Goal: Navigation & Orientation: Find specific page/section

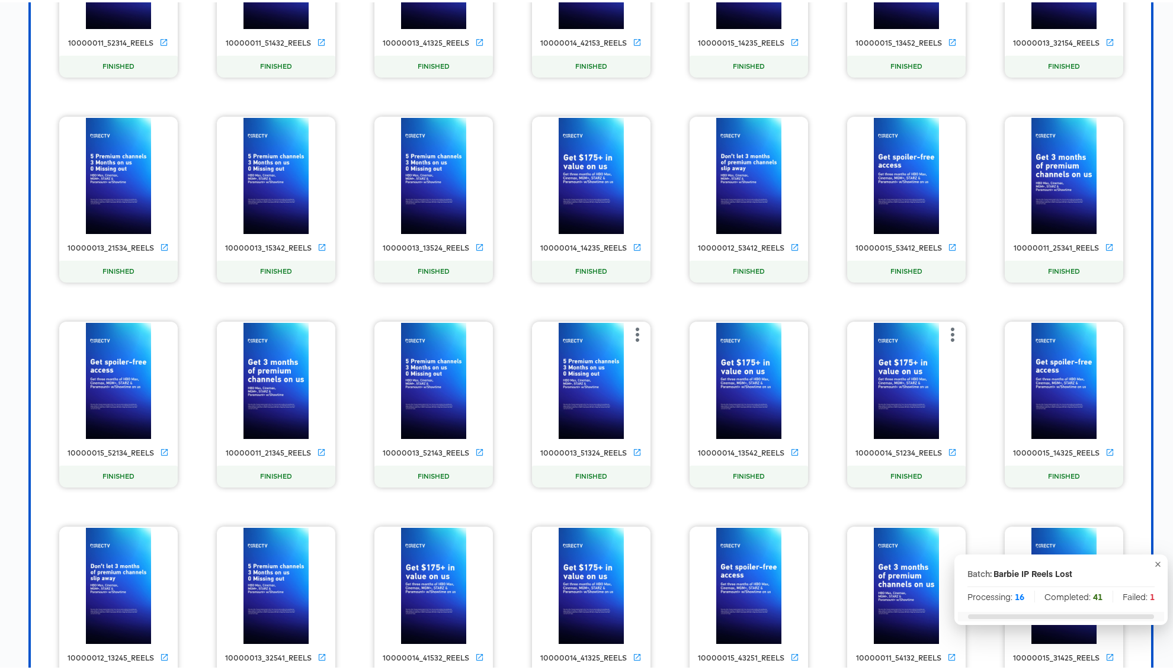
scroll to position [1094, 0]
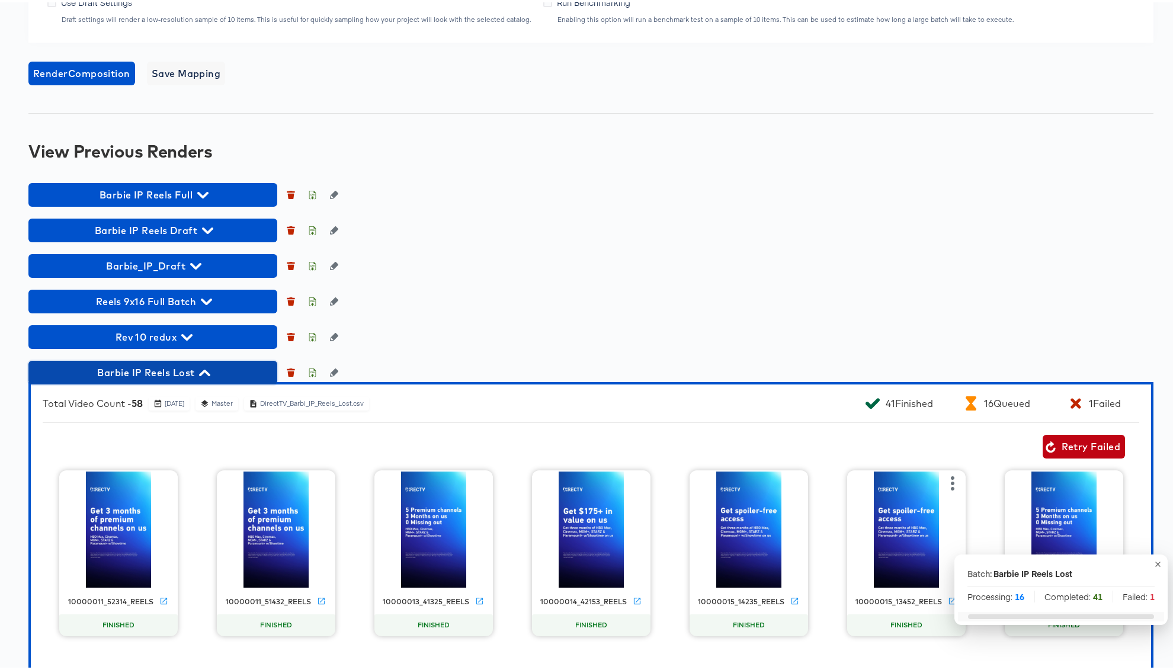
click at [206, 370] on icon "button" at bounding box center [204, 370] width 11 height 7
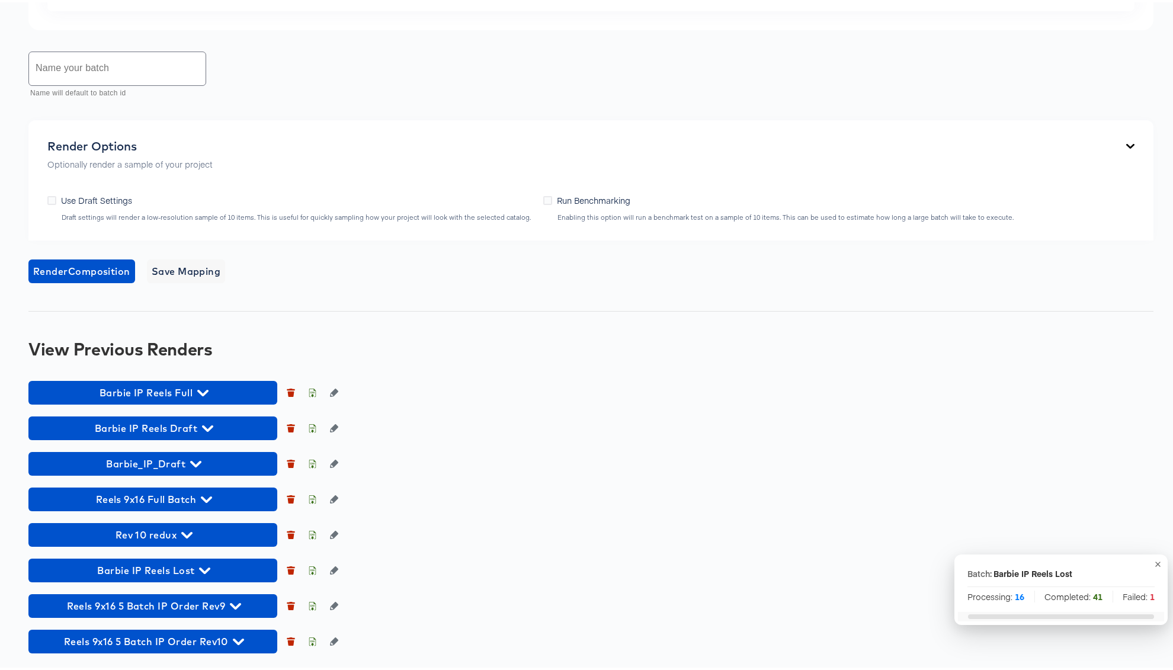
scroll to position [897, 0]
click at [205, 567] on icon "button" at bounding box center [204, 568] width 11 height 11
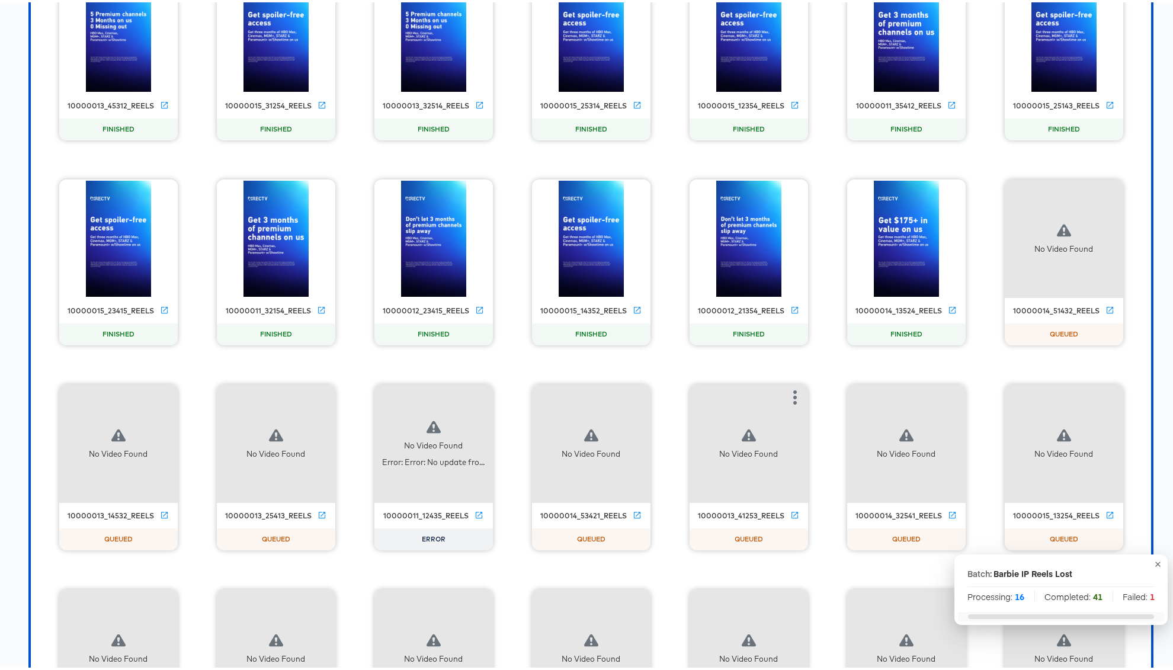
scroll to position [2638, 0]
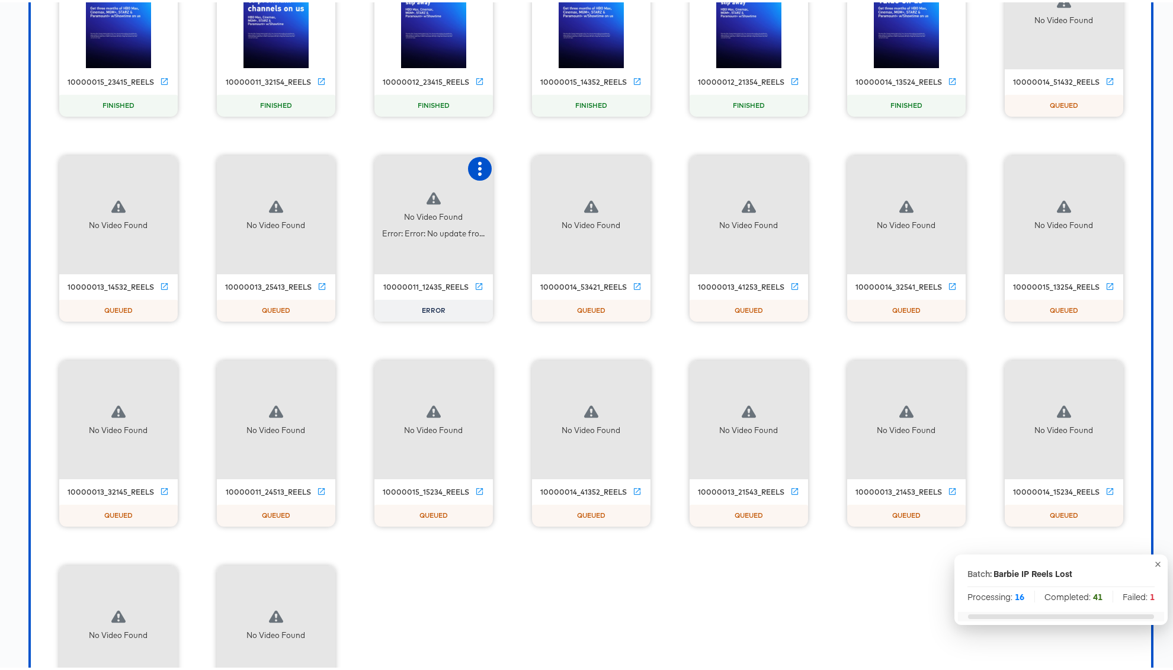
click at [478, 167] on icon "button" at bounding box center [480, 166] width 4 height 14
click at [518, 168] on div "Retry" at bounding box center [523, 164] width 23 height 9
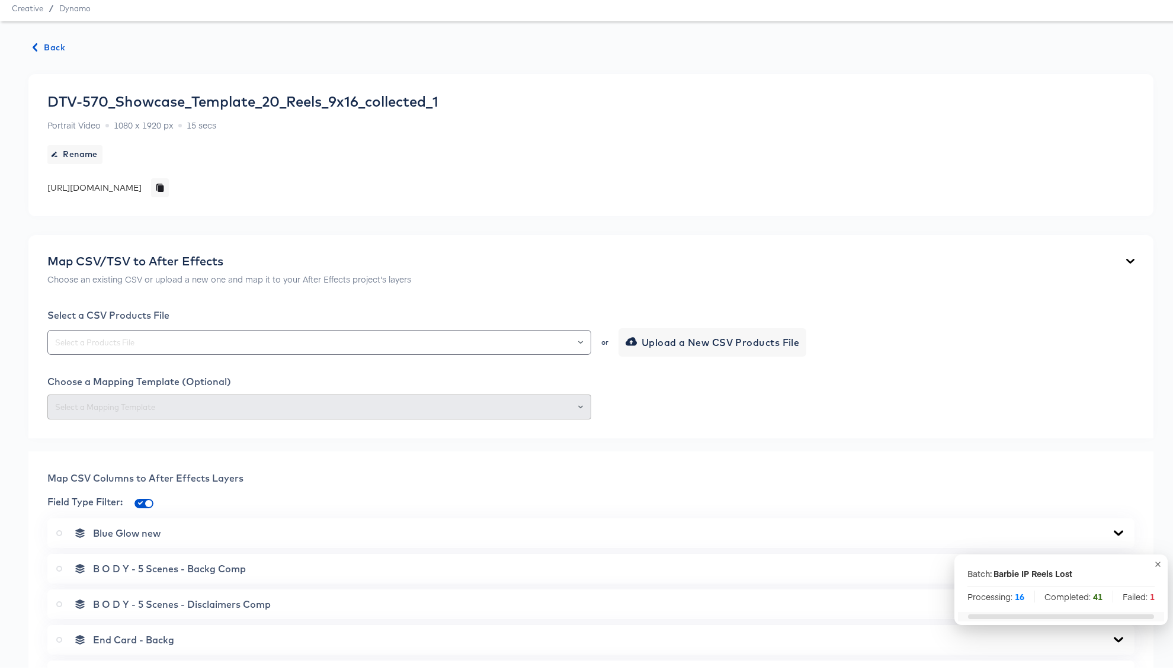
scroll to position [0, 0]
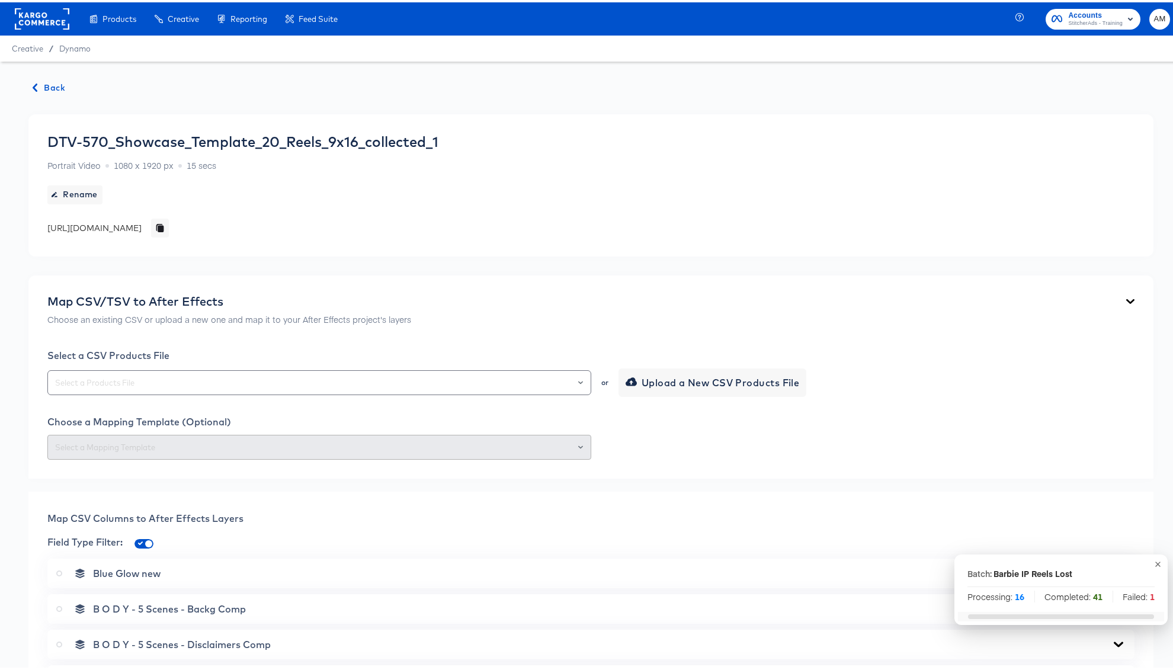
click at [47, 82] on span "Back" at bounding box center [49, 85] width 32 height 15
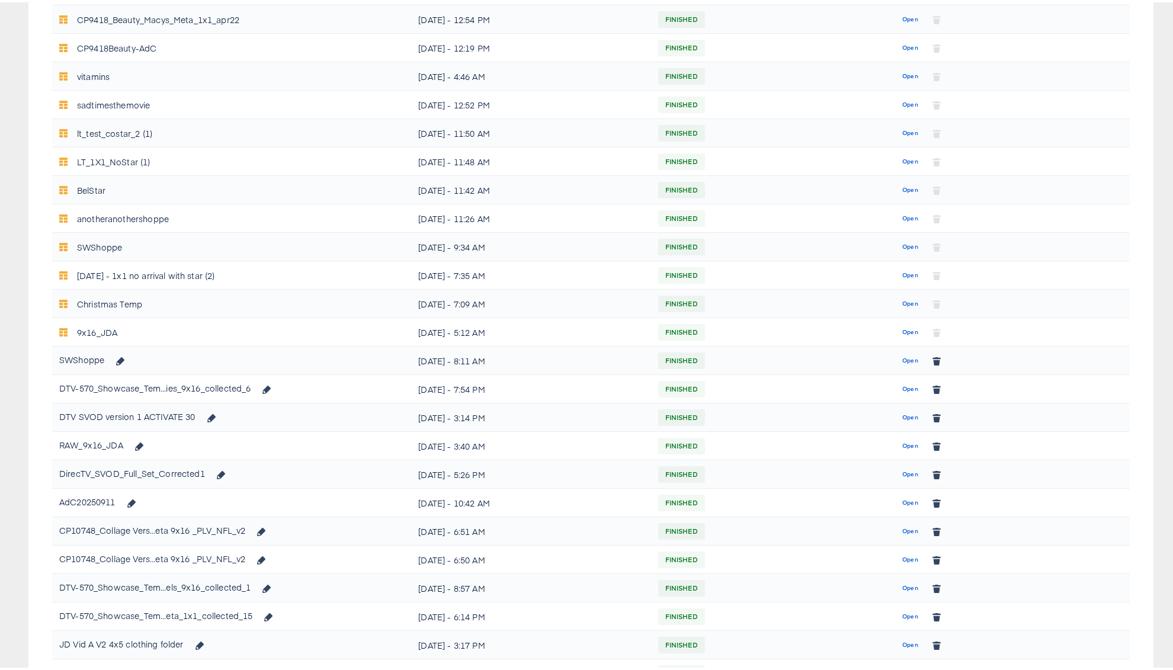
scroll to position [624, 0]
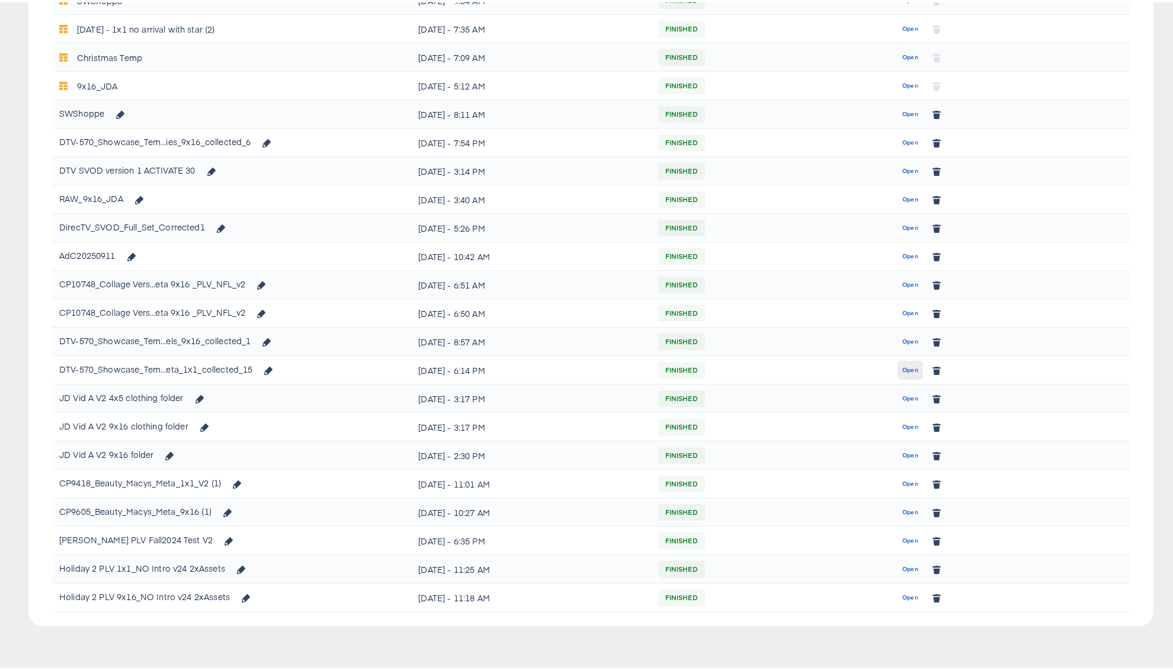
click at [902, 369] on span "Open" at bounding box center [910, 367] width 16 height 11
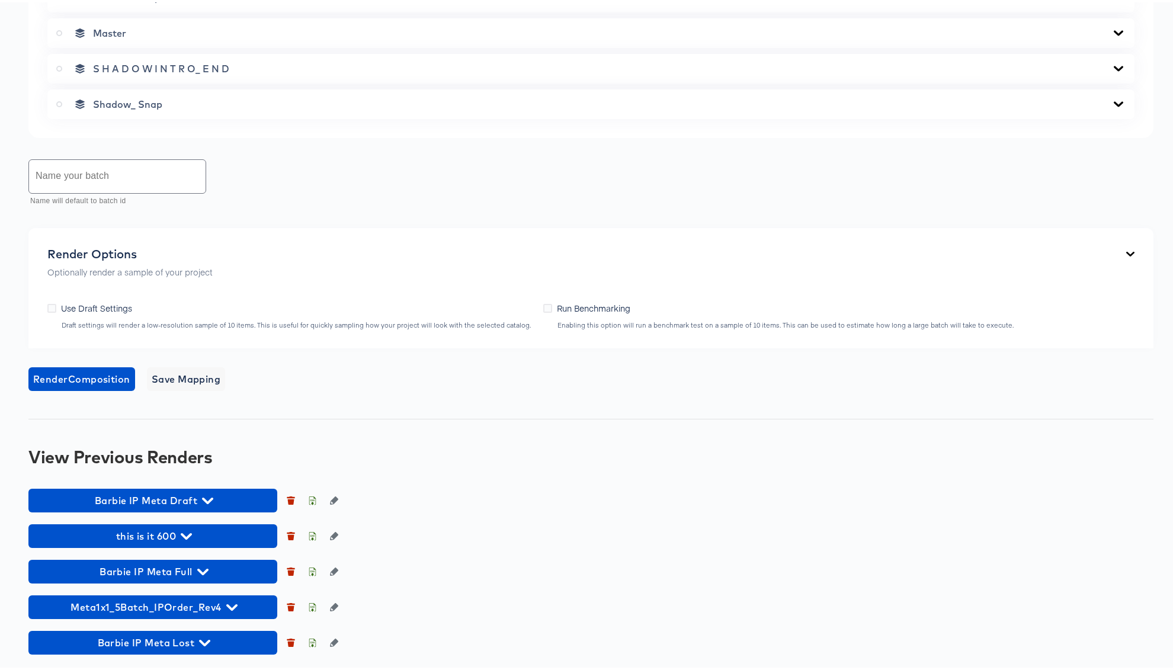
scroll to position [930, 0]
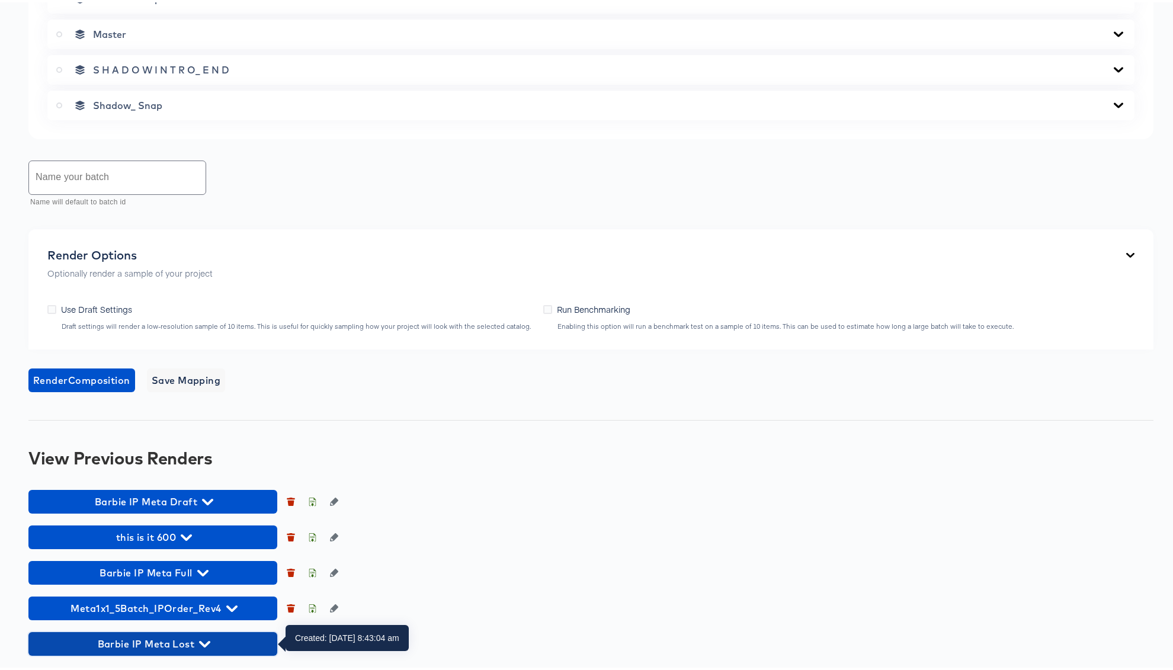
click at [210, 641] on icon "button" at bounding box center [204, 641] width 11 height 11
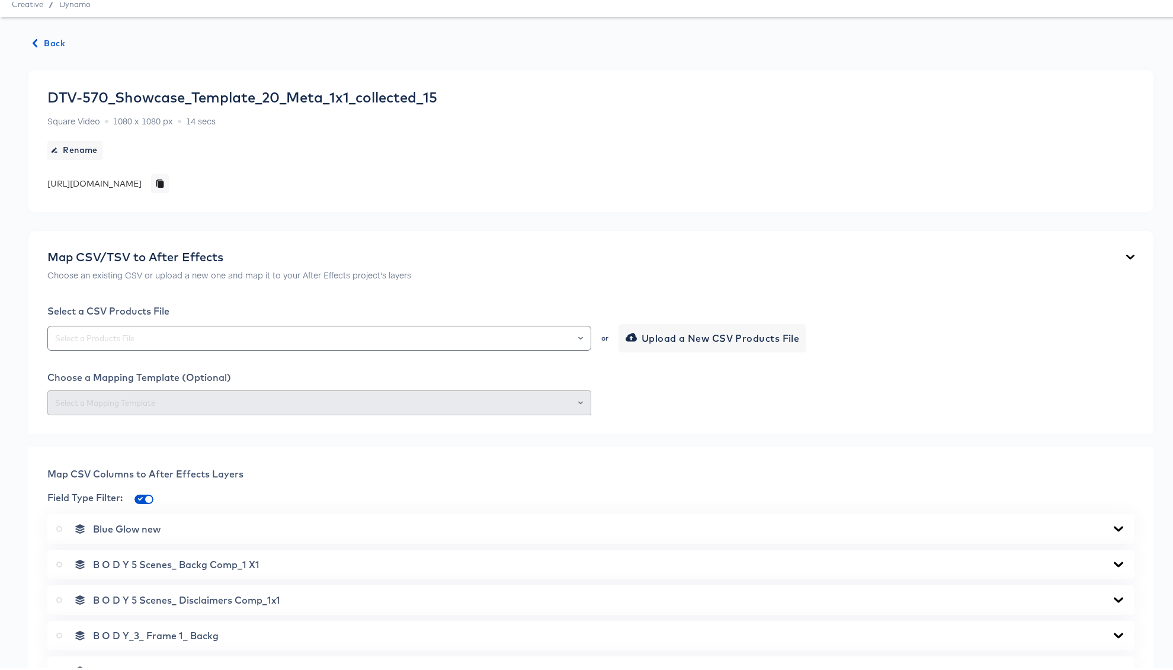
scroll to position [0, 0]
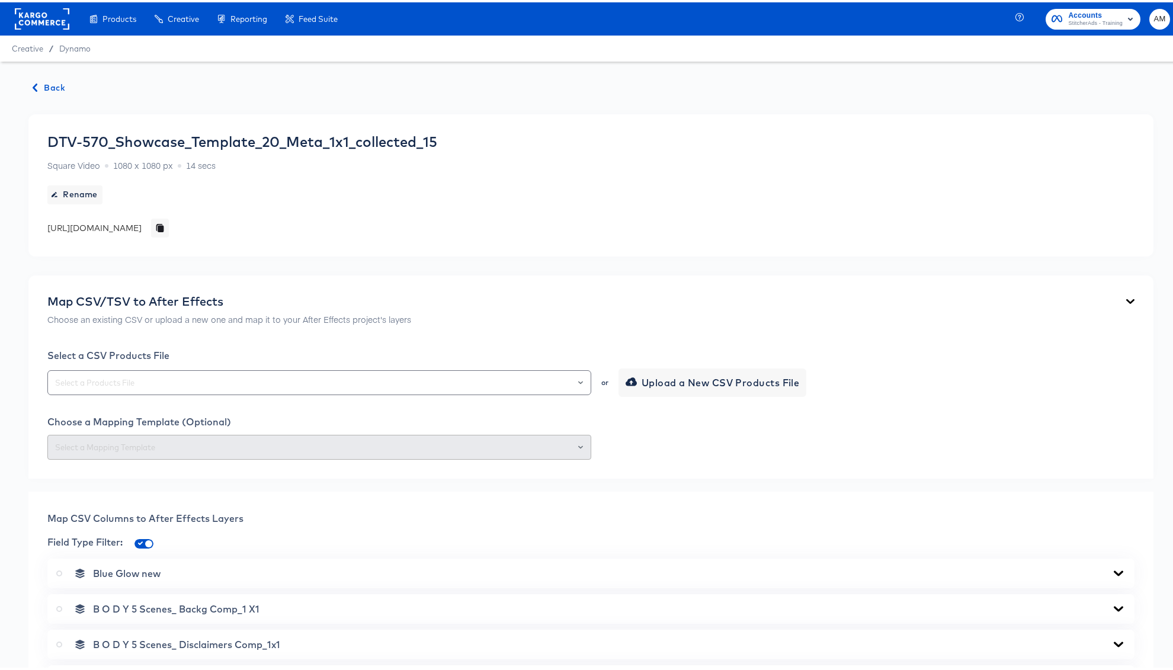
click at [56, 85] on span "Back" at bounding box center [49, 85] width 32 height 15
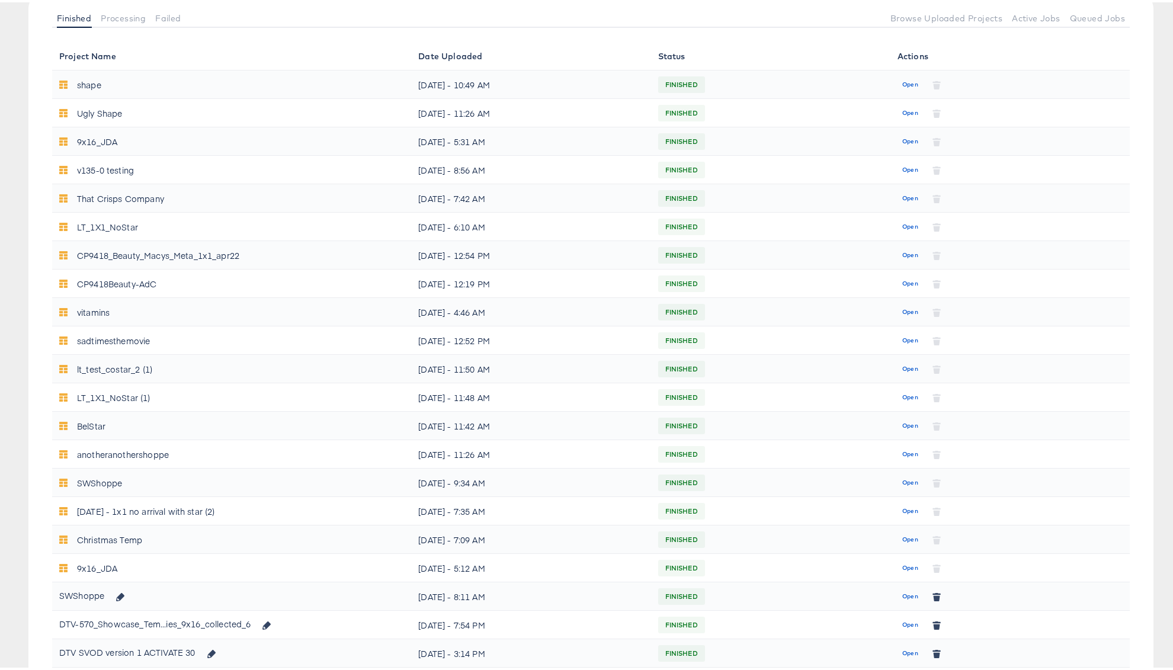
scroll to position [624, 0]
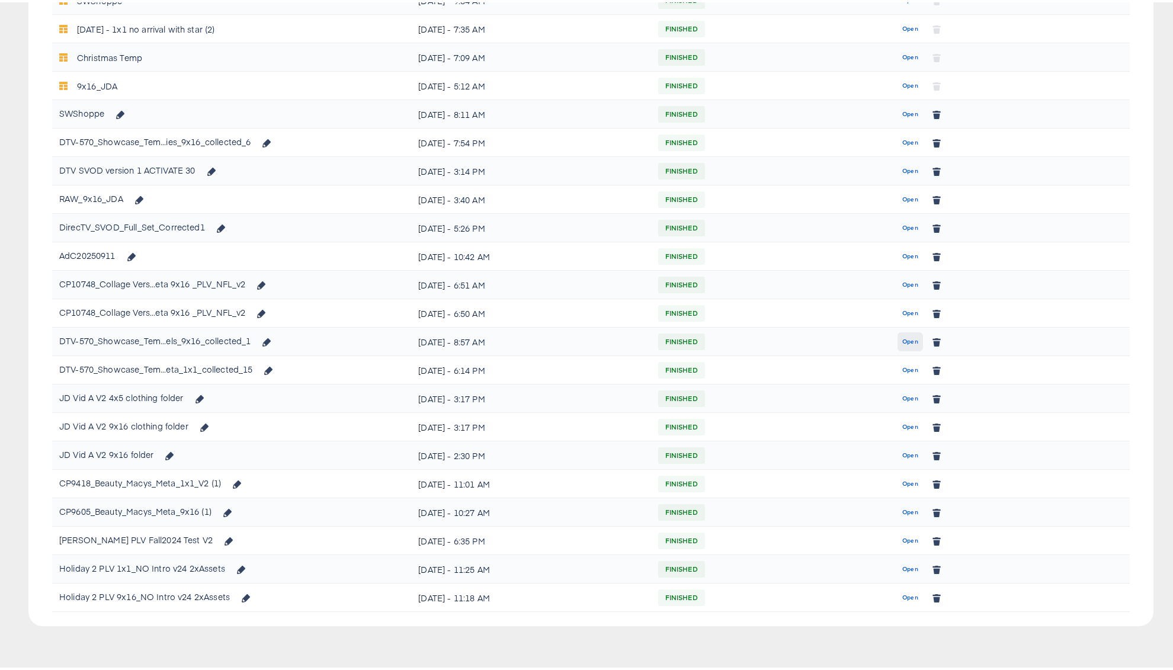
click at [897, 339] on button "Open" at bounding box center [909, 339] width 25 height 19
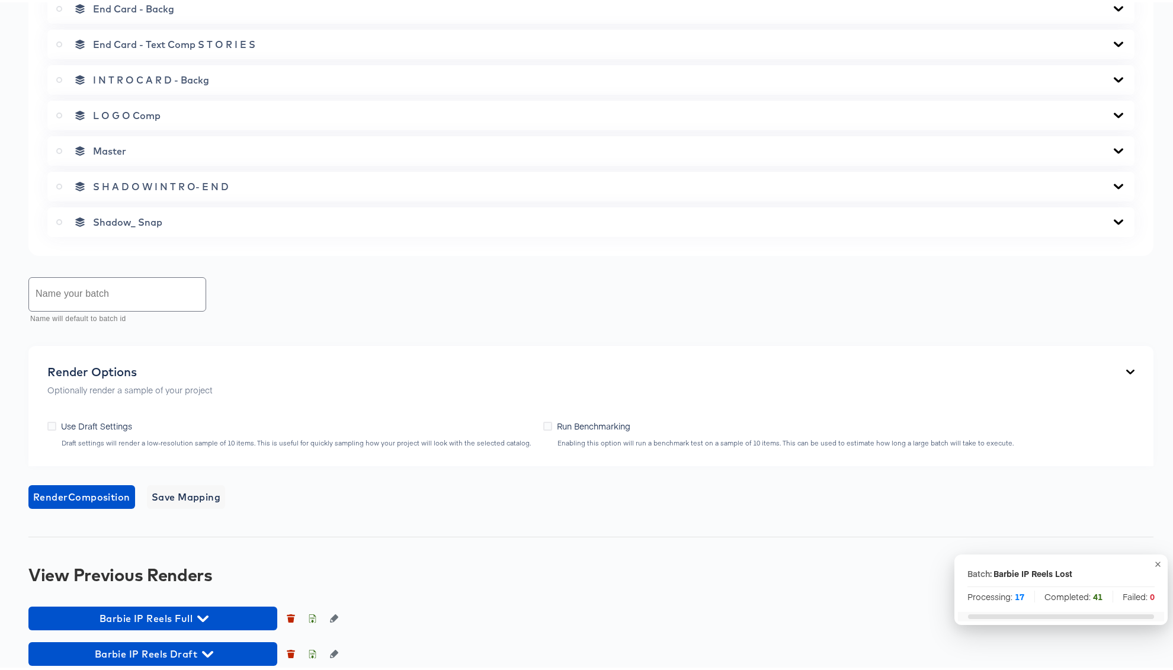
scroll to position [897, 0]
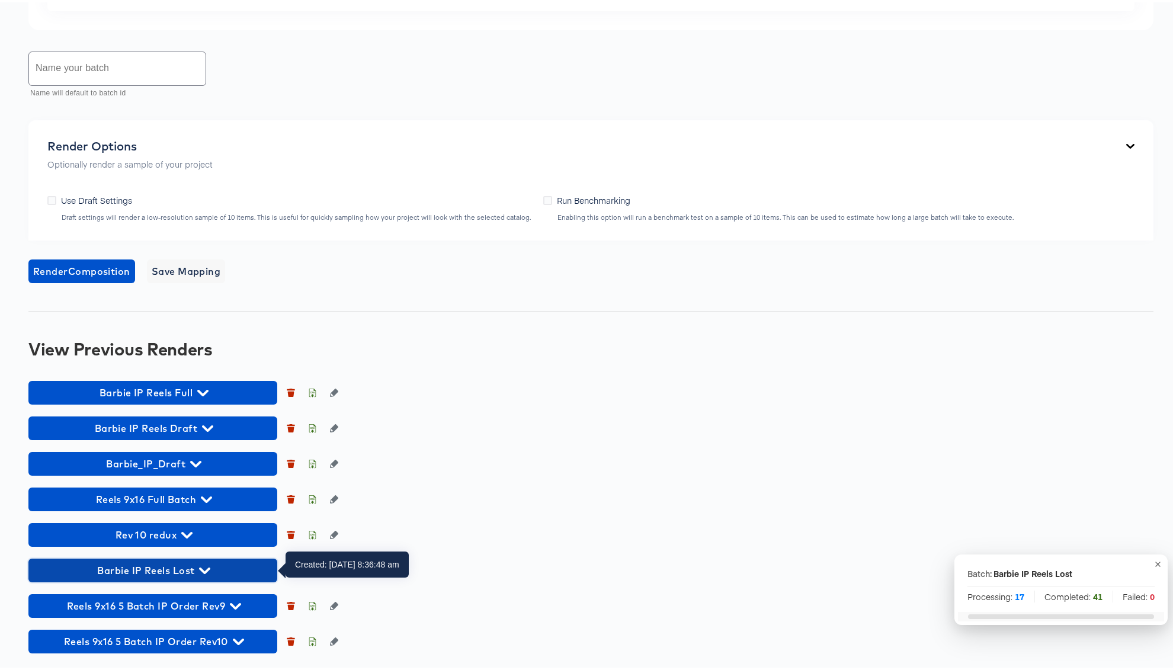
click at [204, 566] on icon "button" at bounding box center [204, 568] width 11 height 11
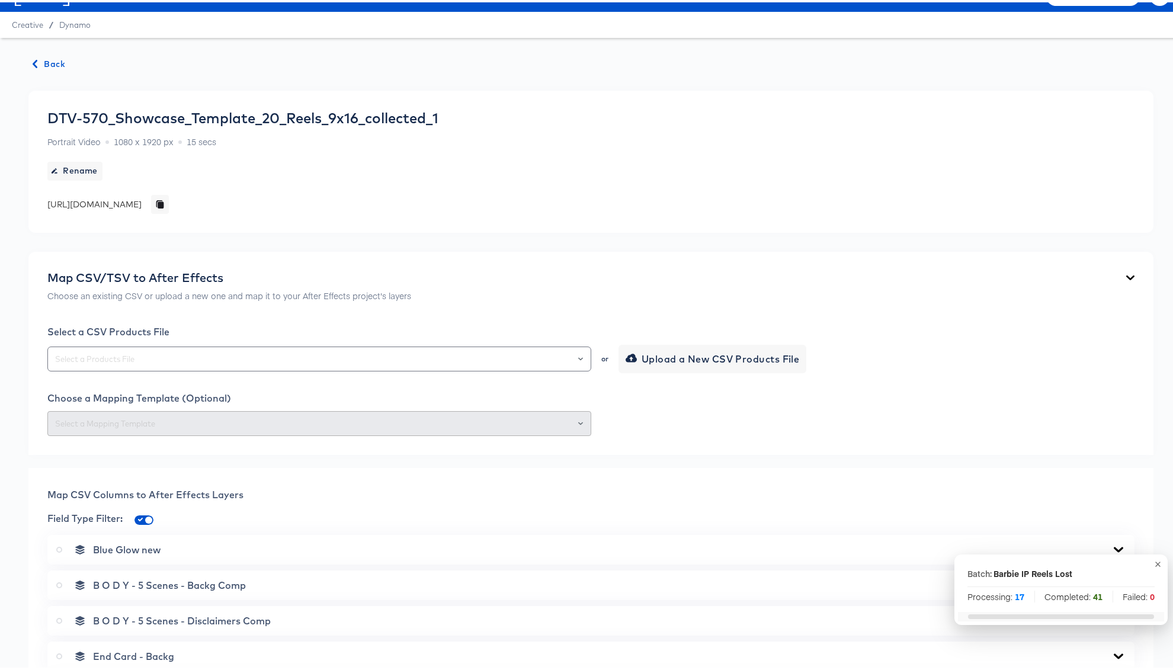
scroll to position [0, 0]
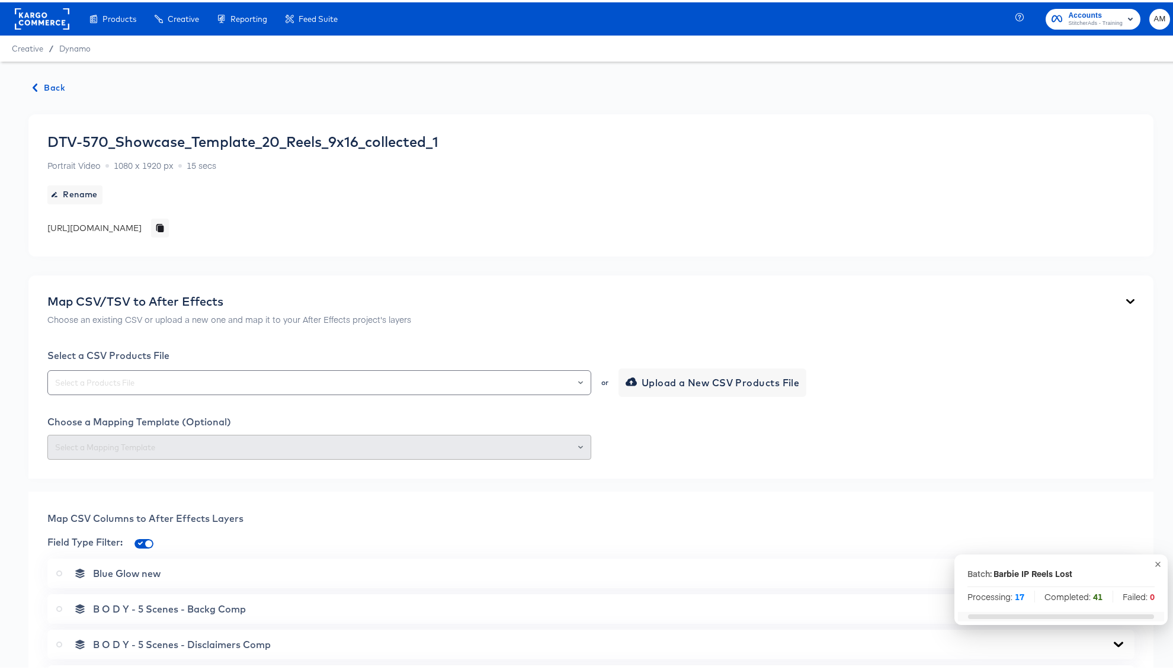
click at [46, 82] on span "Back" at bounding box center [49, 85] width 32 height 15
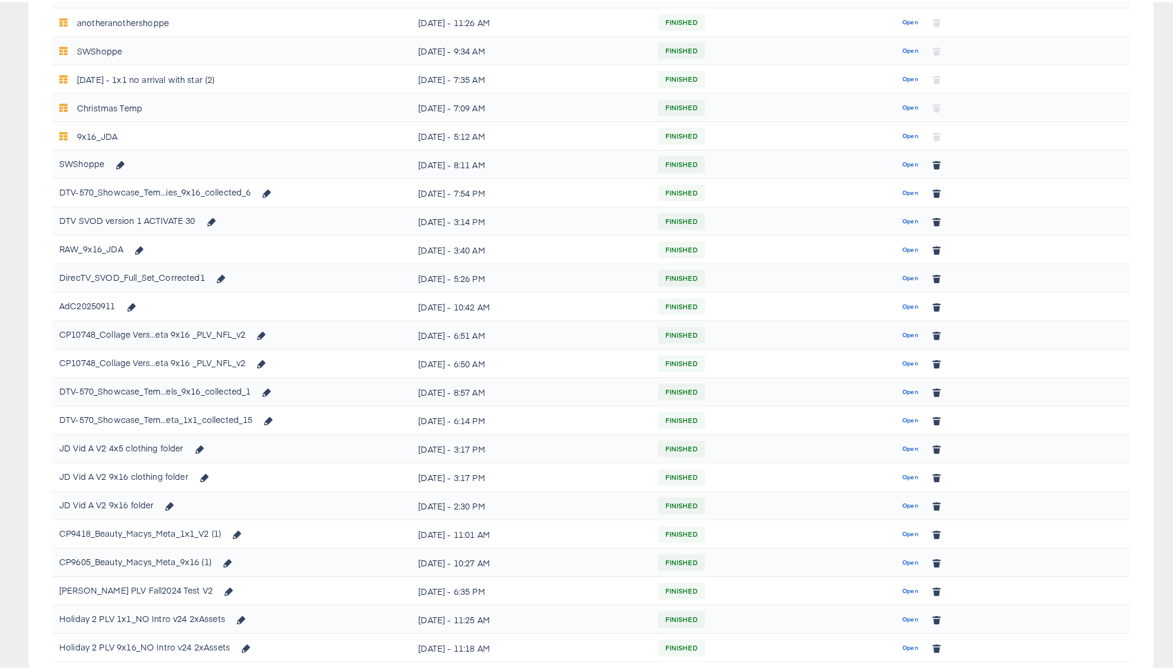
scroll to position [624, 0]
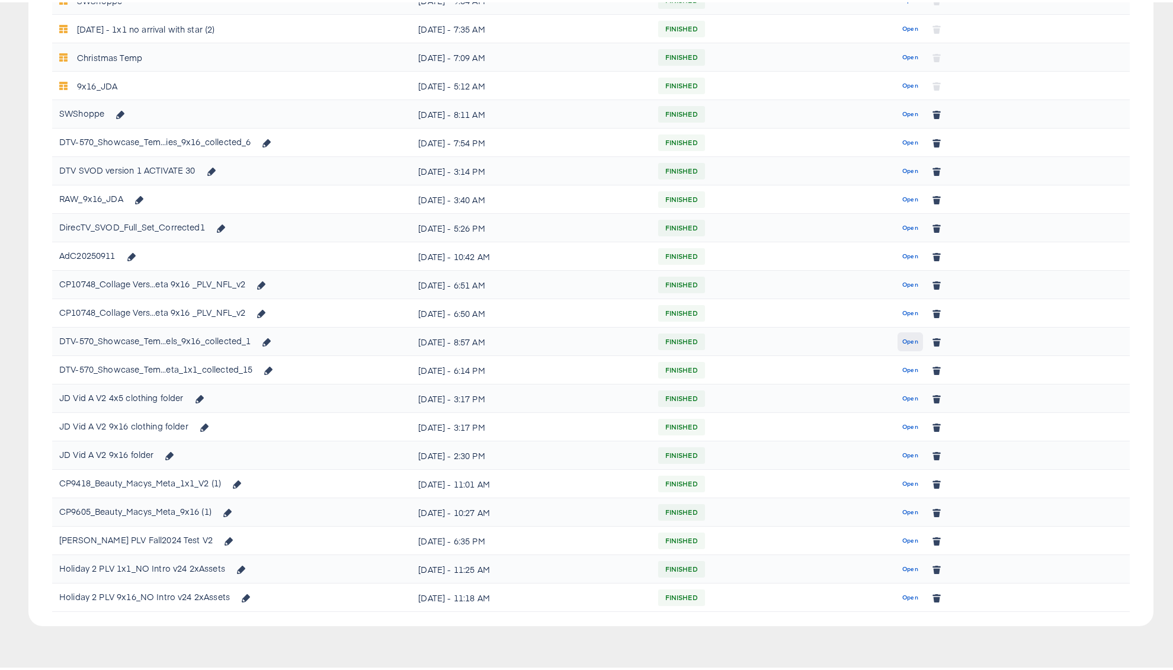
click at [902, 337] on span "Open" at bounding box center [910, 339] width 16 height 11
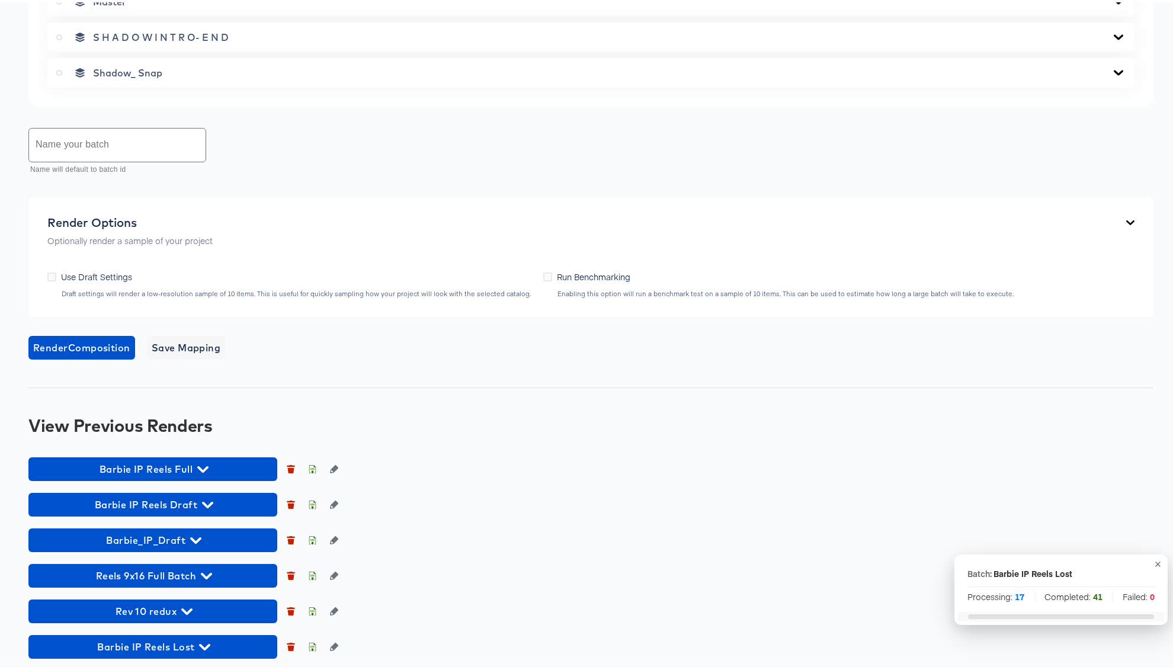
scroll to position [897, 0]
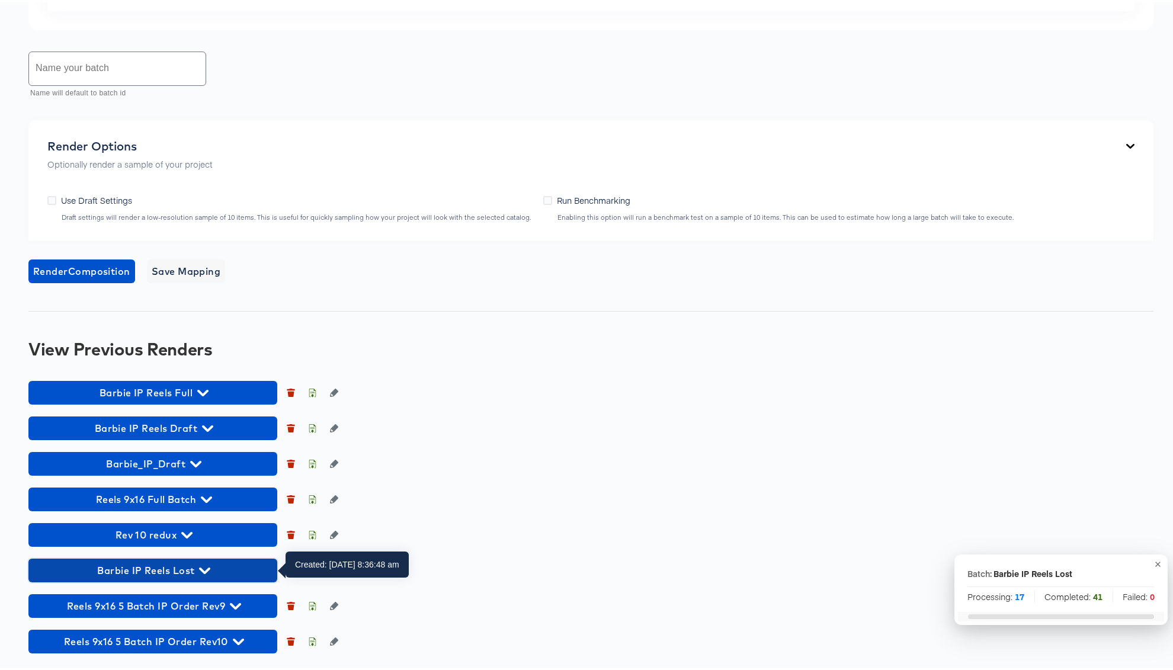
click at [212, 569] on span "Barbie IP Reels Lost" at bounding box center [152, 568] width 237 height 17
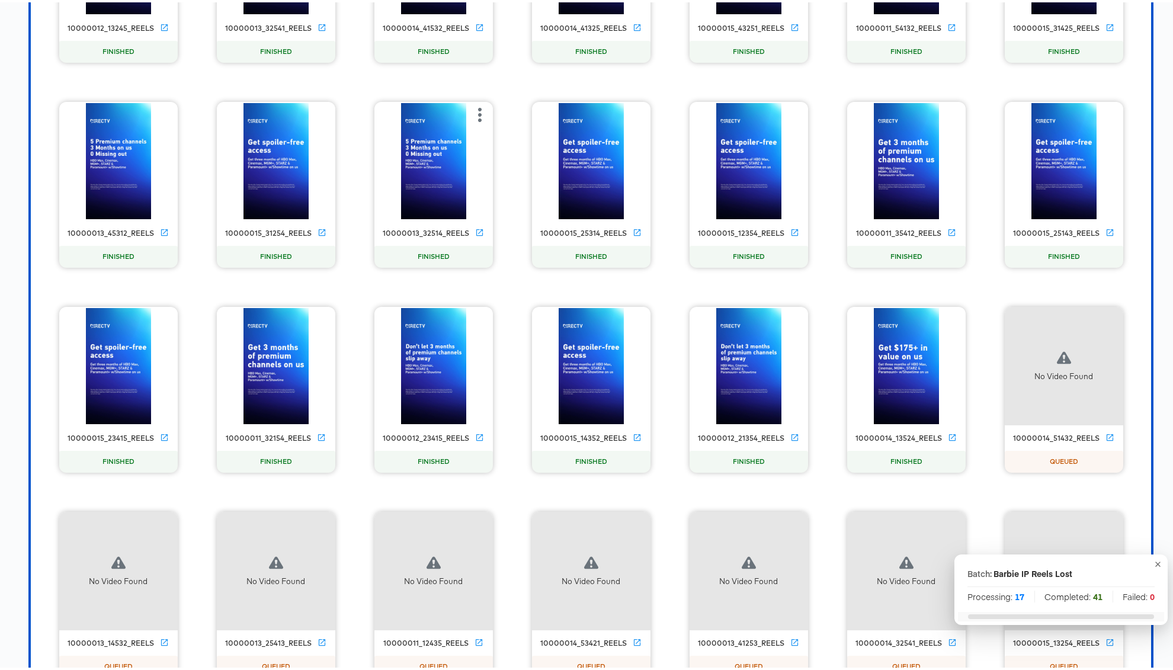
scroll to position [0, 0]
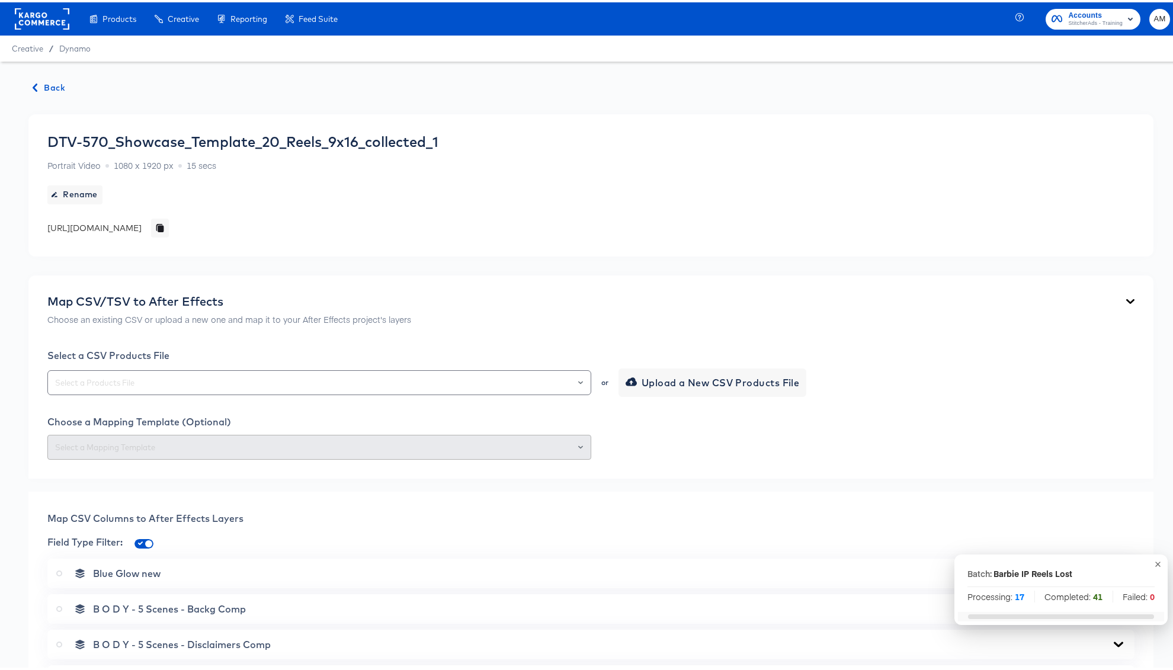
click at [57, 82] on span "Back" at bounding box center [49, 85] width 32 height 15
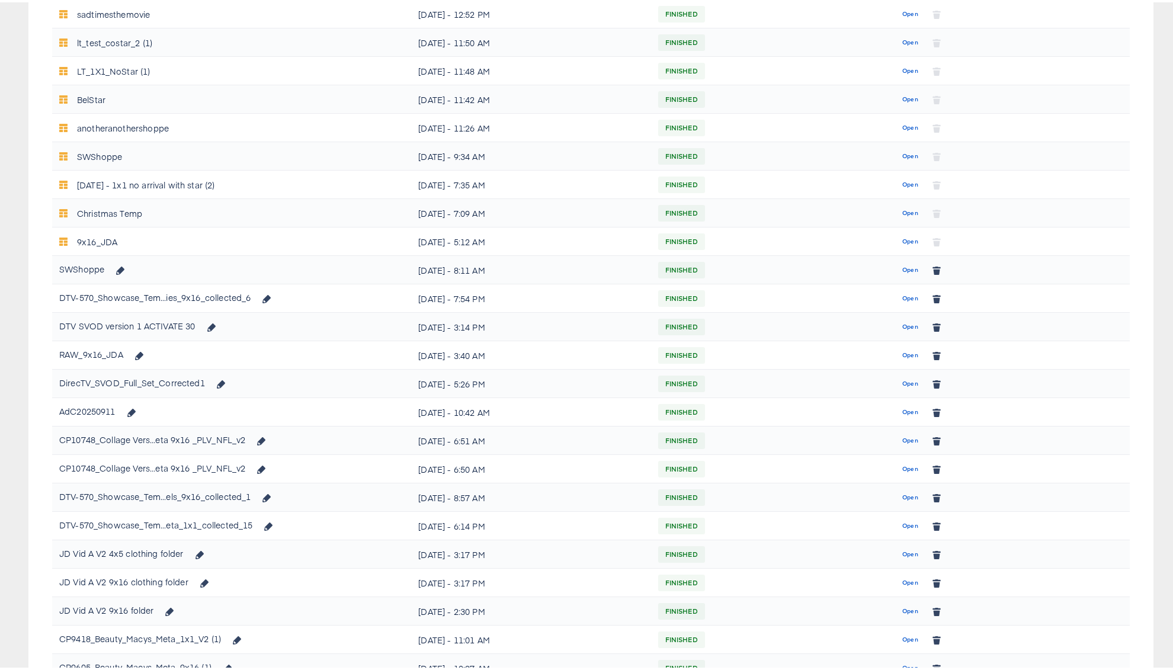
scroll to position [624, 0]
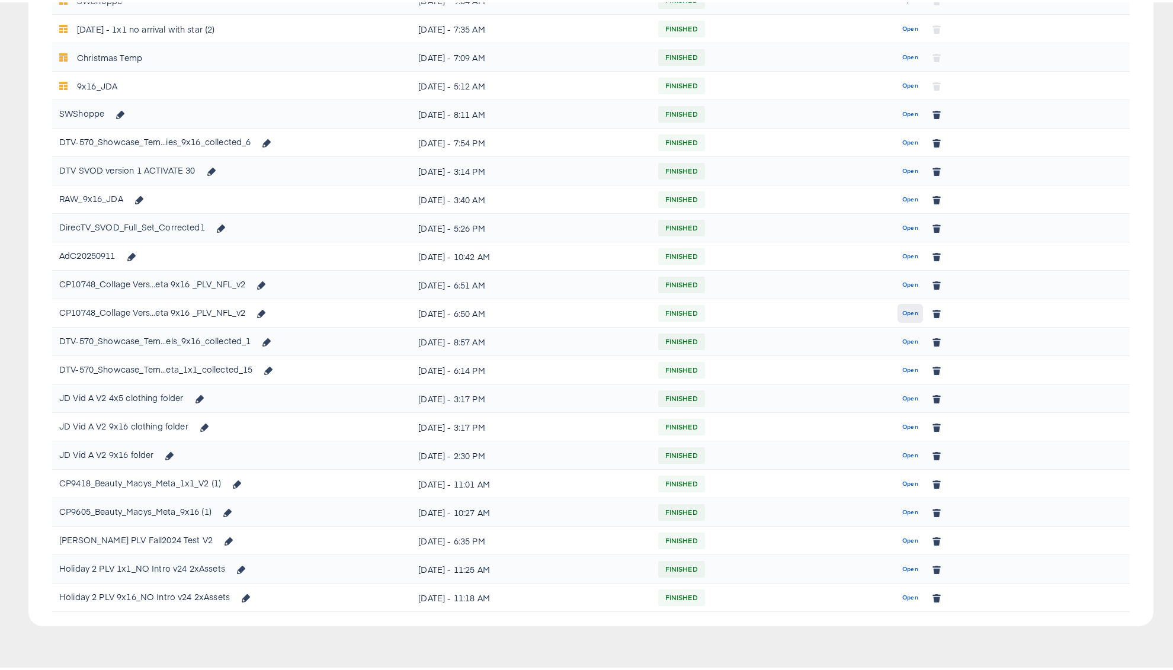
click at [903, 311] on span "Open" at bounding box center [910, 311] width 16 height 11
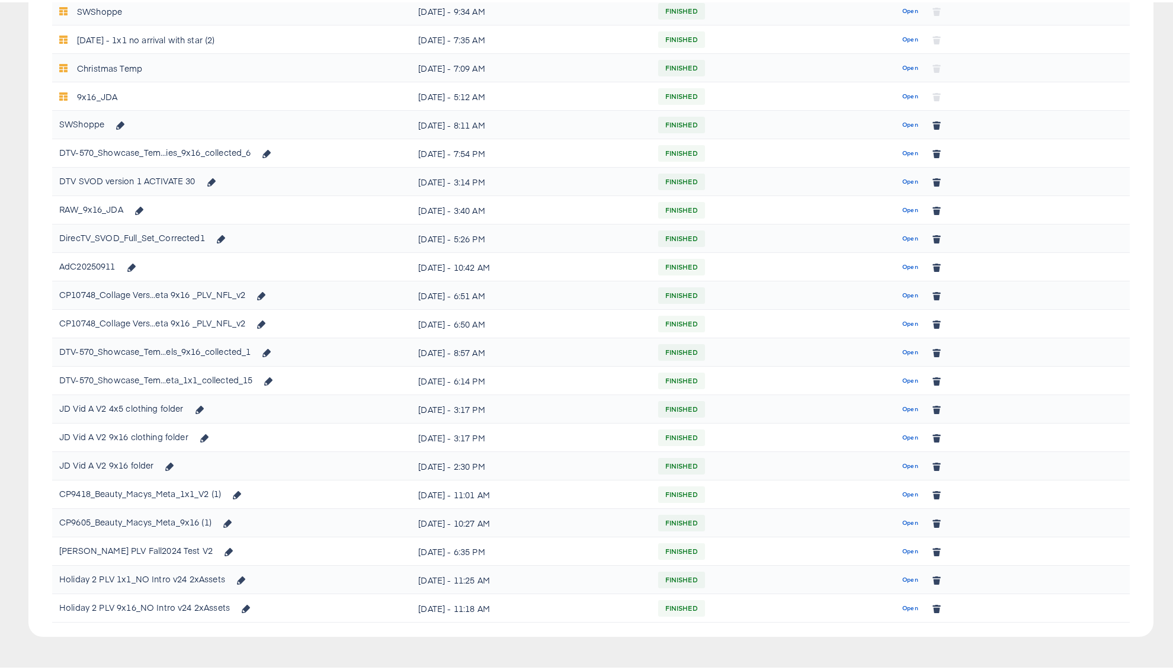
scroll to position [472, 0]
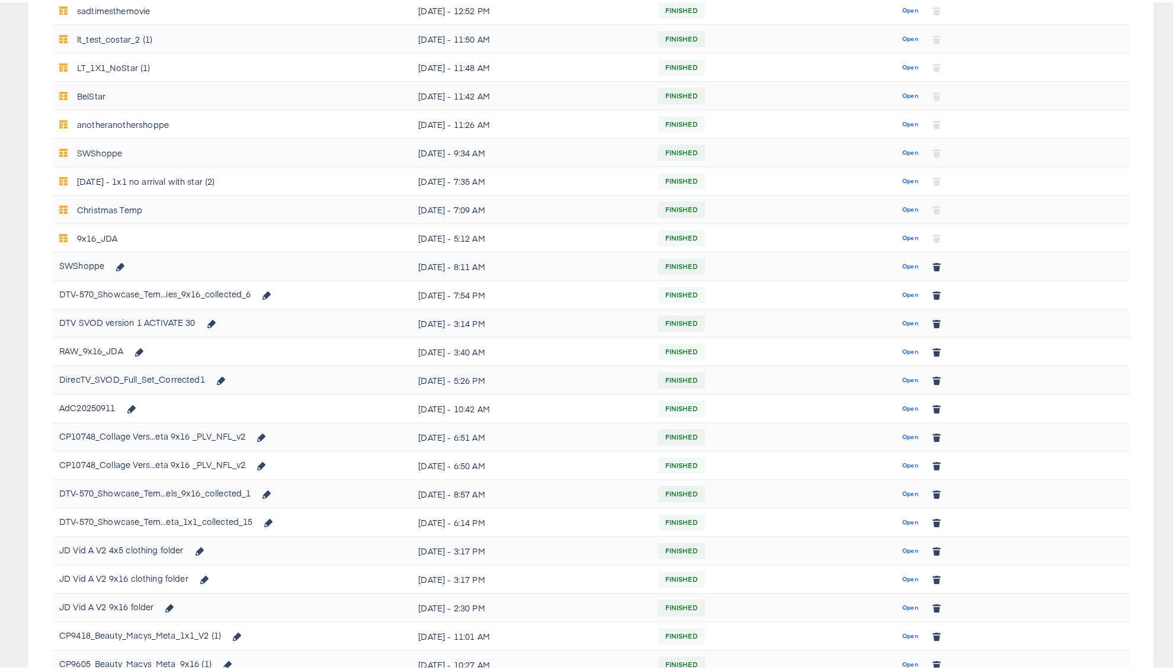
click at [903, 516] on span "Open" at bounding box center [910, 520] width 16 height 11
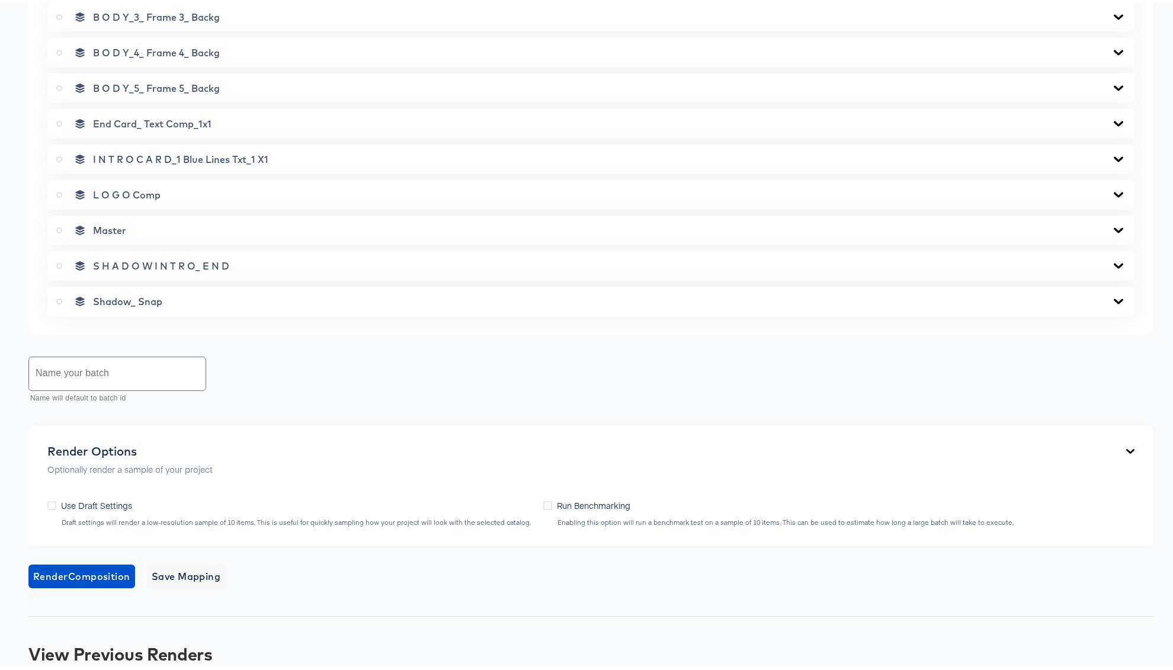
scroll to position [932, 0]
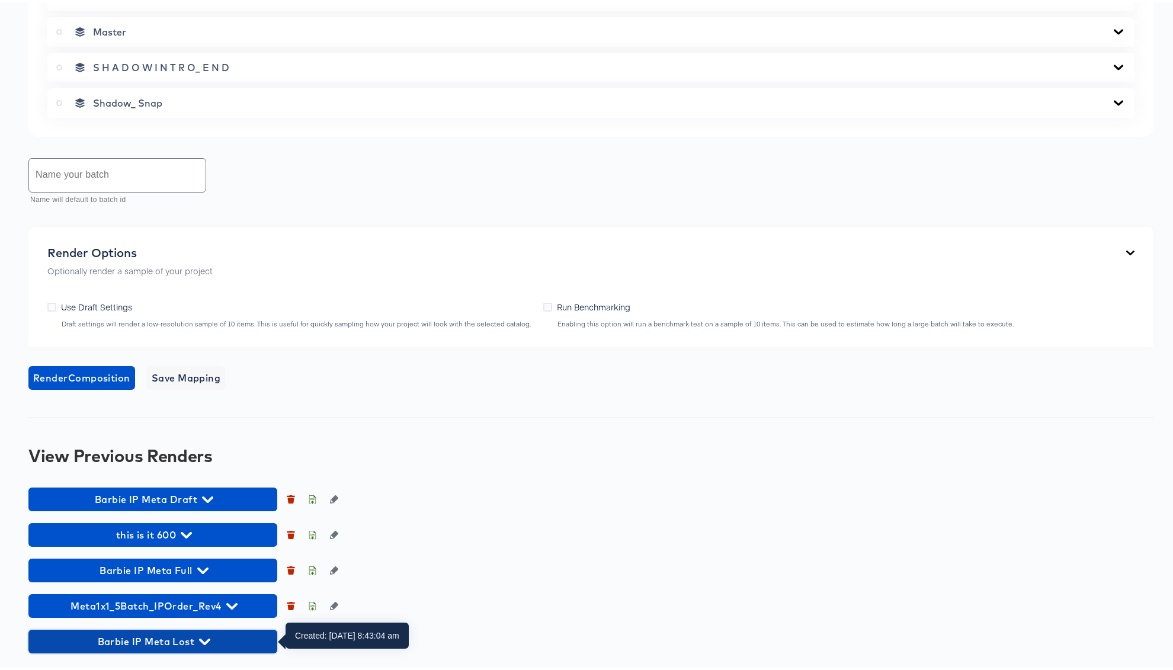
click at [204, 637] on icon "button" at bounding box center [204, 639] width 11 height 11
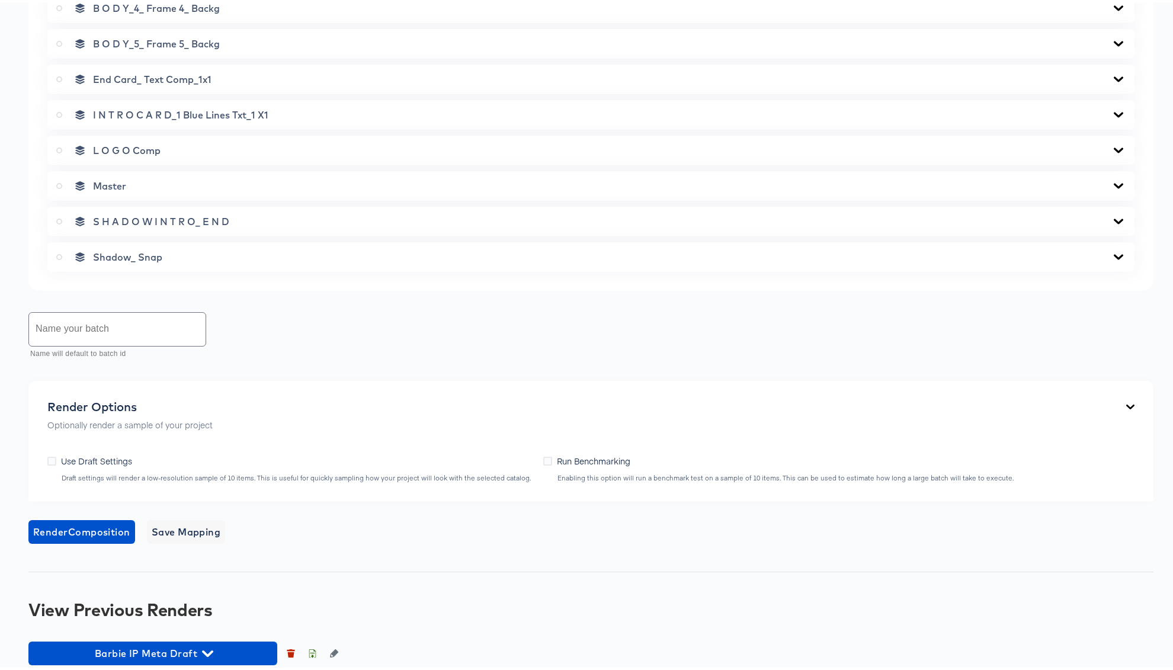
scroll to position [0, 0]
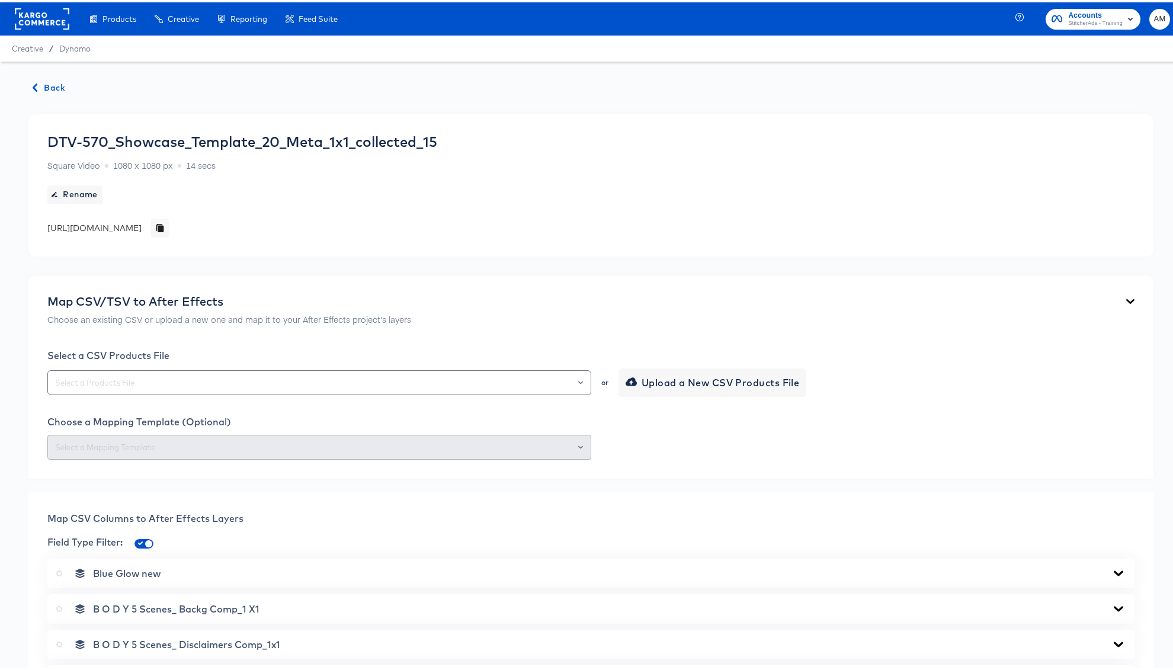
click at [47, 84] on span "Back" at bounding box center [49, 85] width 32 height 15
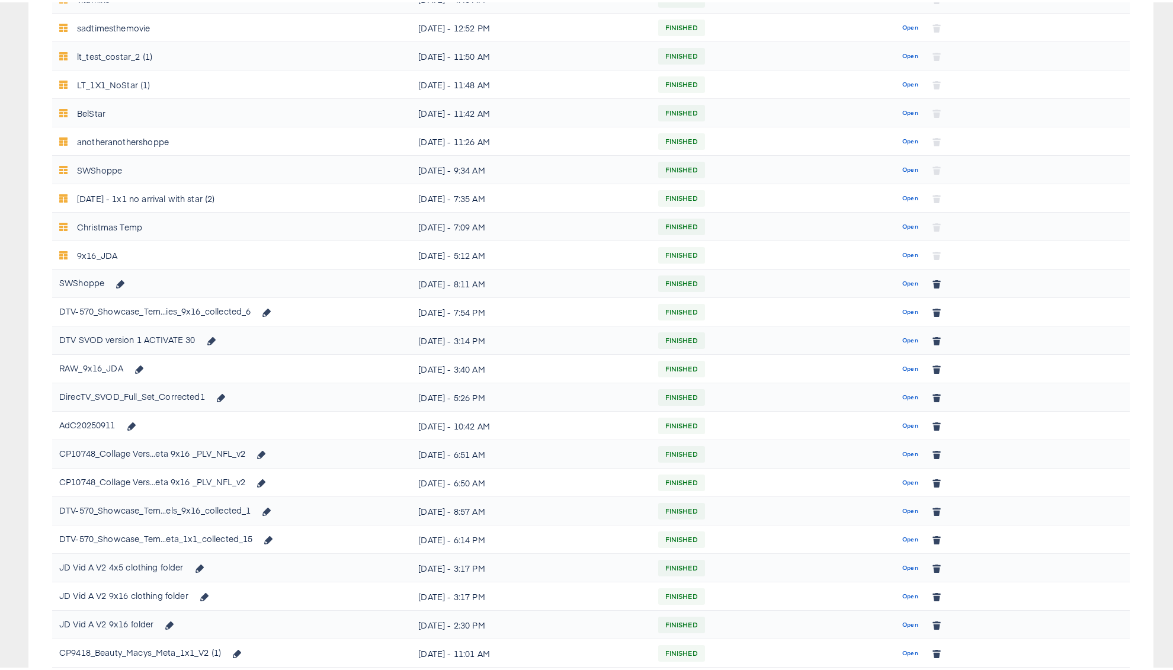
scroll to position [624, 0]
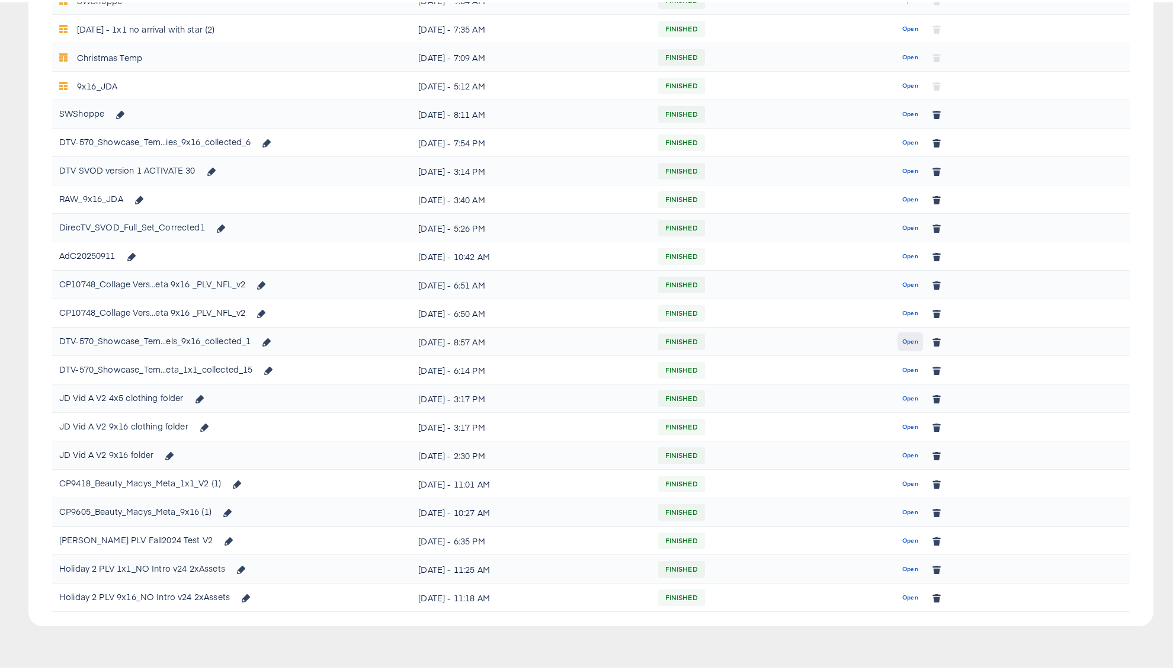
click at [902, 342] on span "Open" at bounding box center [910, 339] width 16 height 11
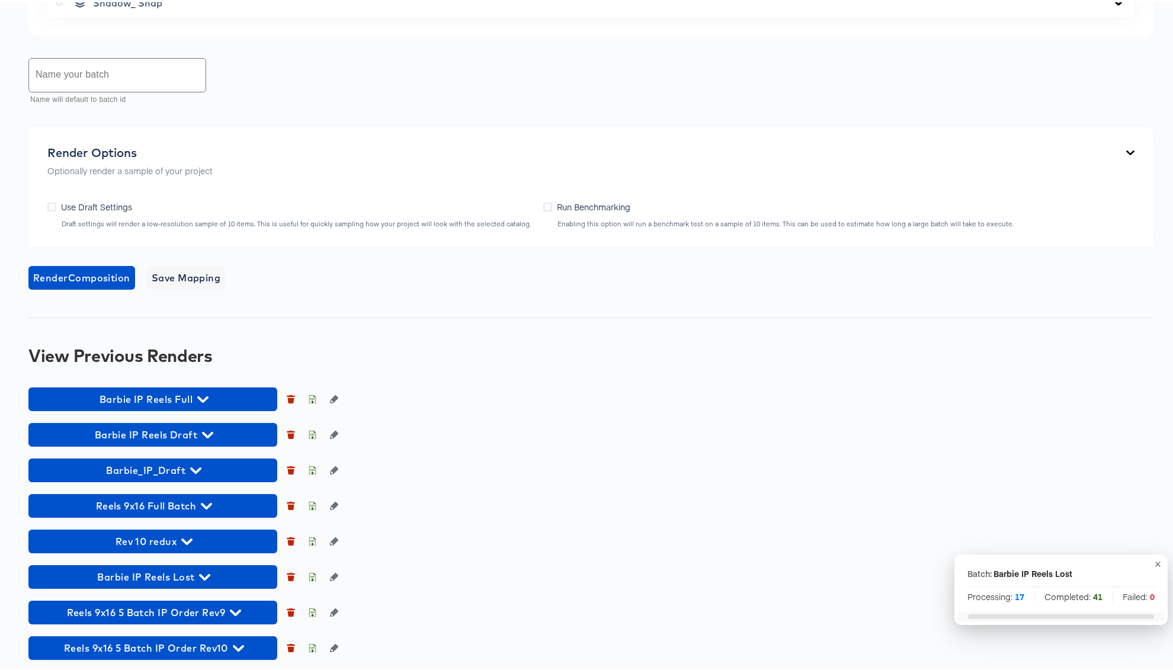
scroll to position [888, 0]
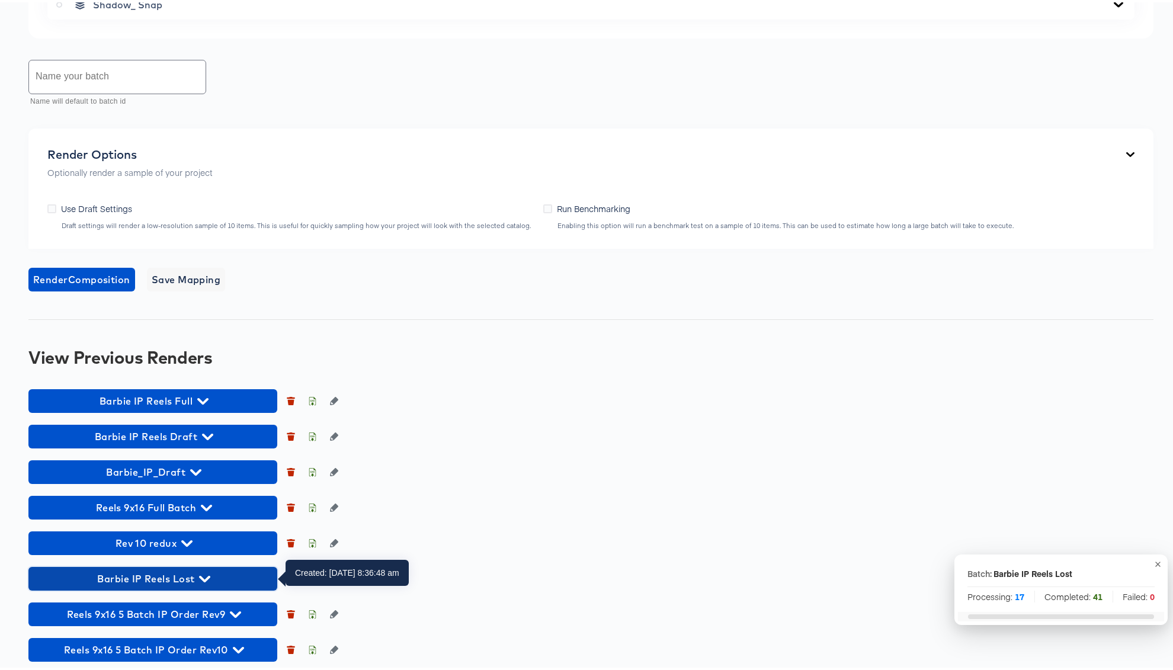
click at [210, 571] on icon "button" at bounding box center [204, 576] width 11 height 11
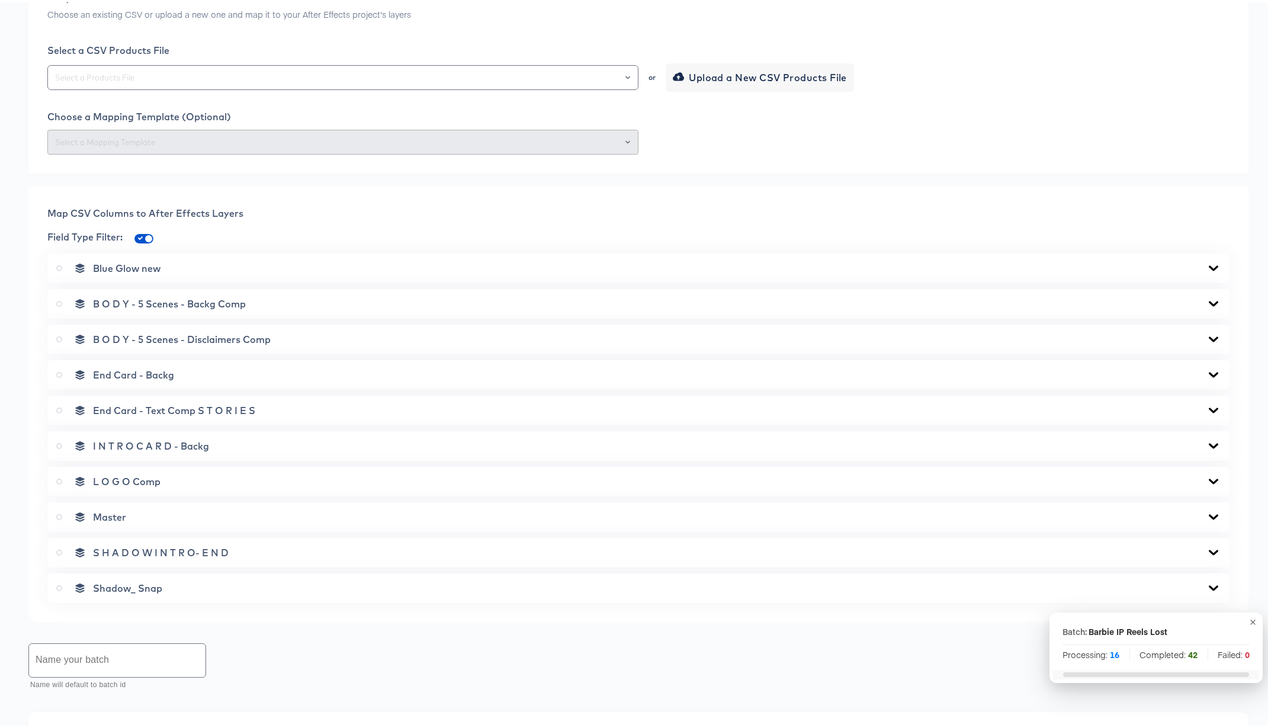
scroll to position [0, 0]
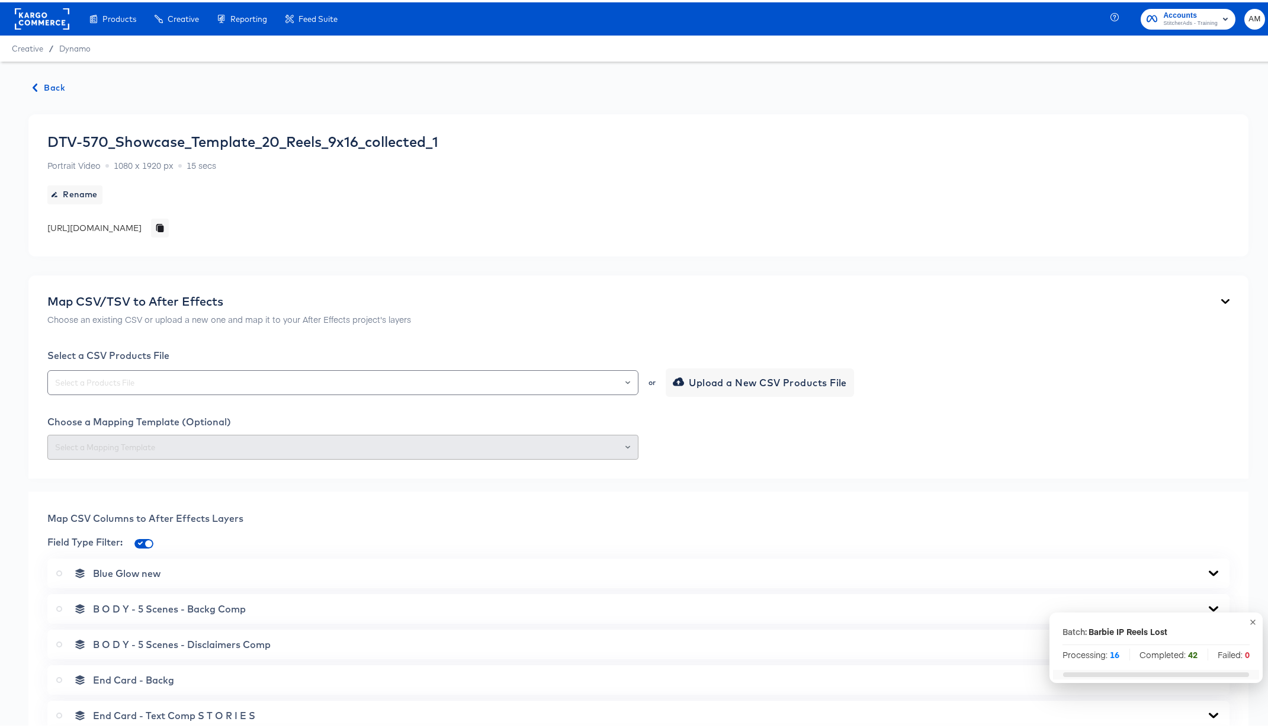
click at [46, 84] on span "Back" at bounding box center [49, 85] width 32 height 15
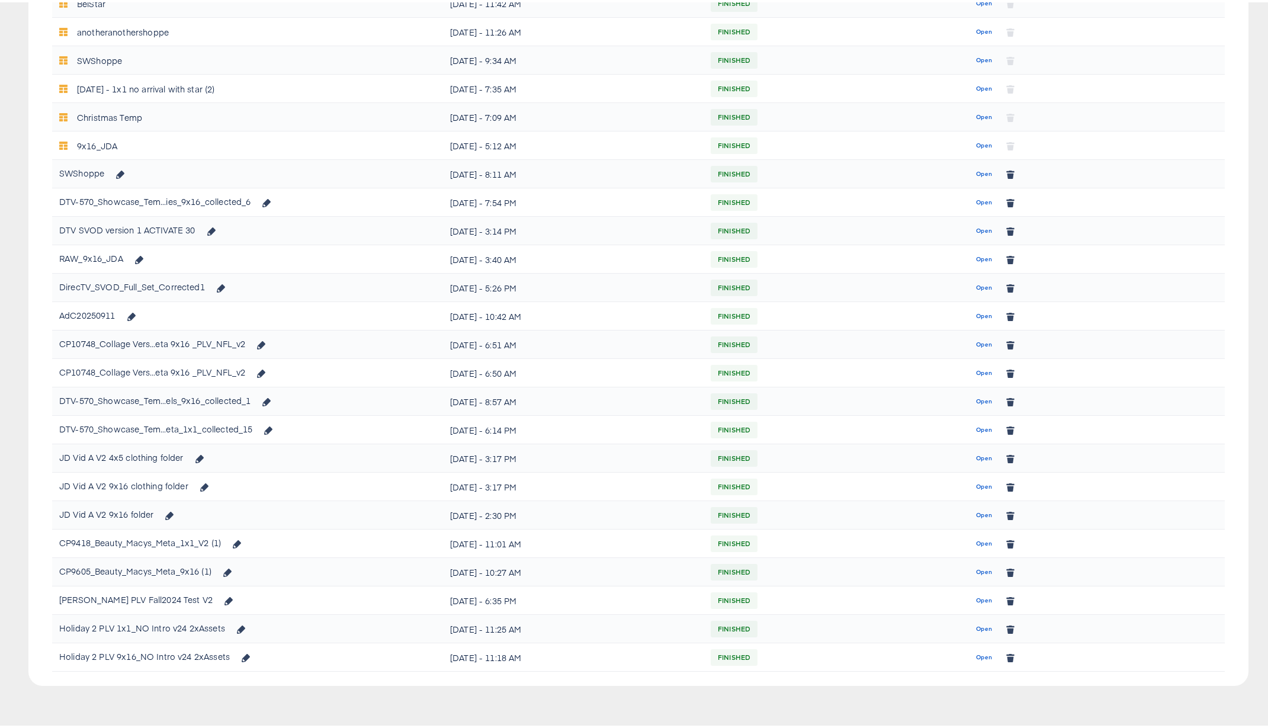
scroll to position [566, 0]
click at [976, 425] on span "Open" at bounding box center [984, 425] width 16 height 11
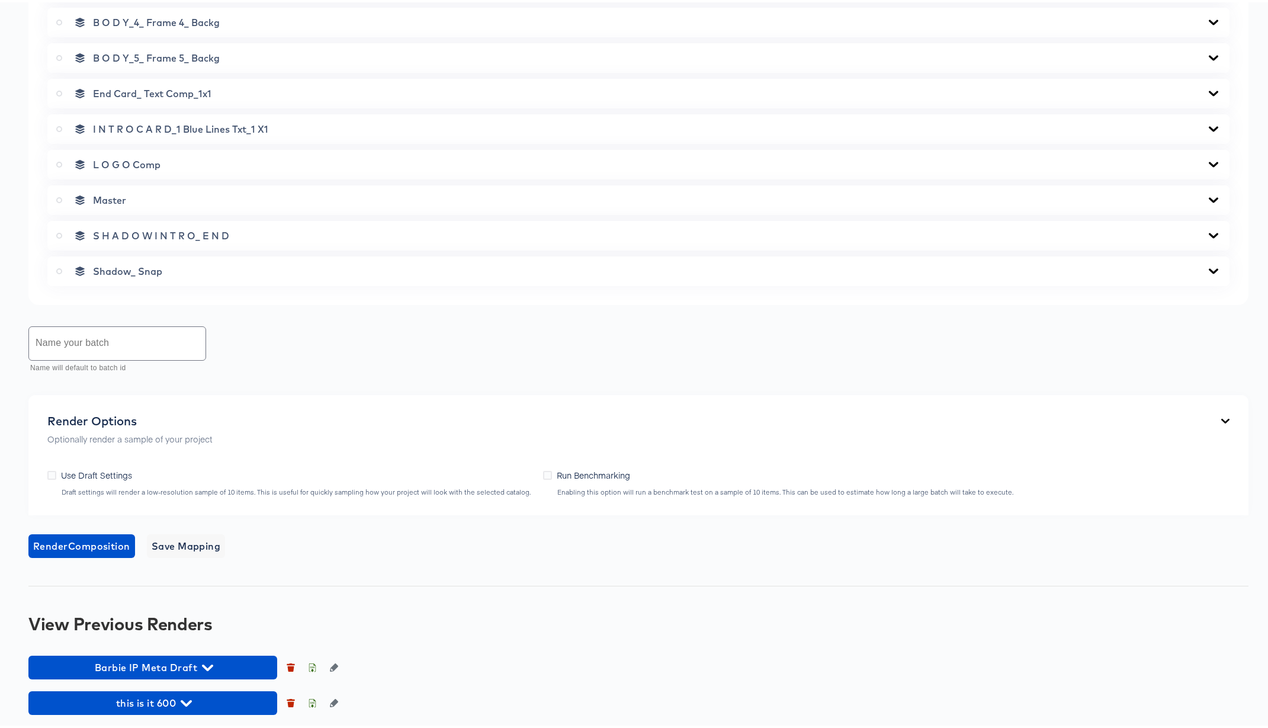
scroll to position [874, 0]
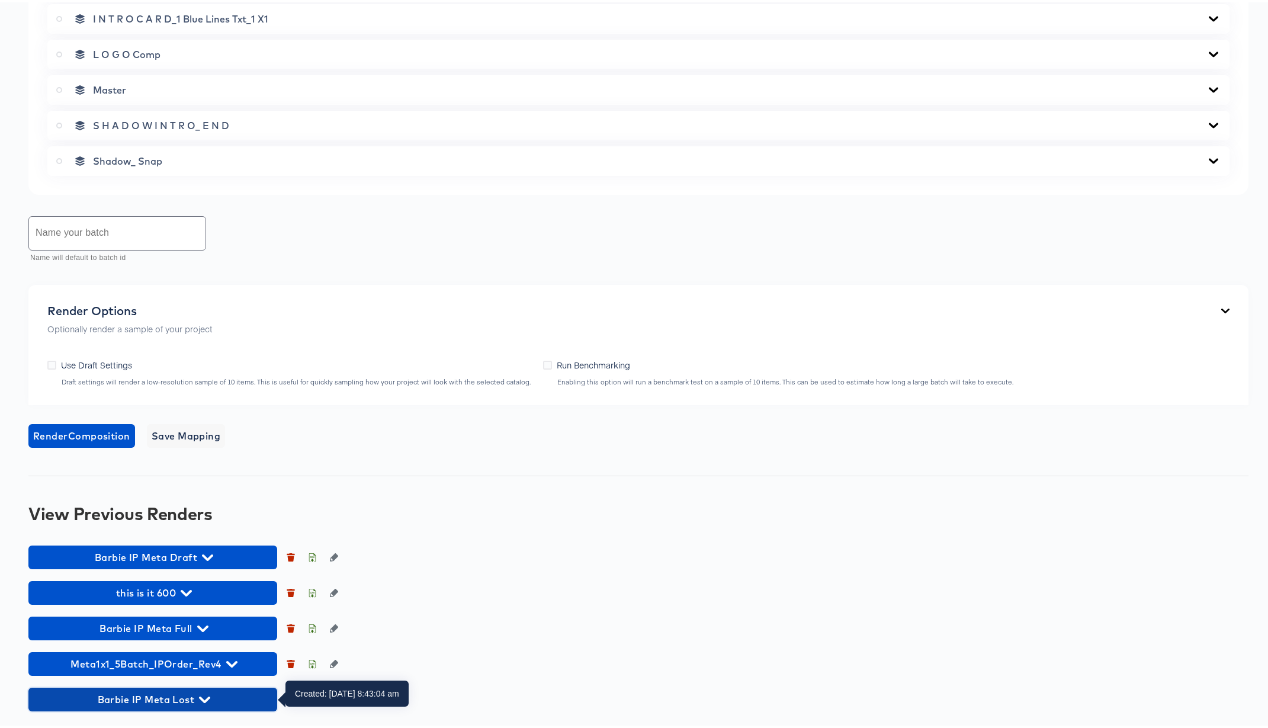
click at [206, 669] on icon "button" at bounding box center [204, 697] width 11 height 11
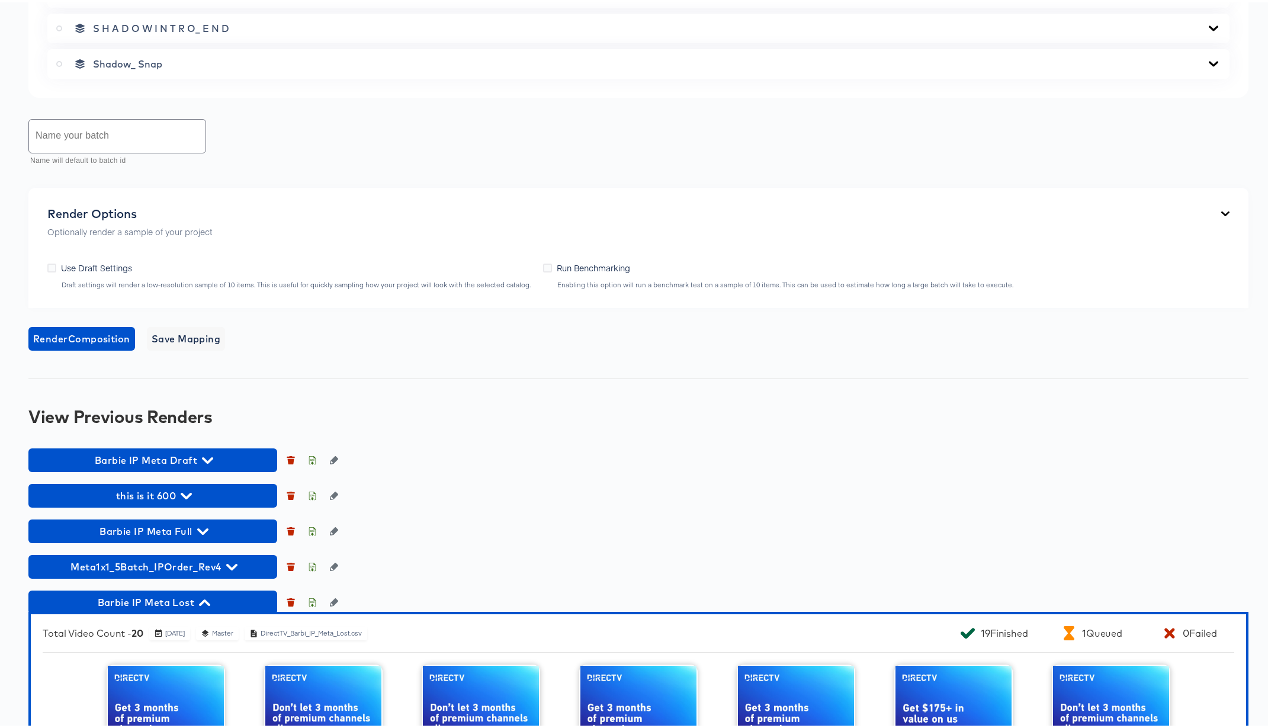
scroll to position [0, 0]
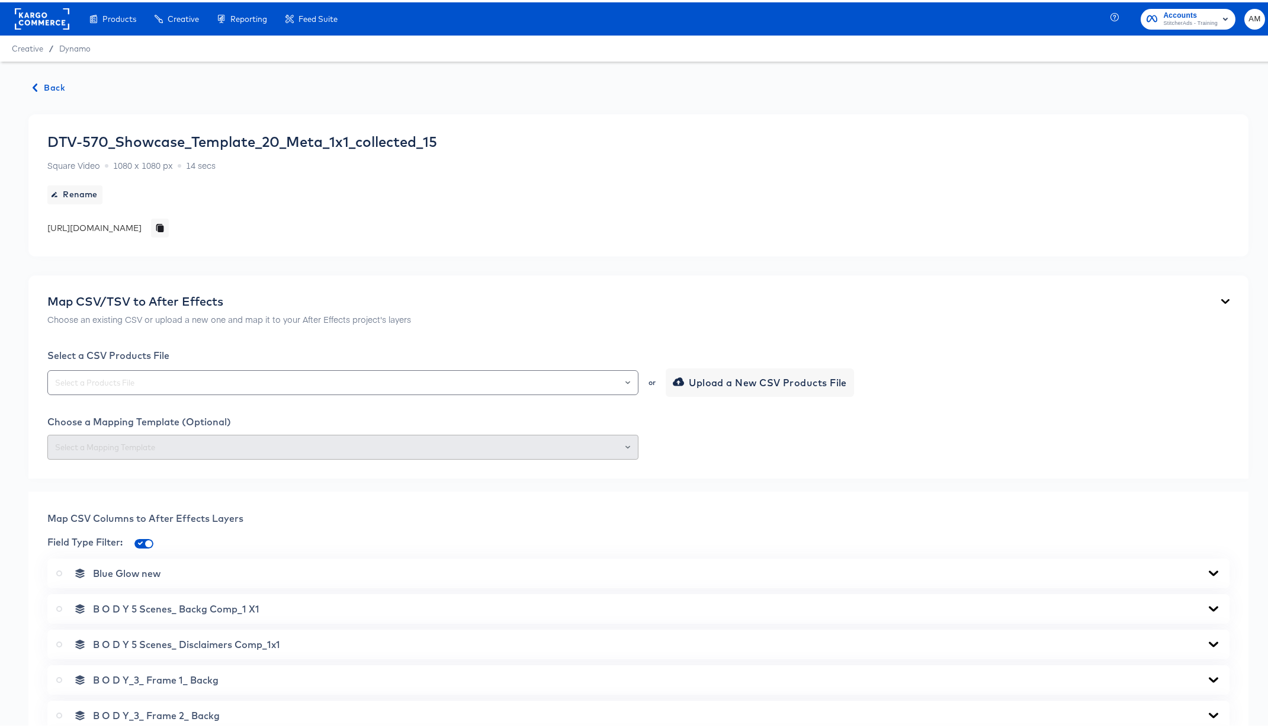
click at [44, 88] on span "Back" at bounding box center [49, 85] width 32 height 15
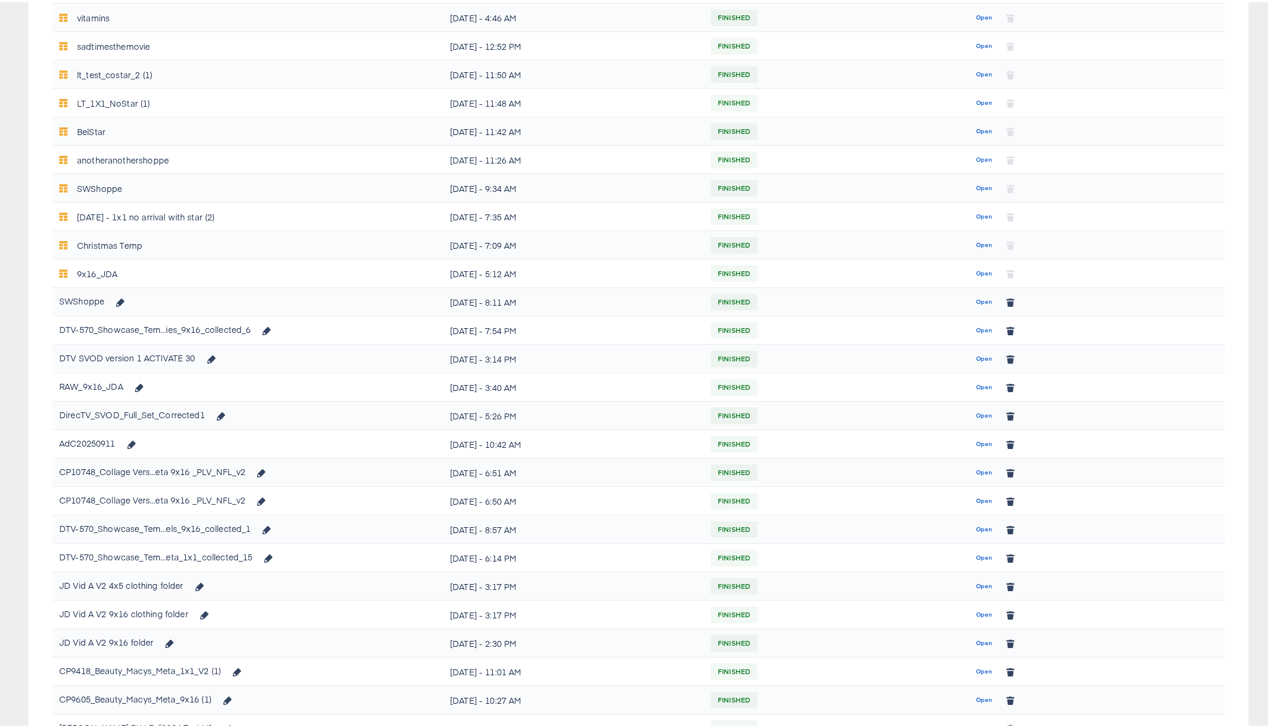
scroll to position [566, 0]
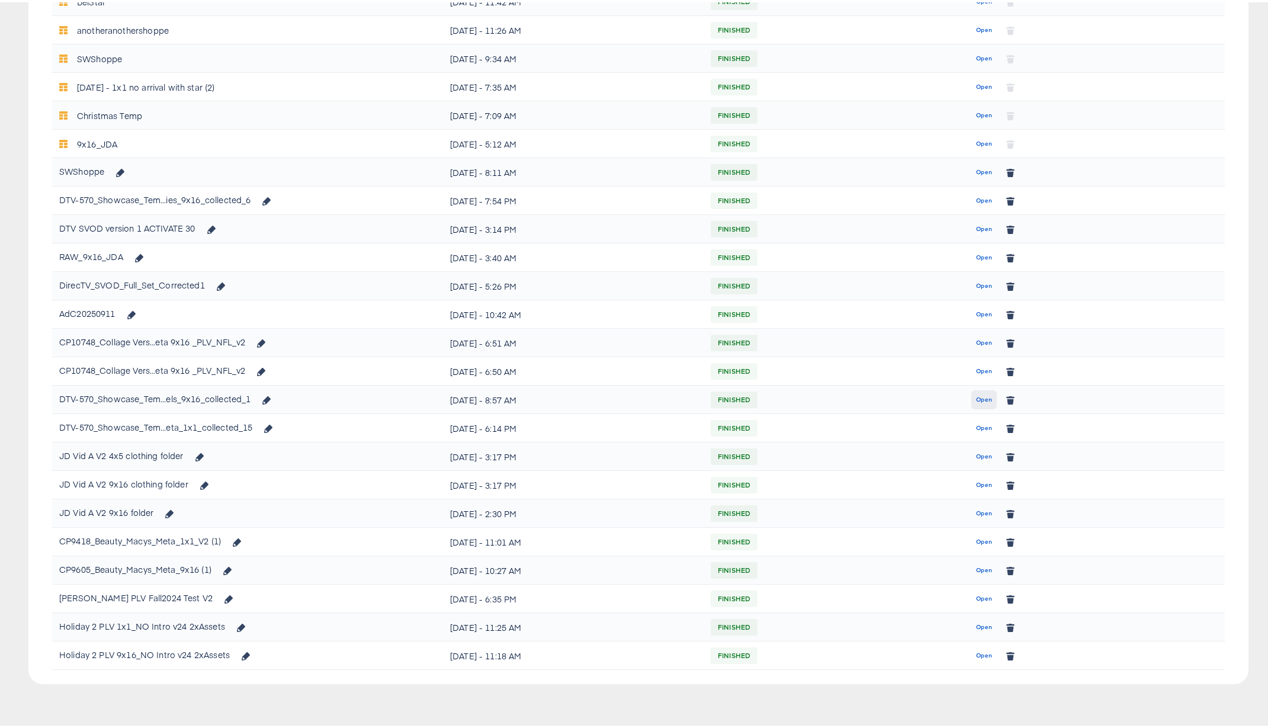
click at [978, 398] on span "Open" at bounding box center [984, 397] width 16 height 11
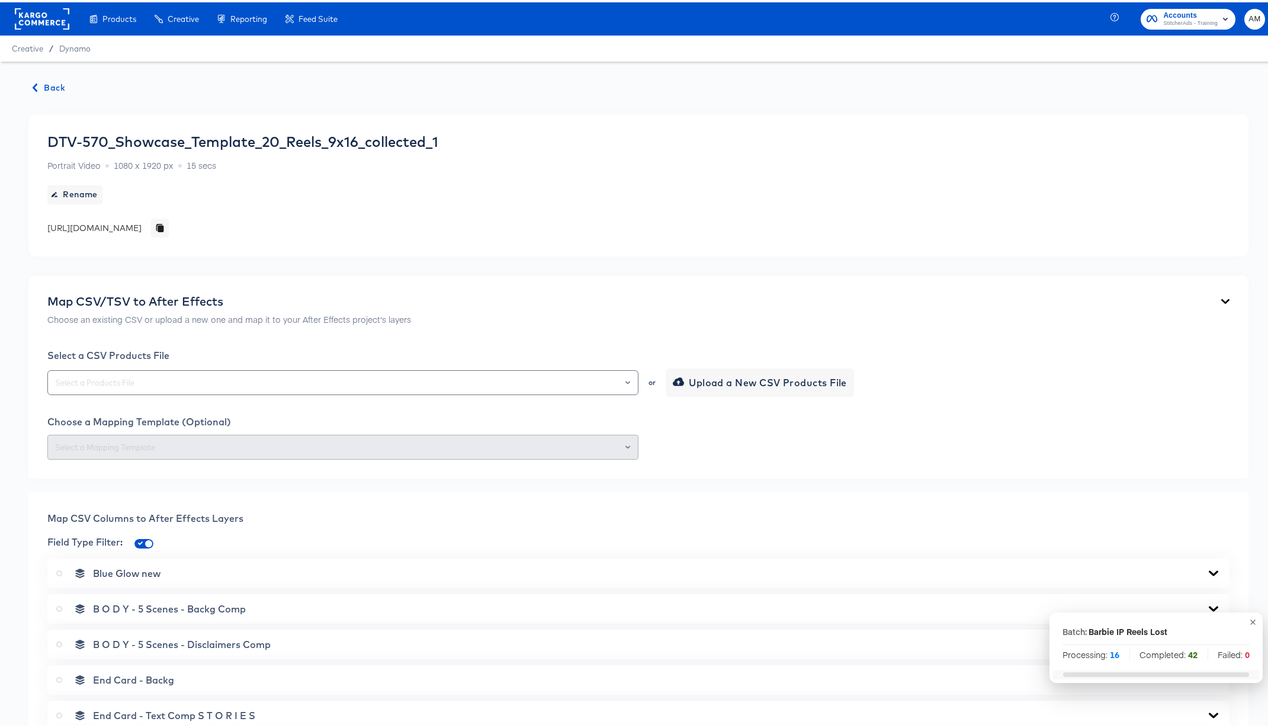
scroll to position [839, 0]
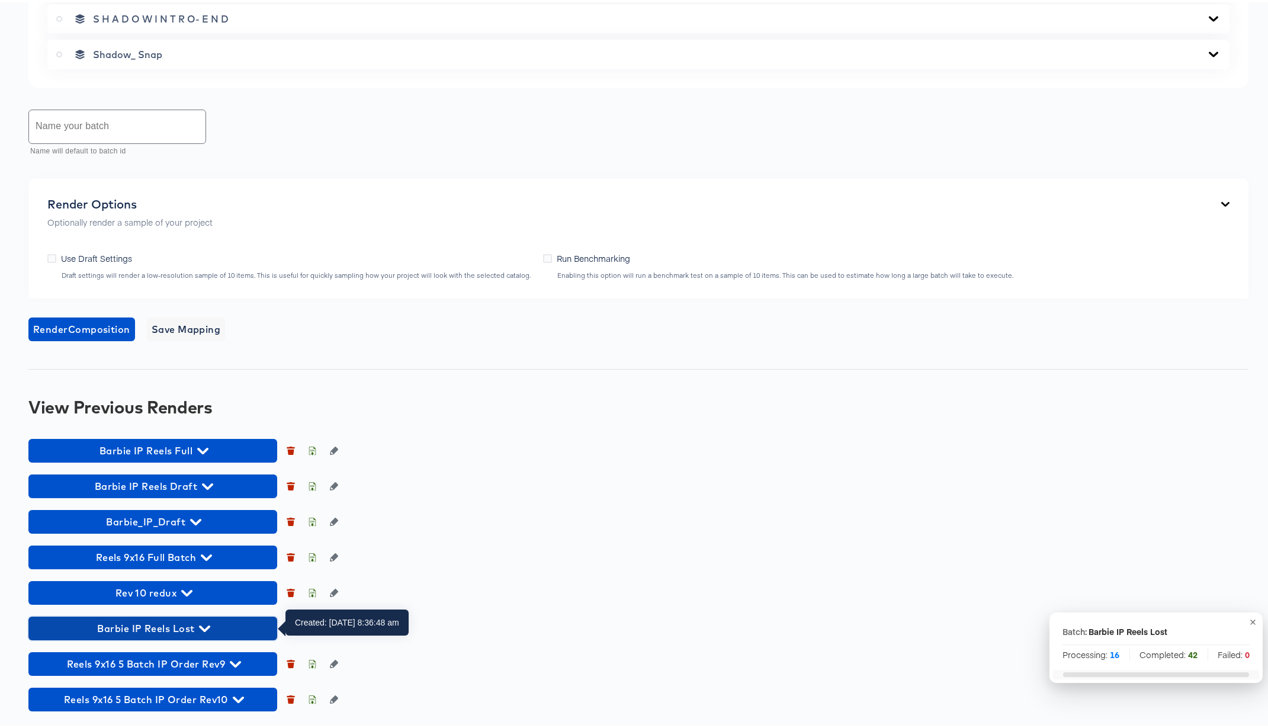
click at [207, 626] on icon "button" at bounding box center [204, 626] width 11 height 7
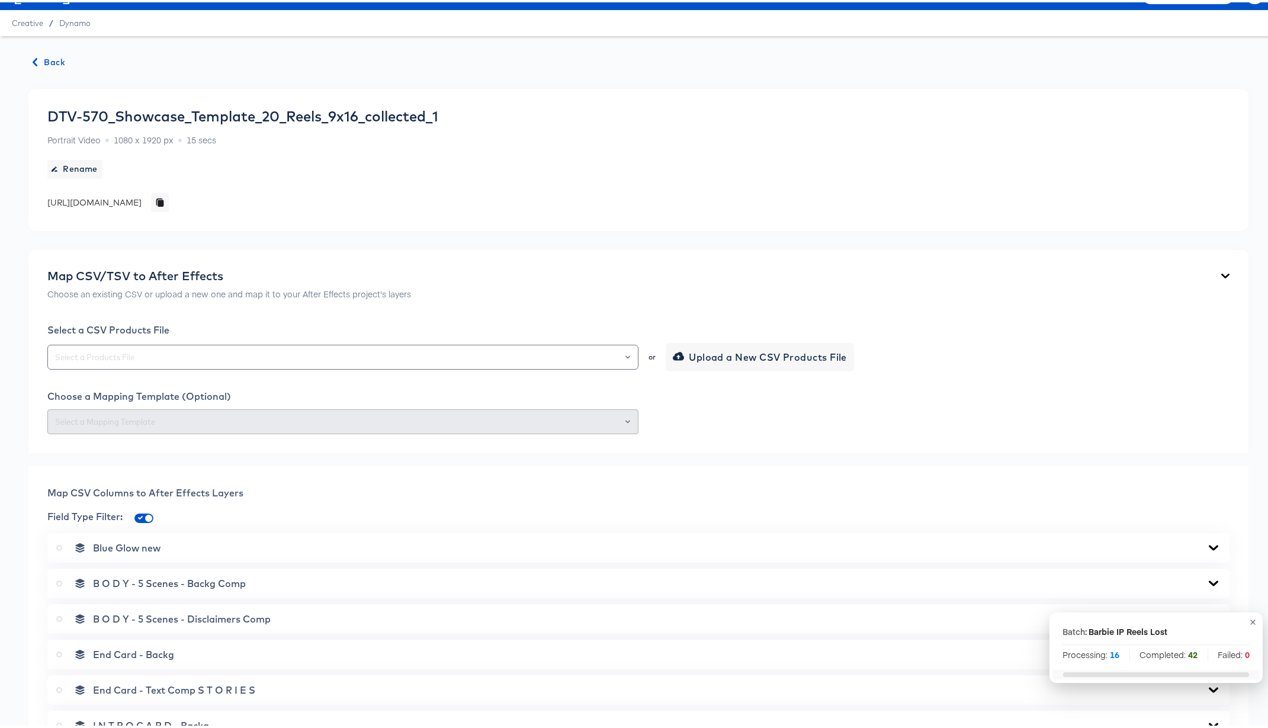
scroll to position [0, 0]
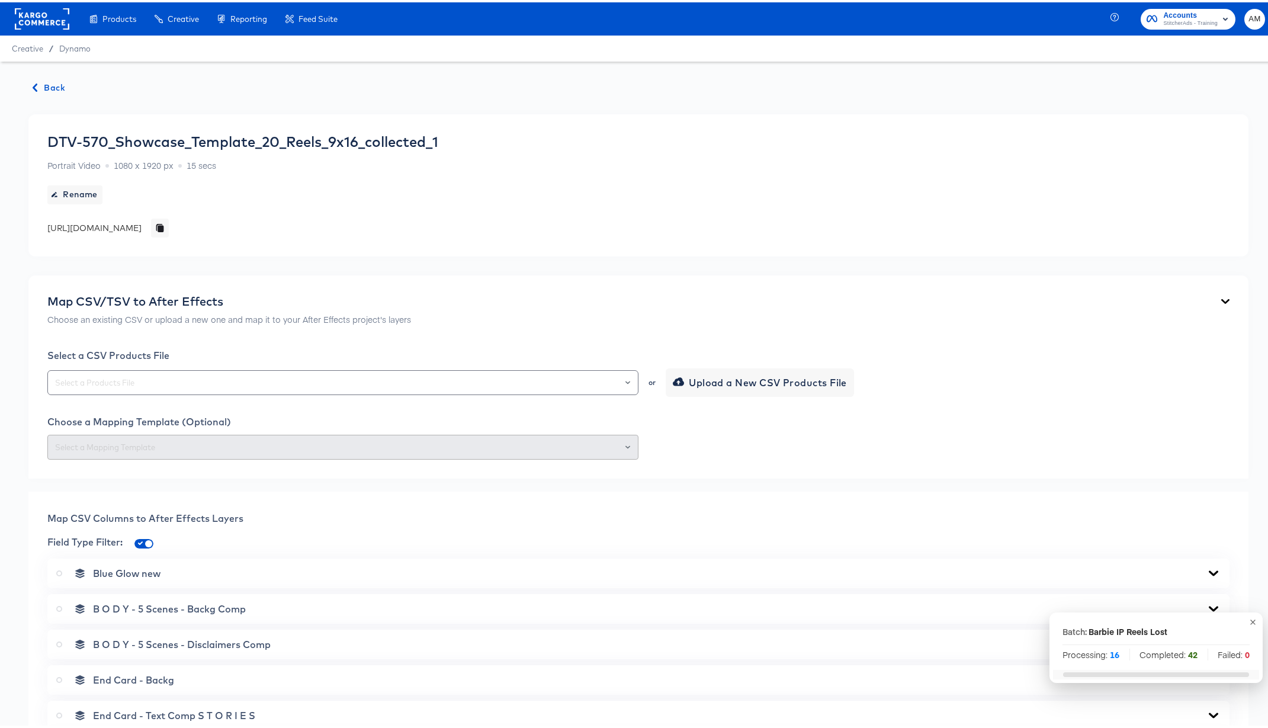
click at [48, 85] on span "Back" at bounding box center [49, 85] width 32 height 15
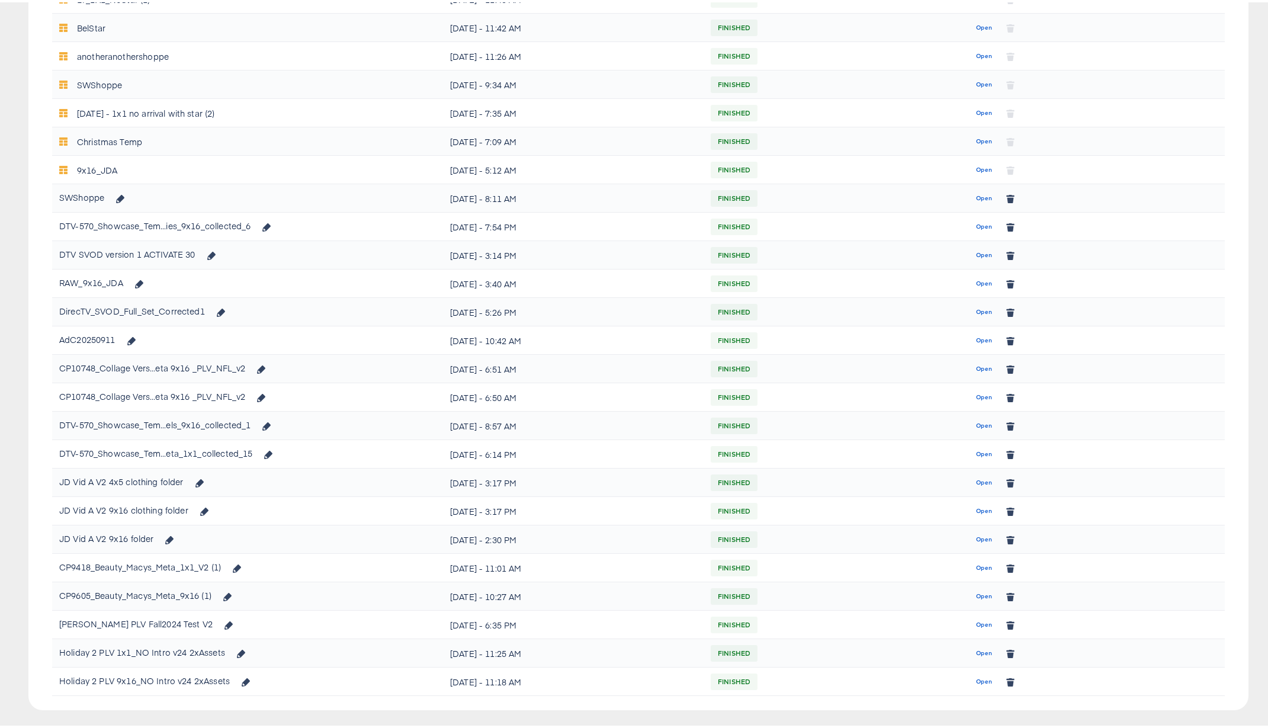
scroll to position [566, 0]
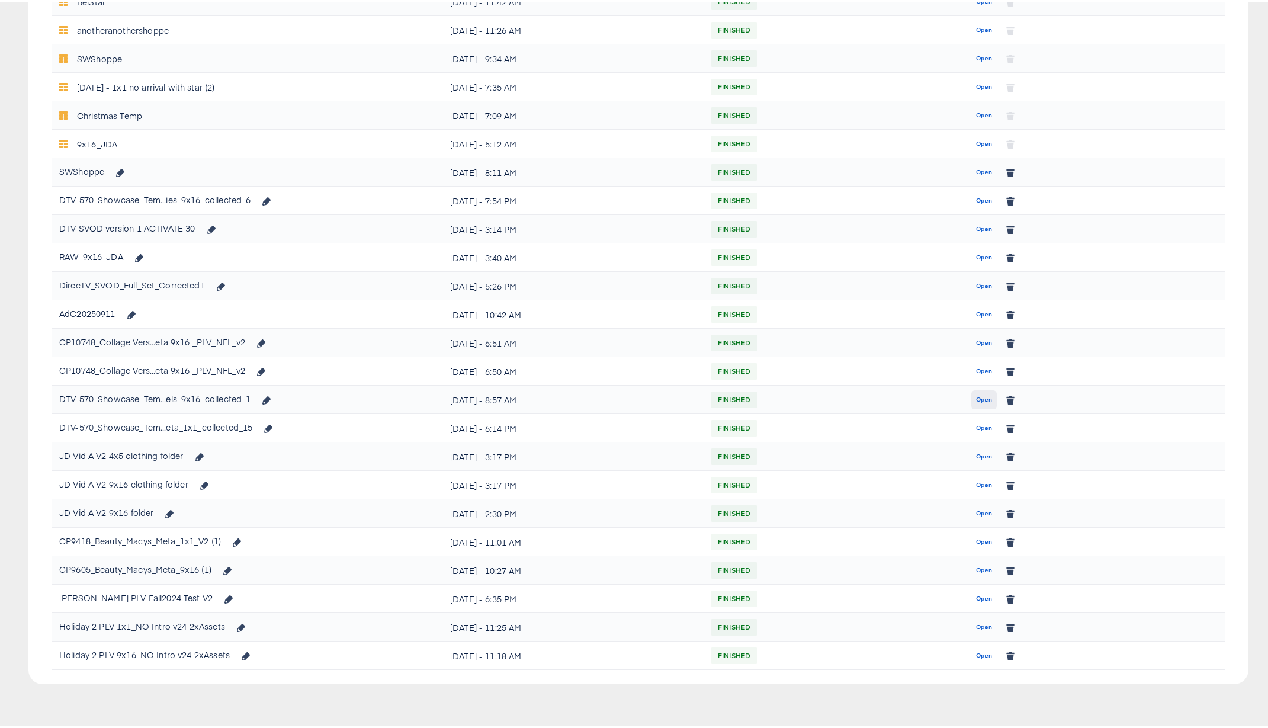
click at [976, 395] on span "Open" at bounding box center [984, 397] width 16 height 11
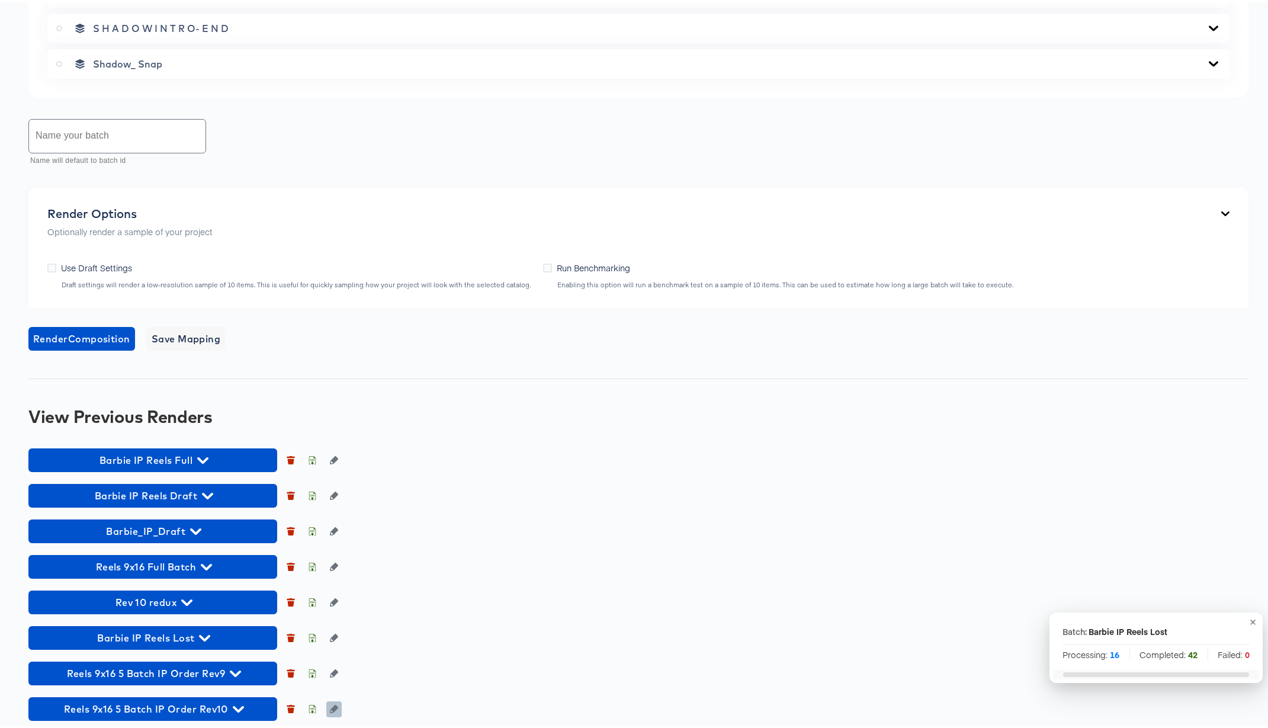
scroll to position [839, 0]
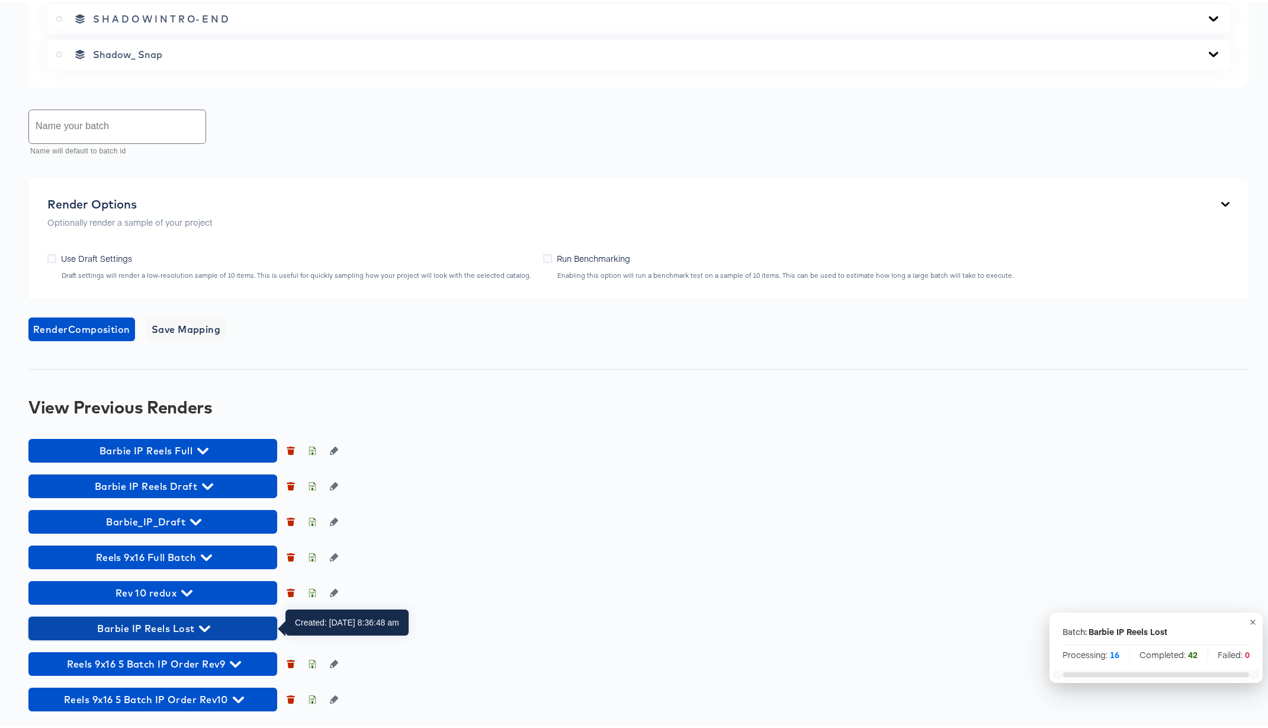
click at [205, 626] on icon "button" at bounding box center [204, 626] width 11 height 11
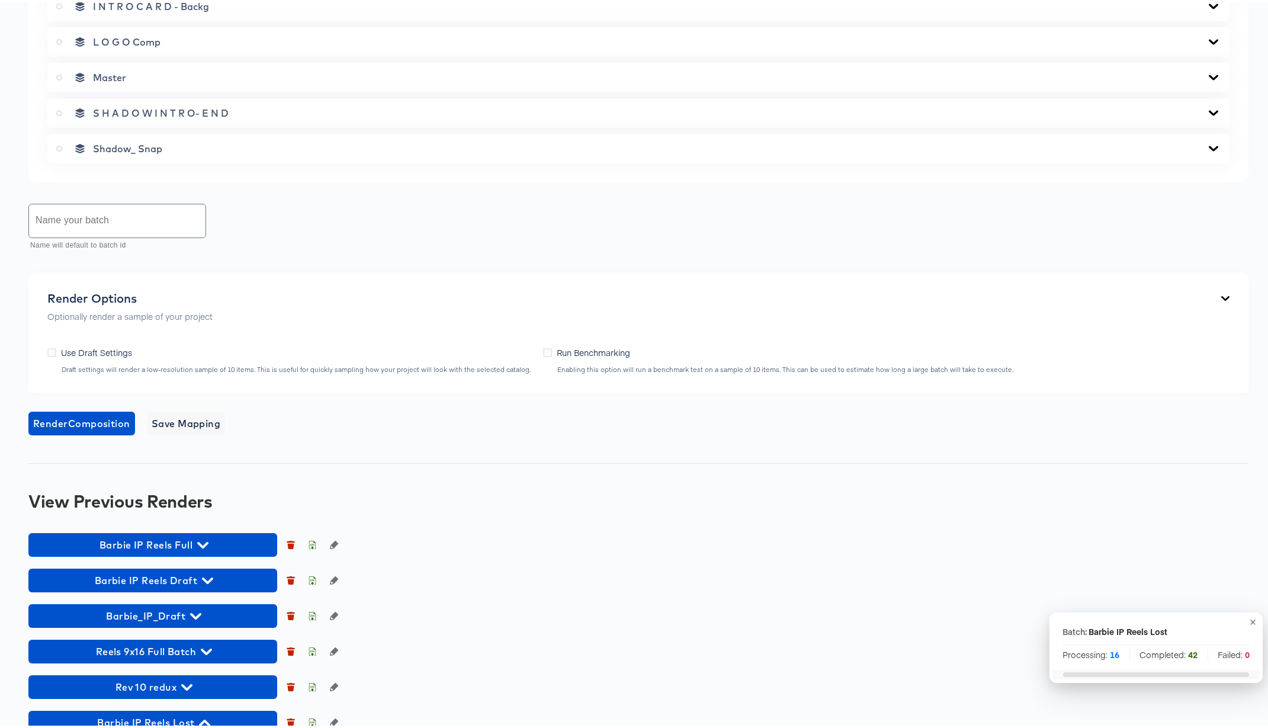
scroll to position [0, 0]
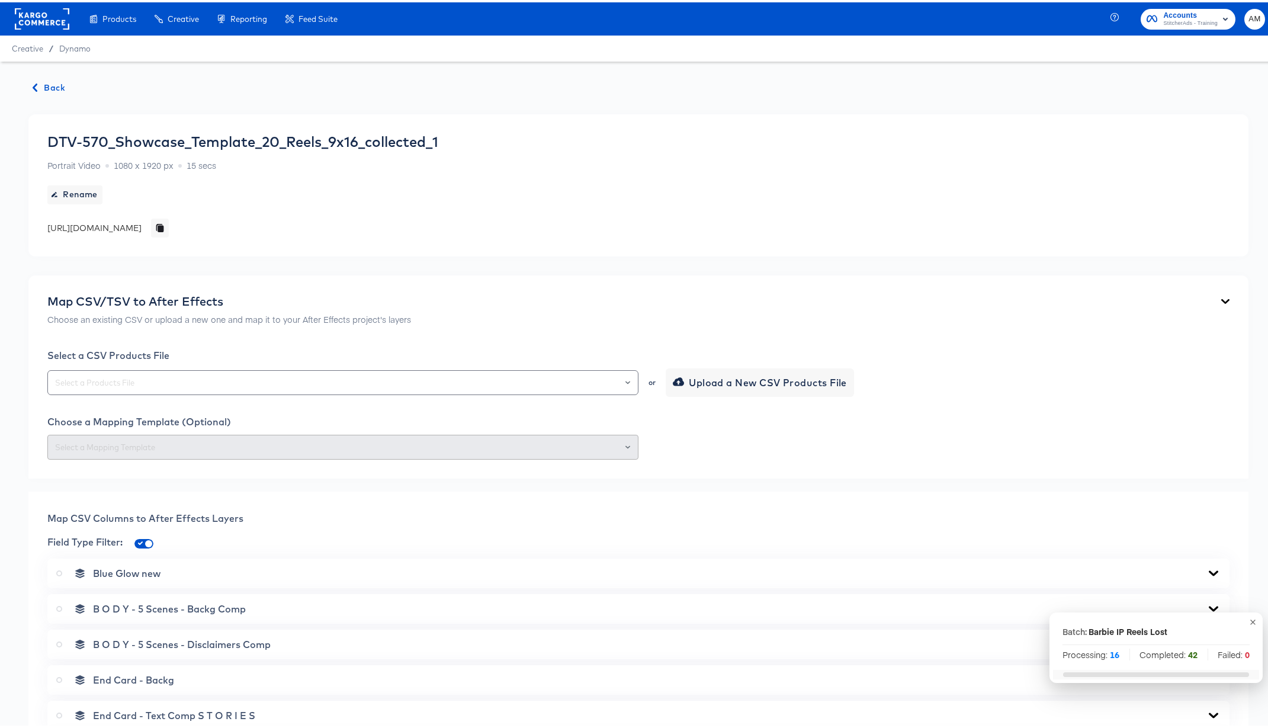
click at [36, 81] on icon "button" at bounding box center [35, 85] width 5 height 8
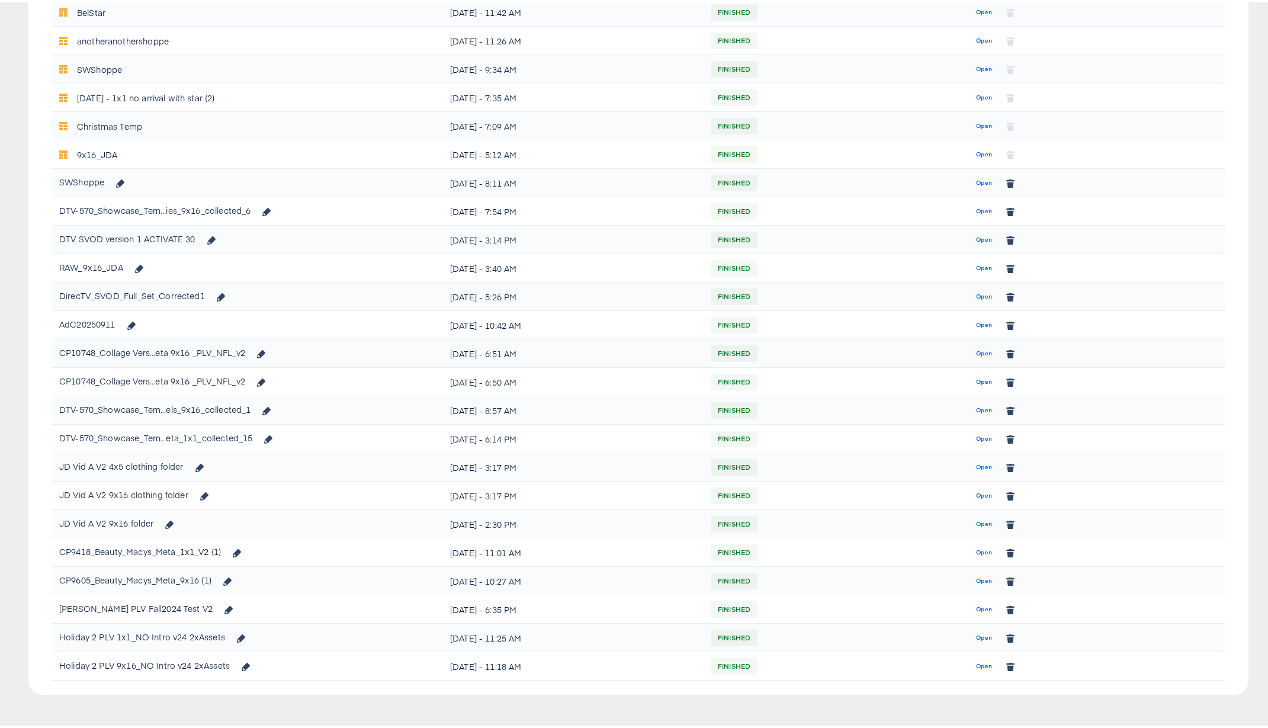
scroll to position [566, 0]
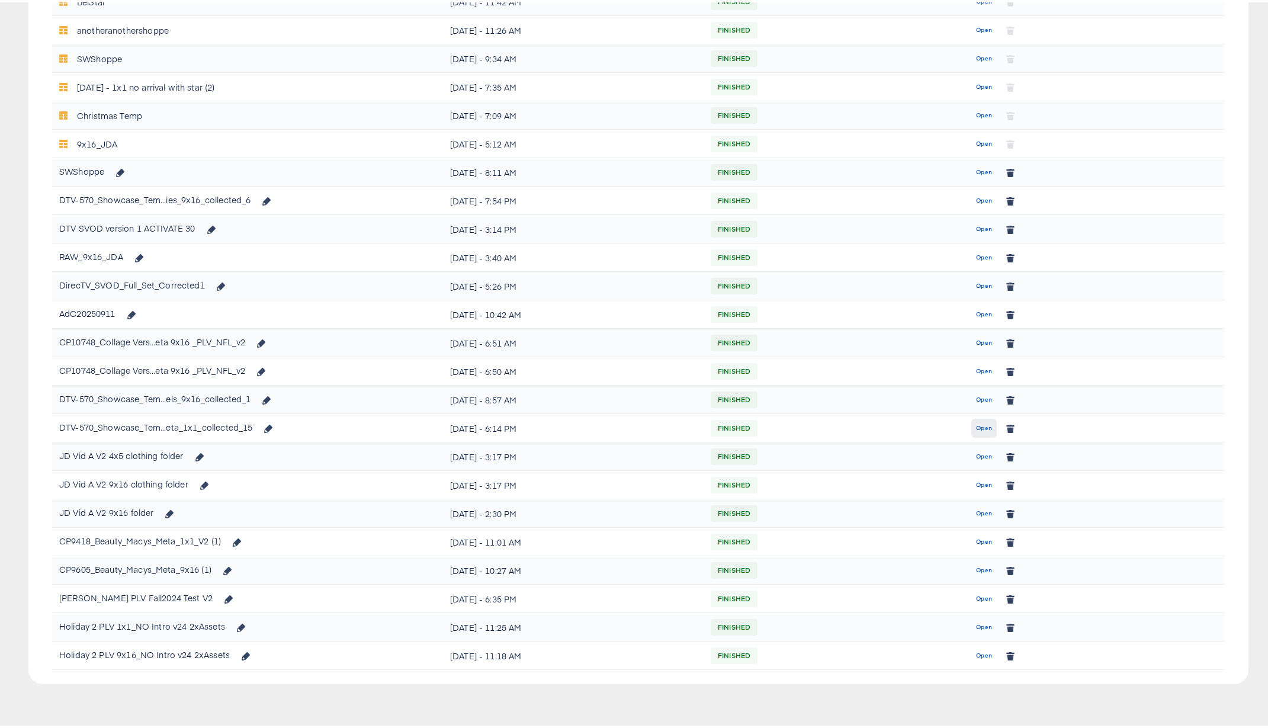
click at [985, 424] on button "Open" at bounding box center [983, 425] width 25 height 19
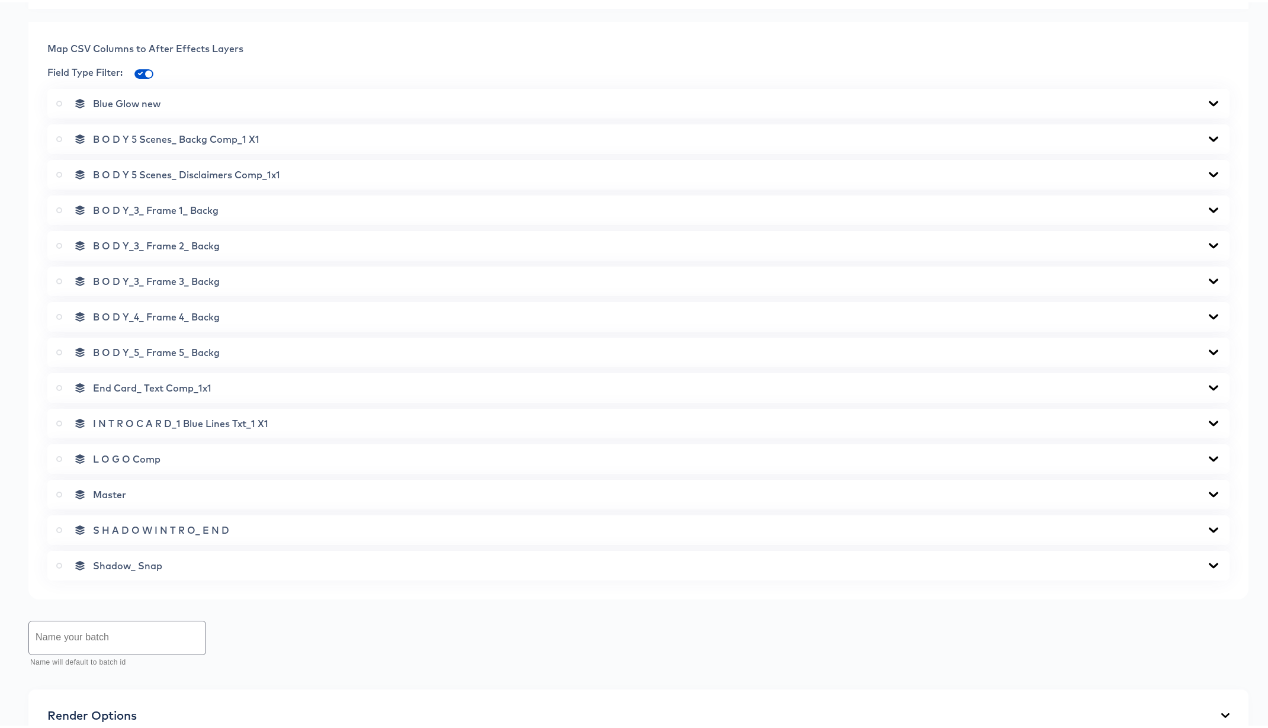
scroll to position [874, 0]
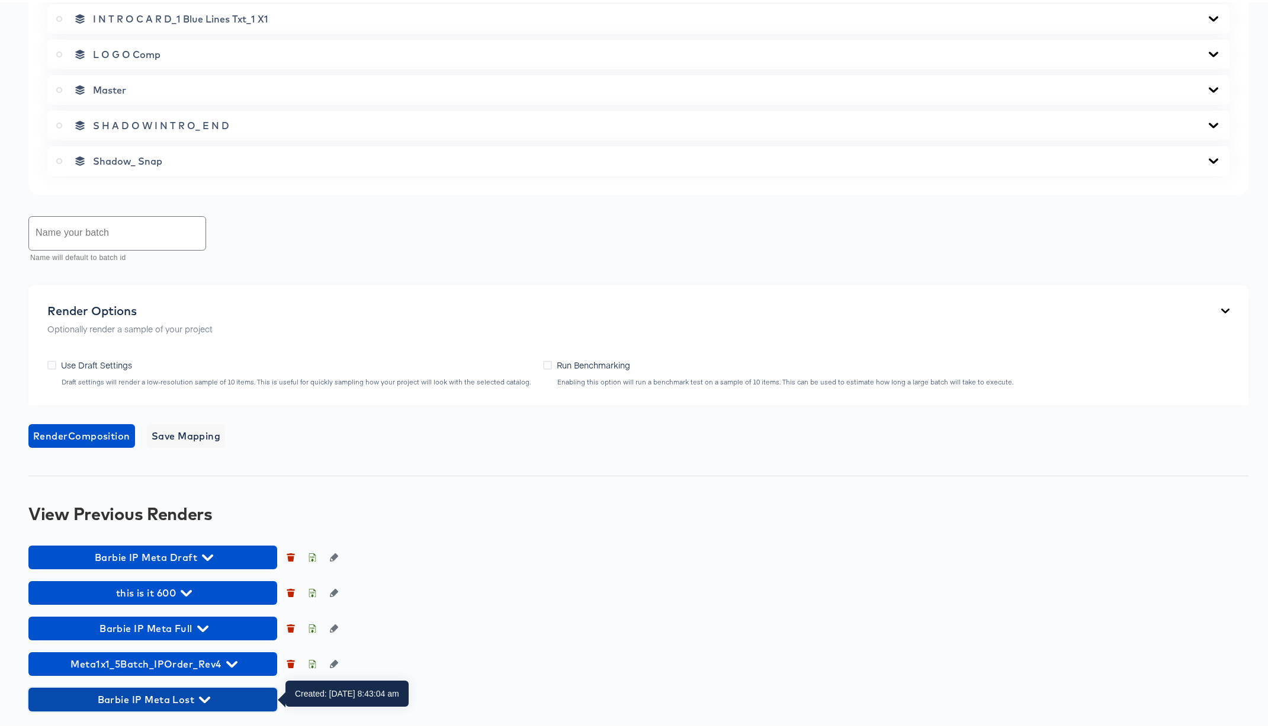
click at [205, 669] on icon "button" at bounding box center [204, 697] width 11 height 7
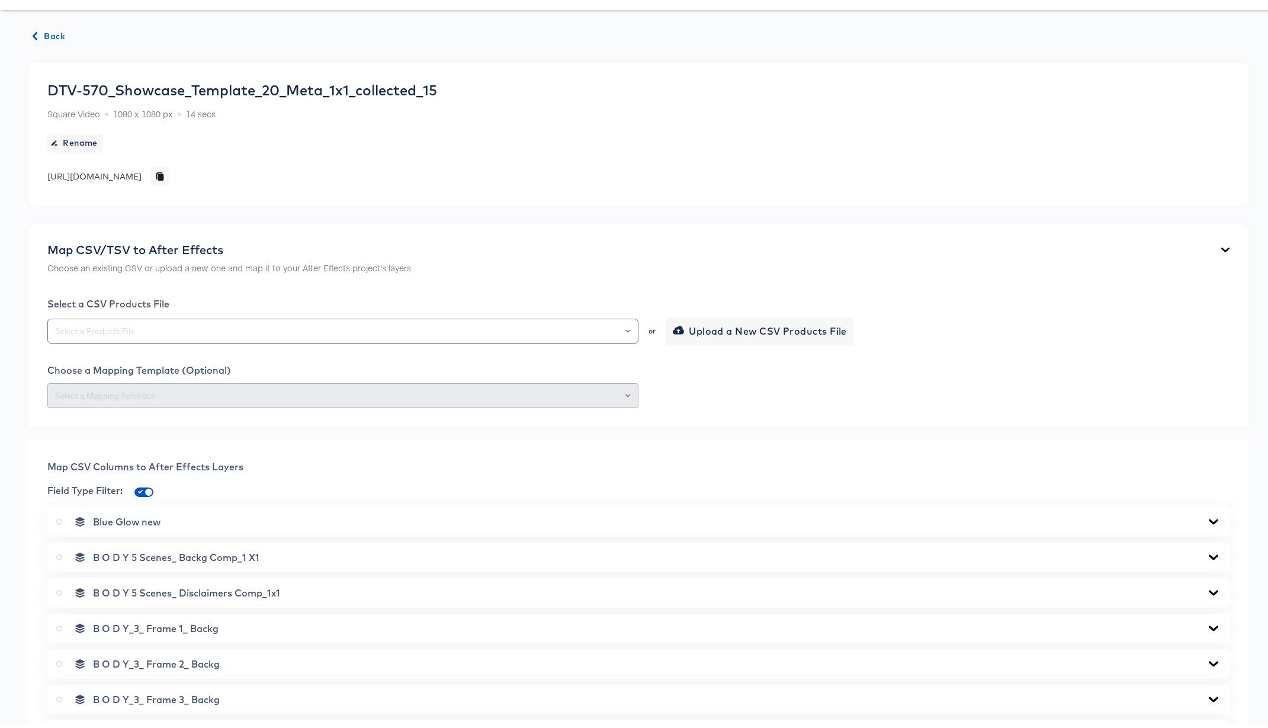
scroll to position [0, 0]
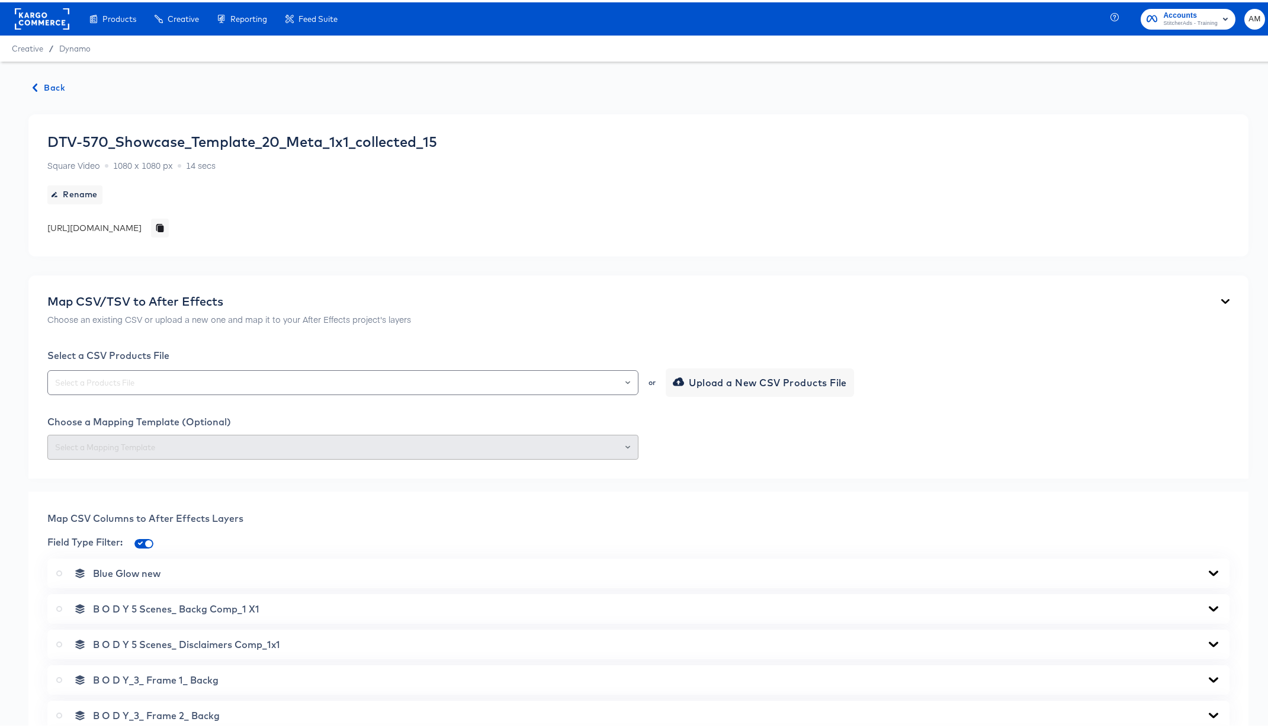
click at [48, 88] on span "Back" at bounding box center [49, 85] width 32 height 15
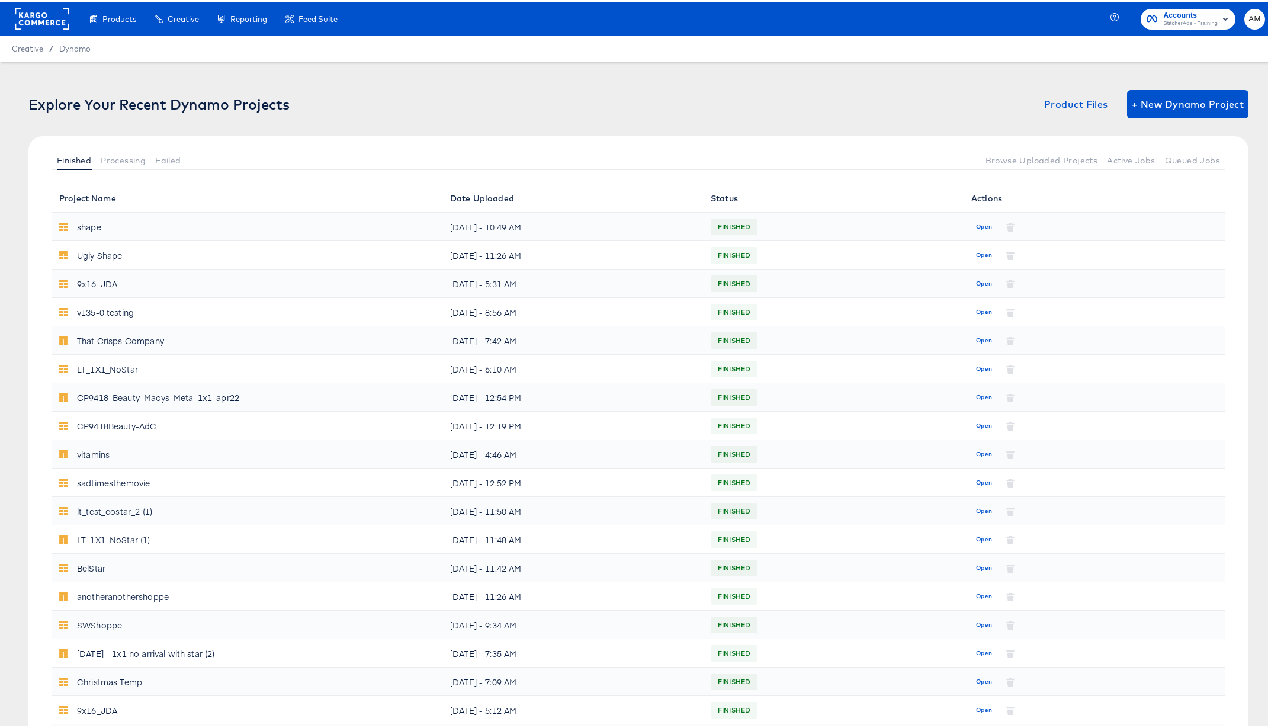
scroll to position [566, 0]
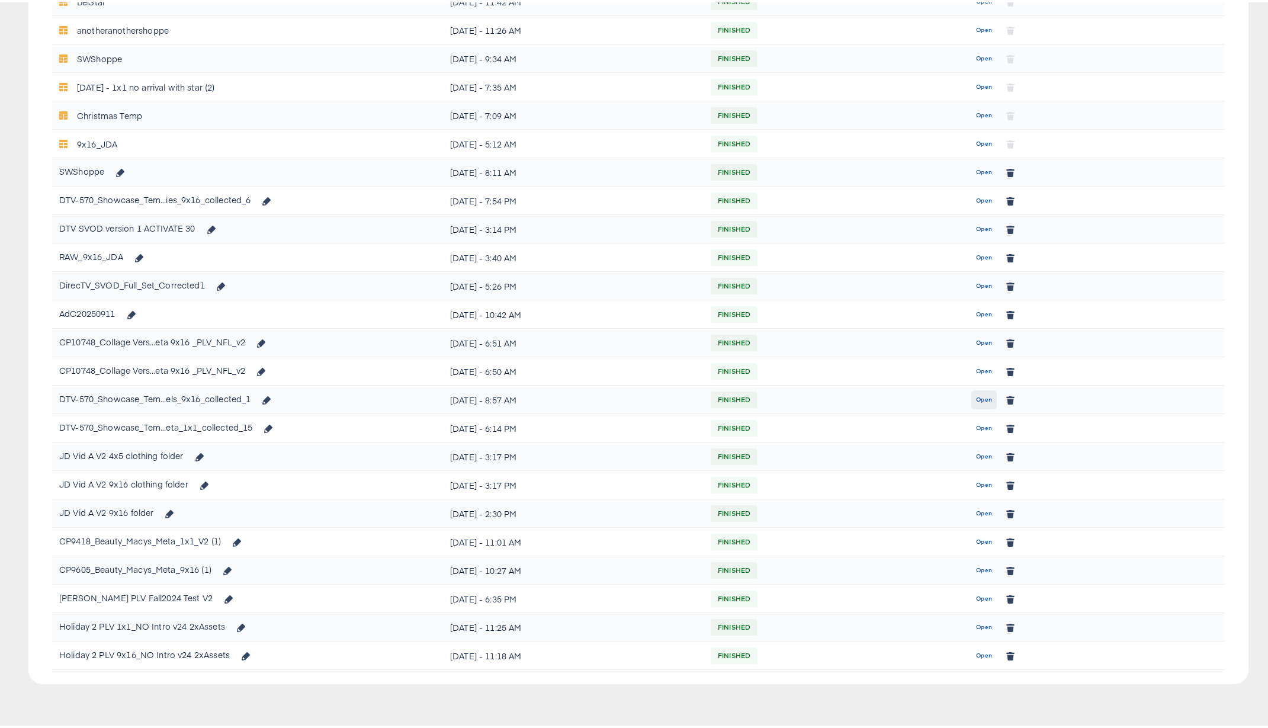
click at [978, 399] on span "Open" at bounding box center [984, 397] width 16 height 11
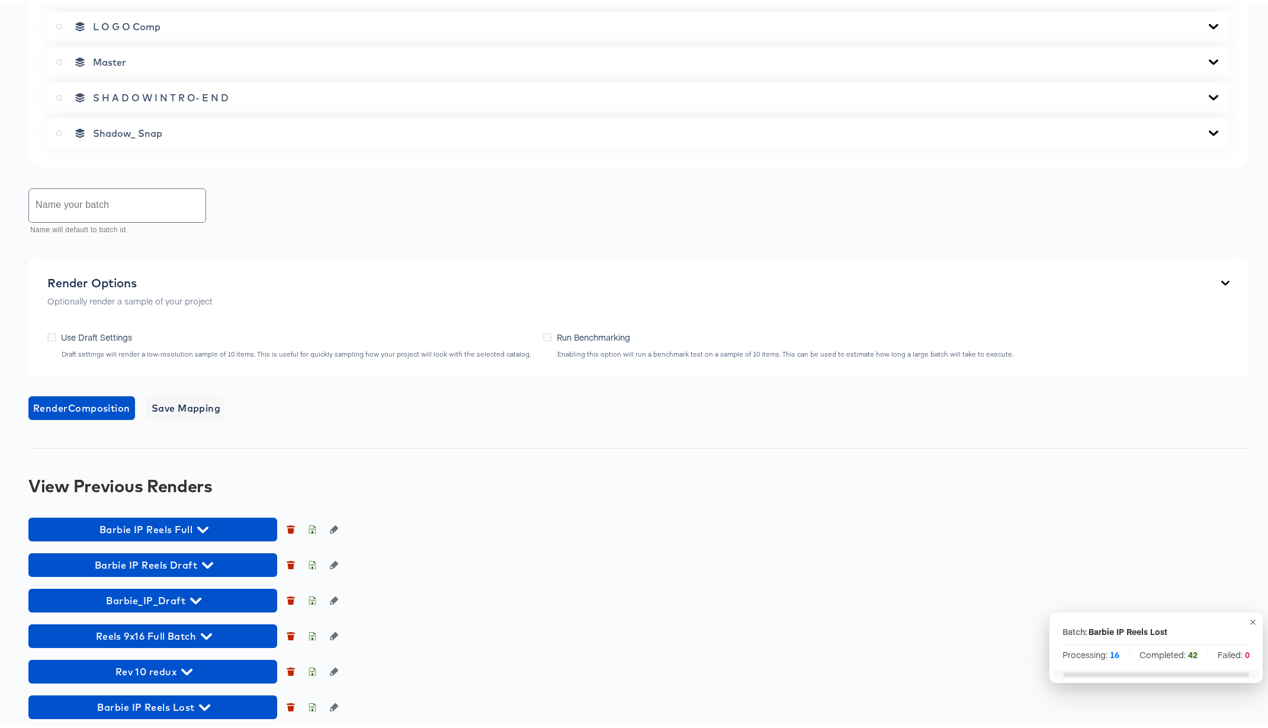
scroll to position [839, 0]
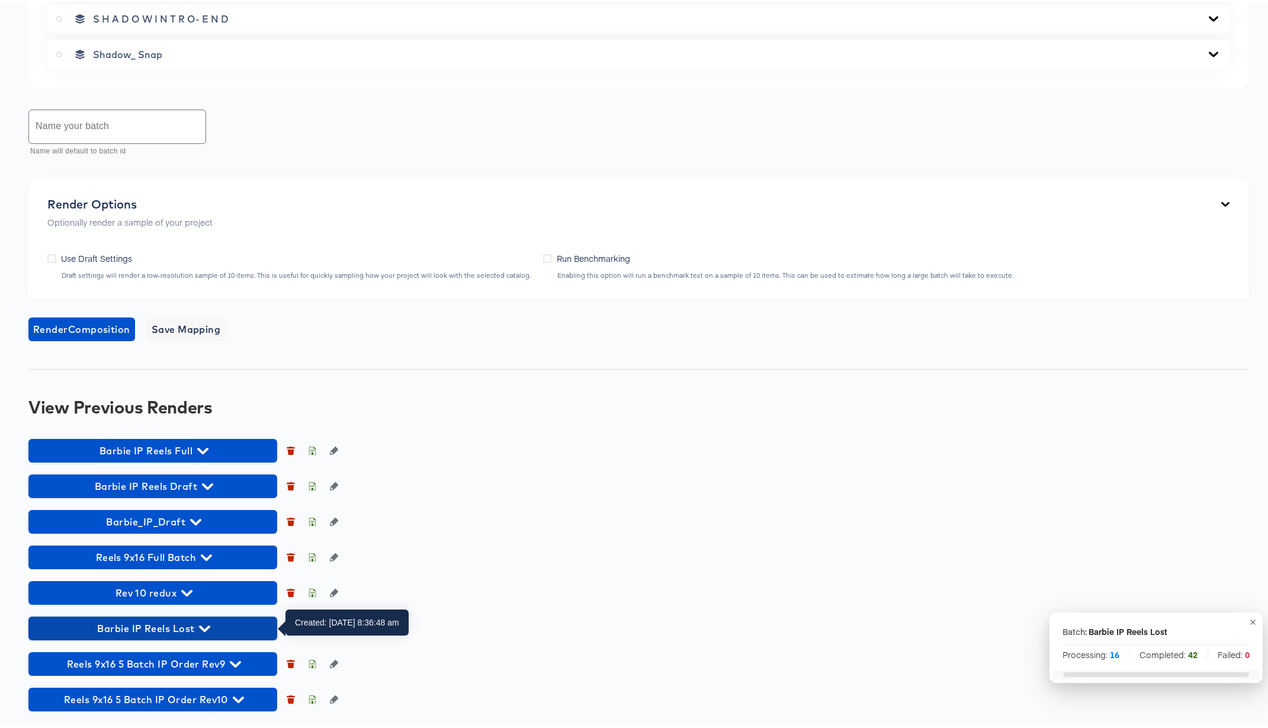
click at [203, 622] on icon "button" at bounding box center [204, 626] width 11 height 11
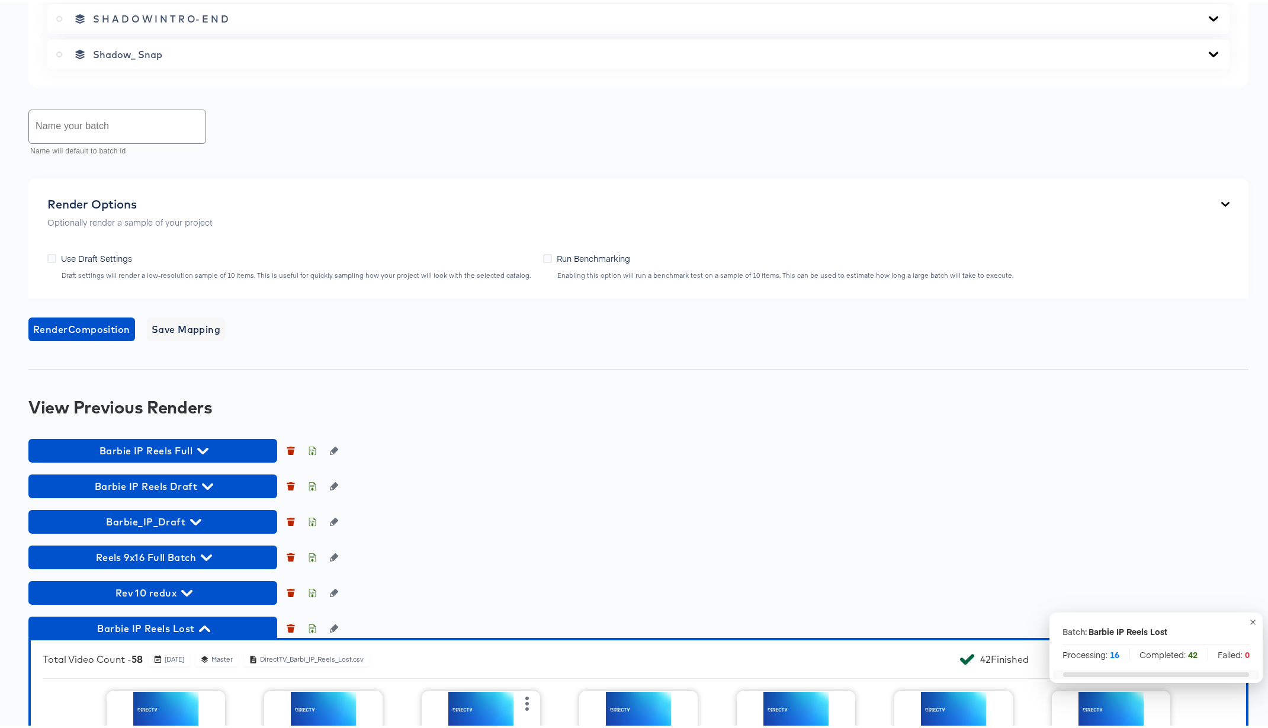
scroll to position [1213, 0]
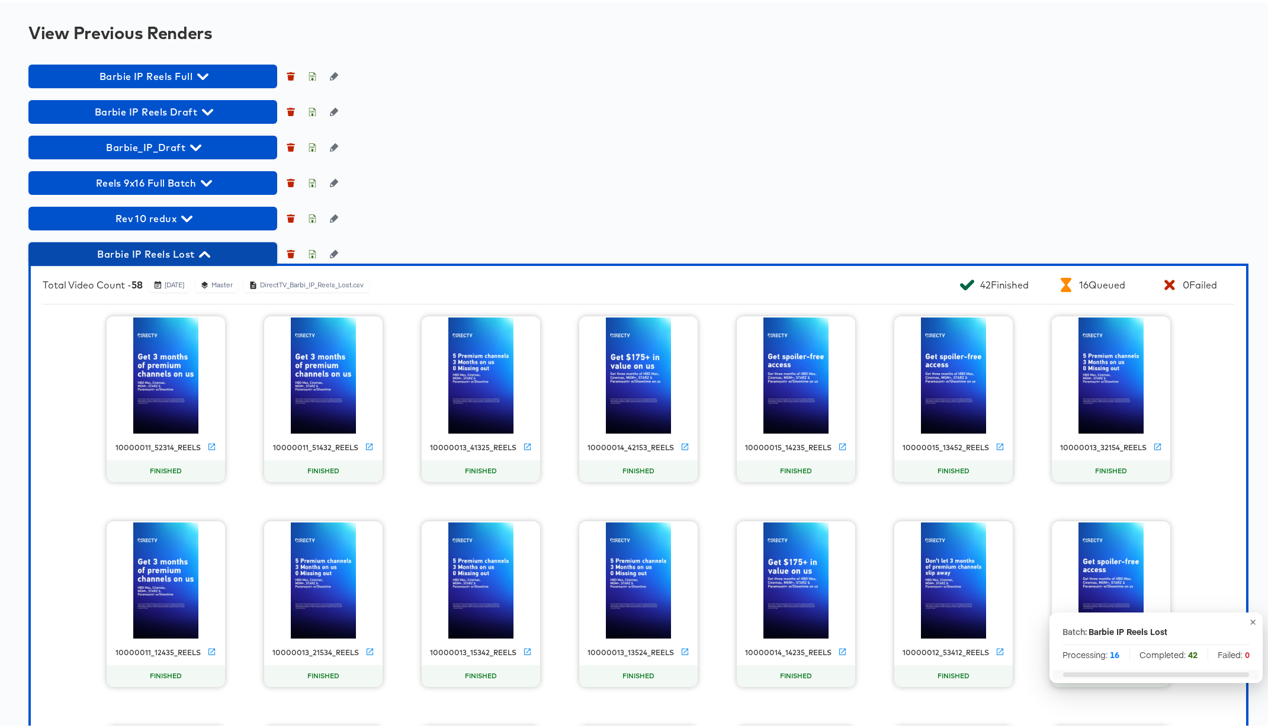
click at [202, 252] on icon "button" at bounding box center [204, 252] width 11 height 7
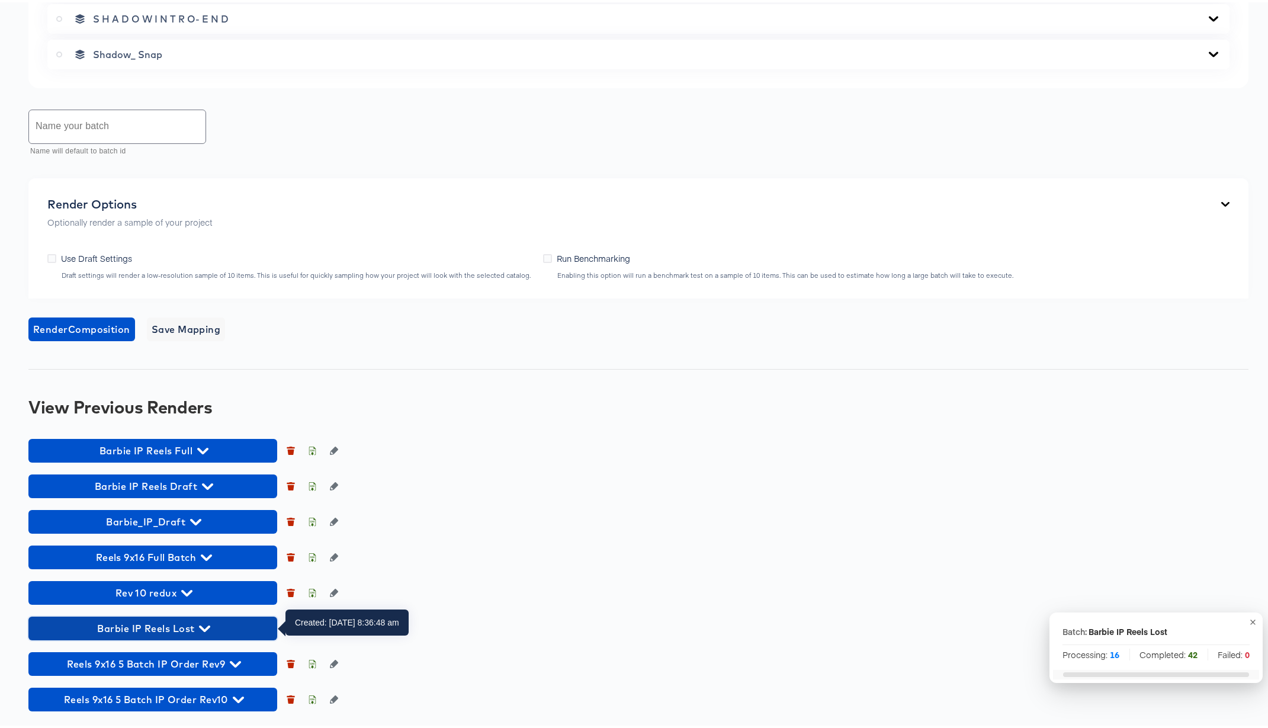
click at [206, 623] on icon "button" at bounding box center [204, 626] width 11 height 11
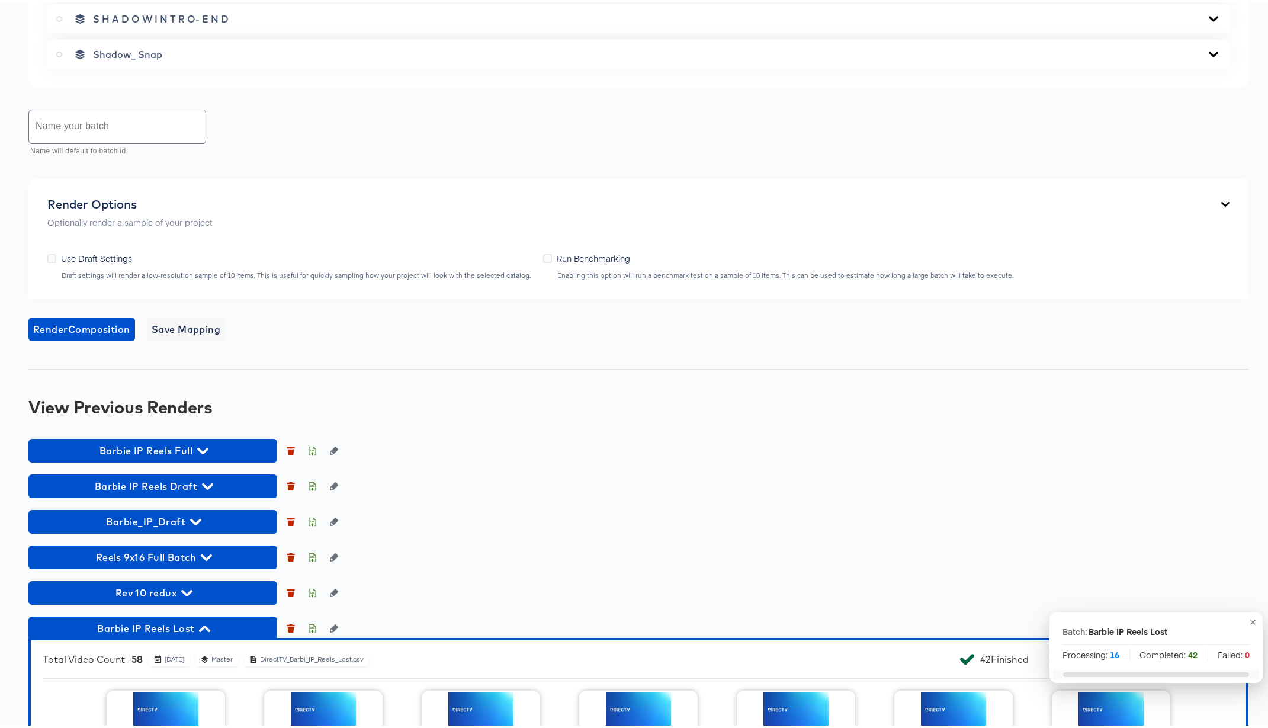
click at [207, 625] on icon "button" at bounding box center [204, 626] width 11 height 7
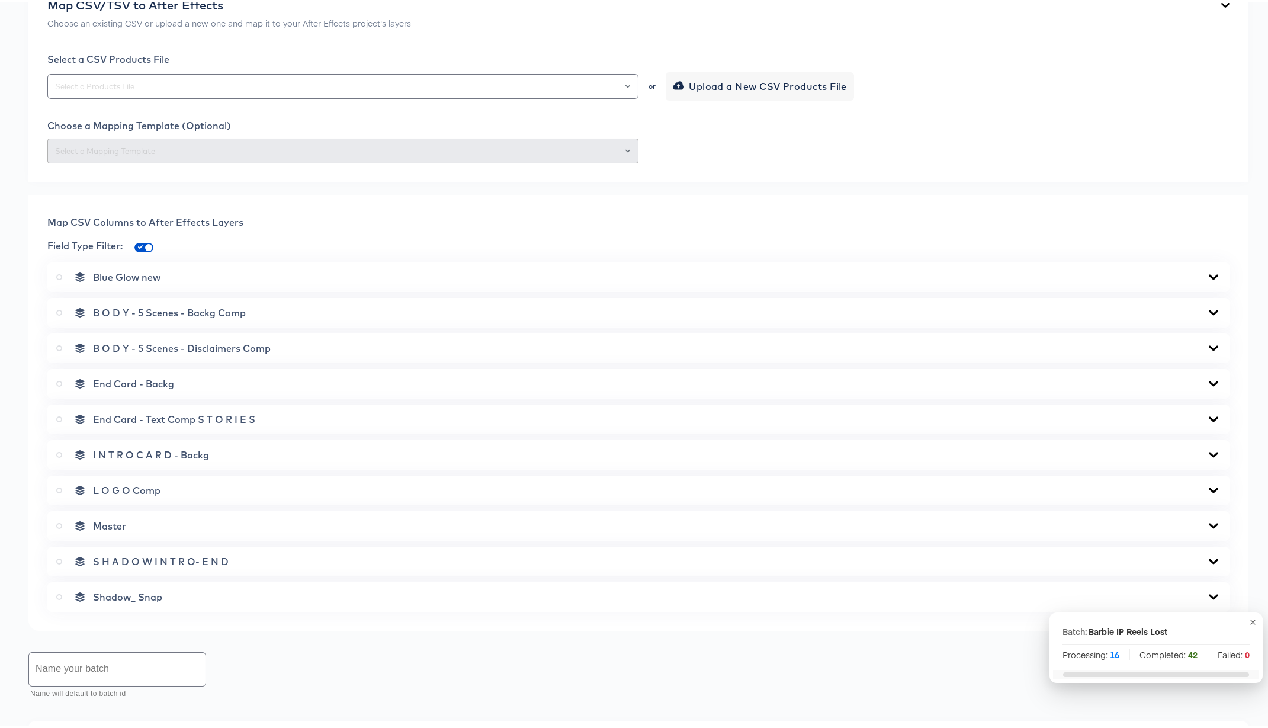
scroll to position [0, 0]
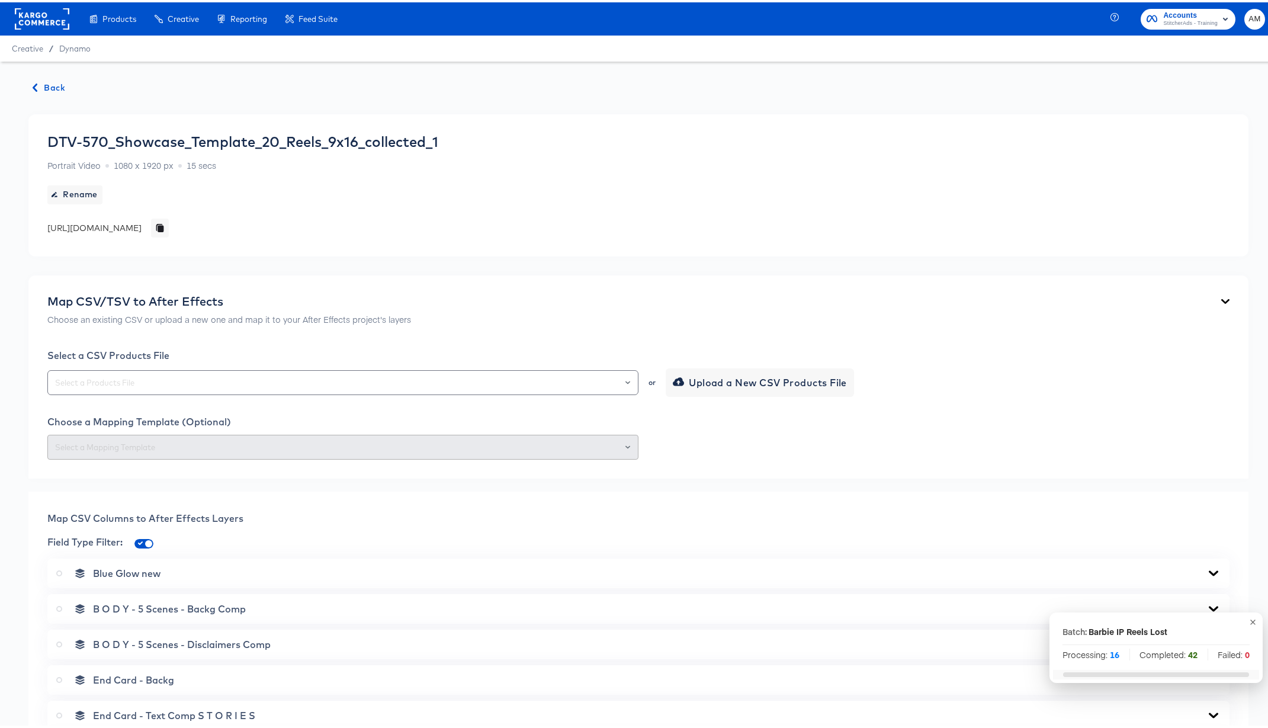
click at [55, 87] on span "Back" at bounding box center [49, 85] width 32 height 15
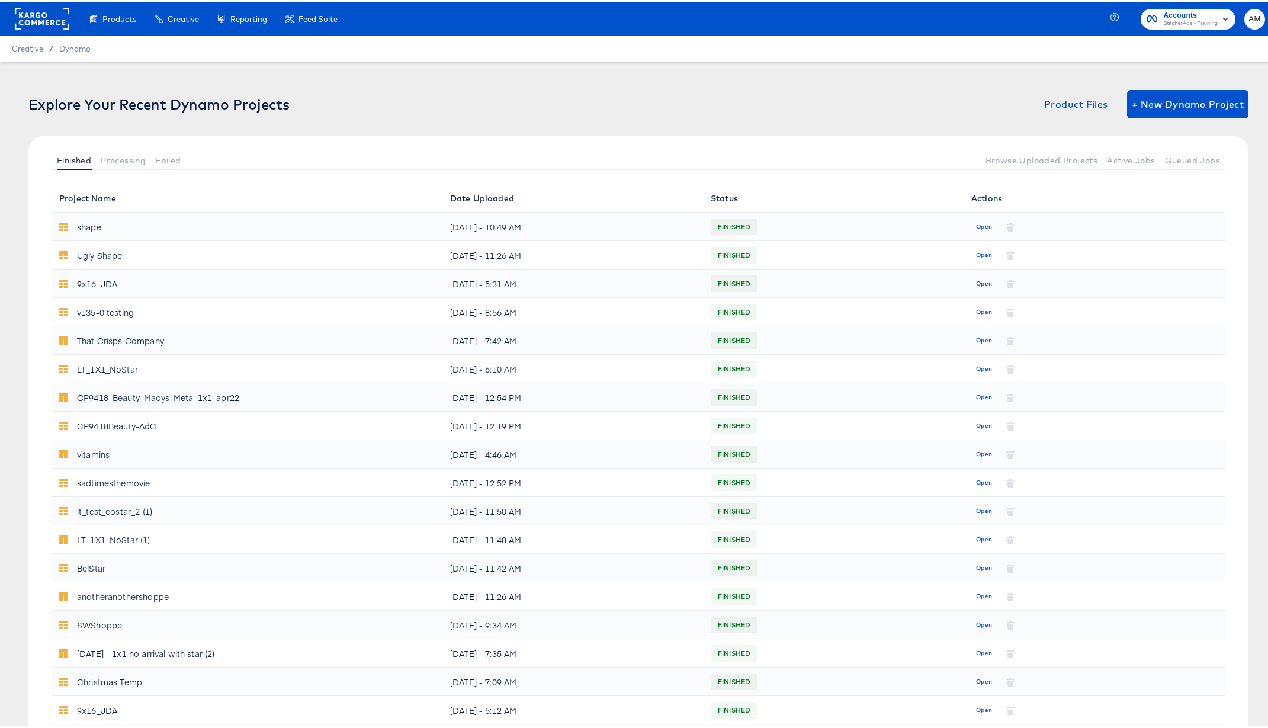
scroll to position [566, 0]
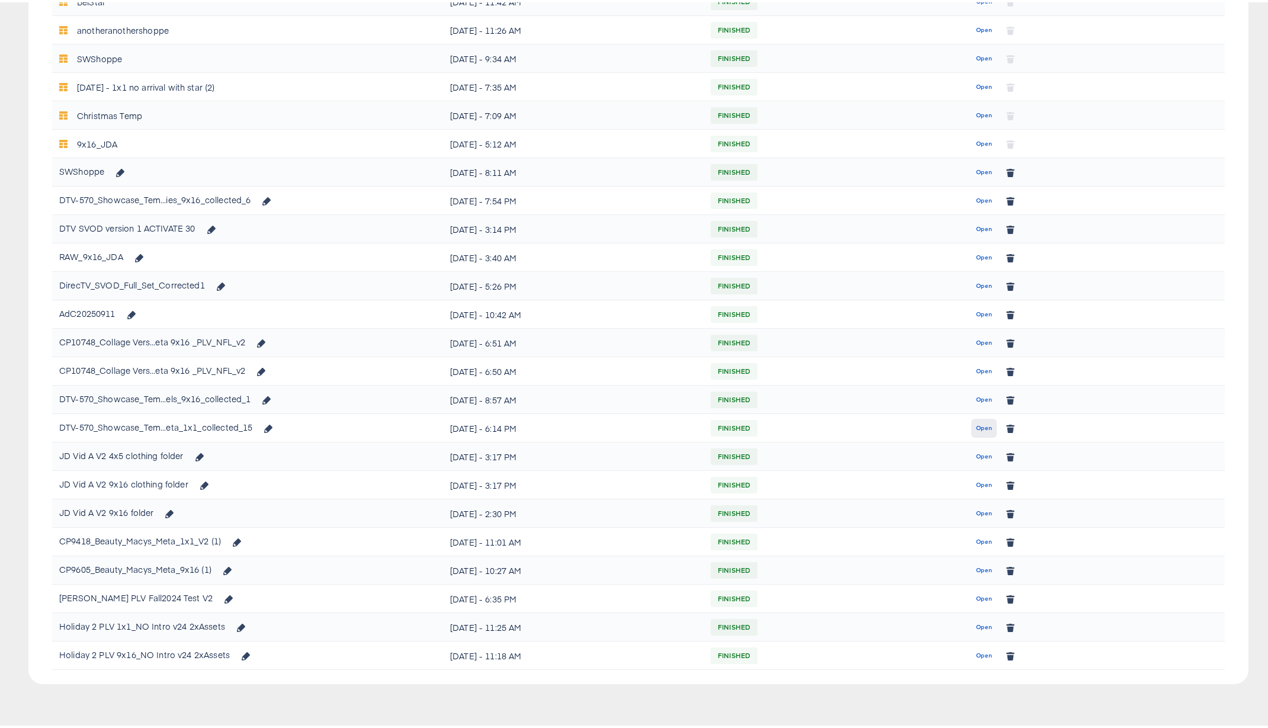
click at [977, 429] on span "Open" at bounding box center [984, 425] width 16 height 11
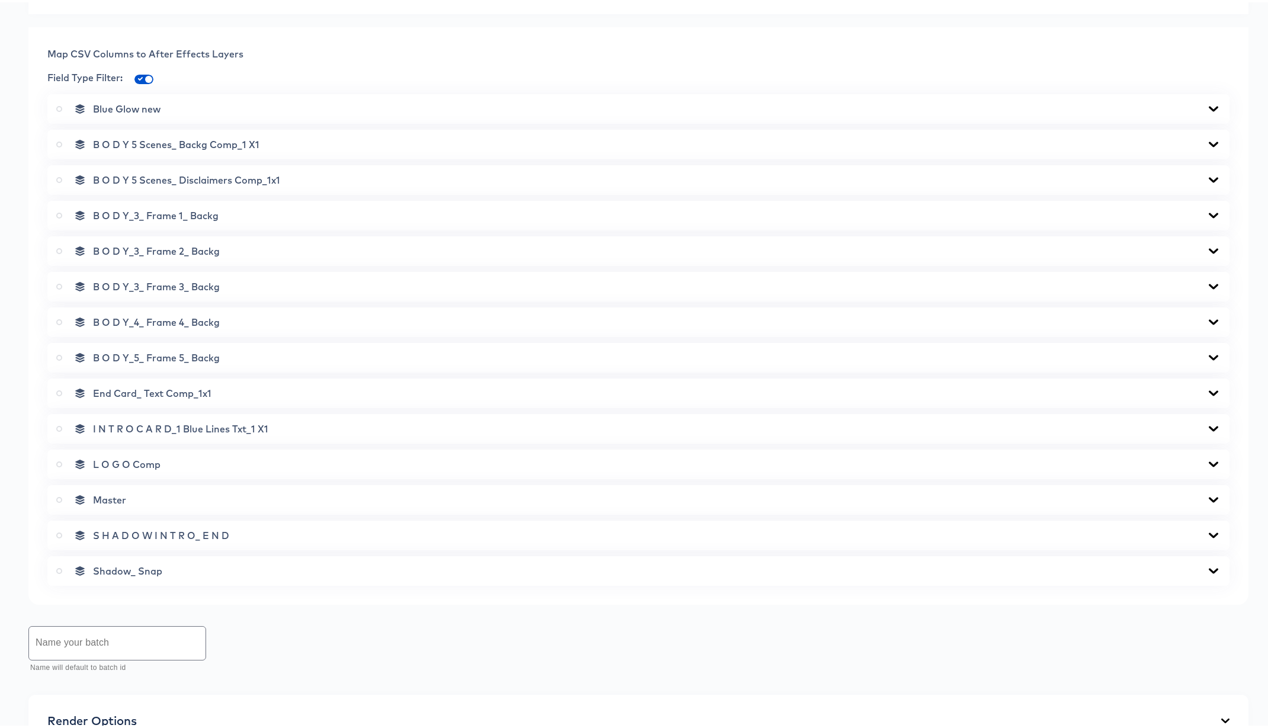
scroll to position [874, 0]
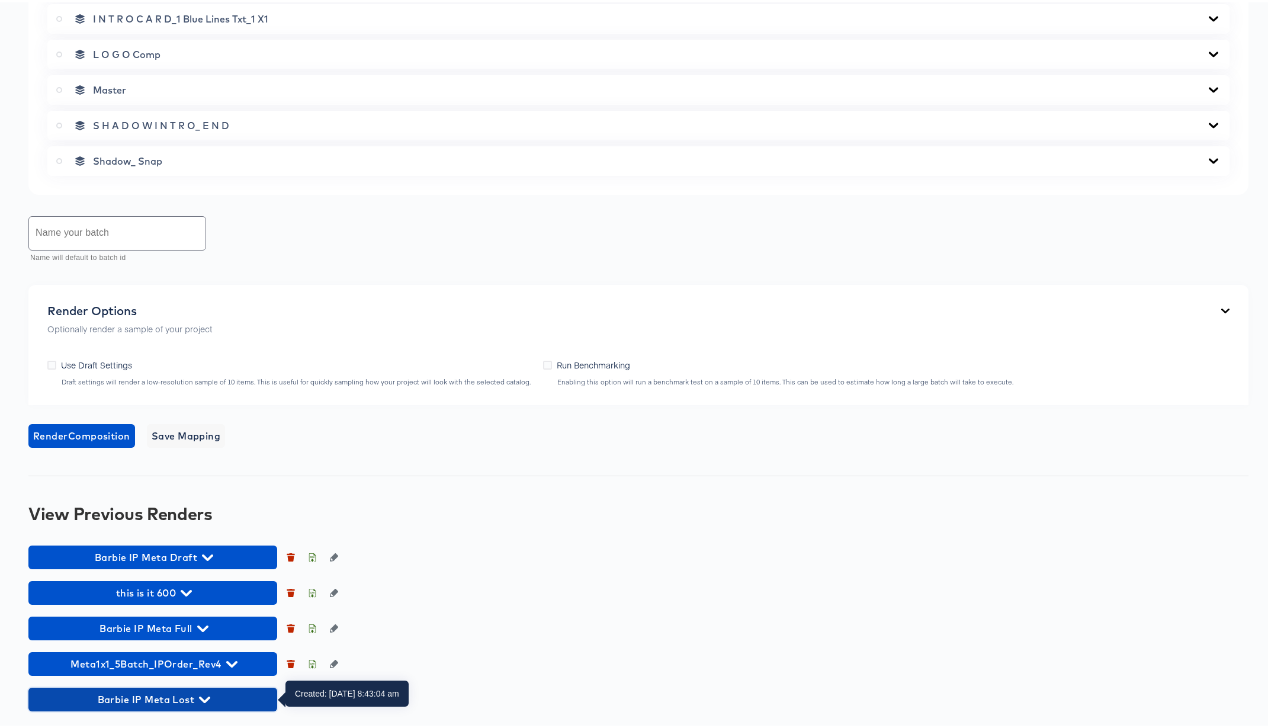
click at [198, 669] on span "Barbie IP Meta Lost" at bounding box center [152, 697] width 237 height 17
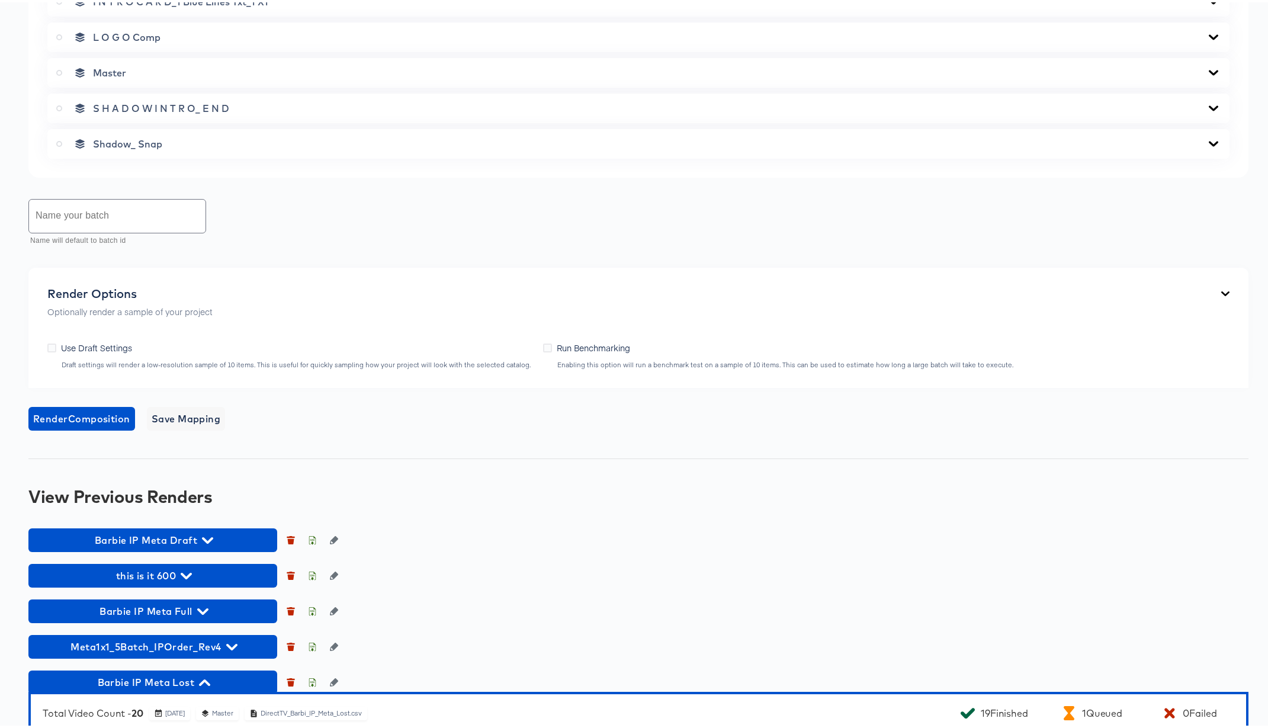
scroll to position [1274, 0]
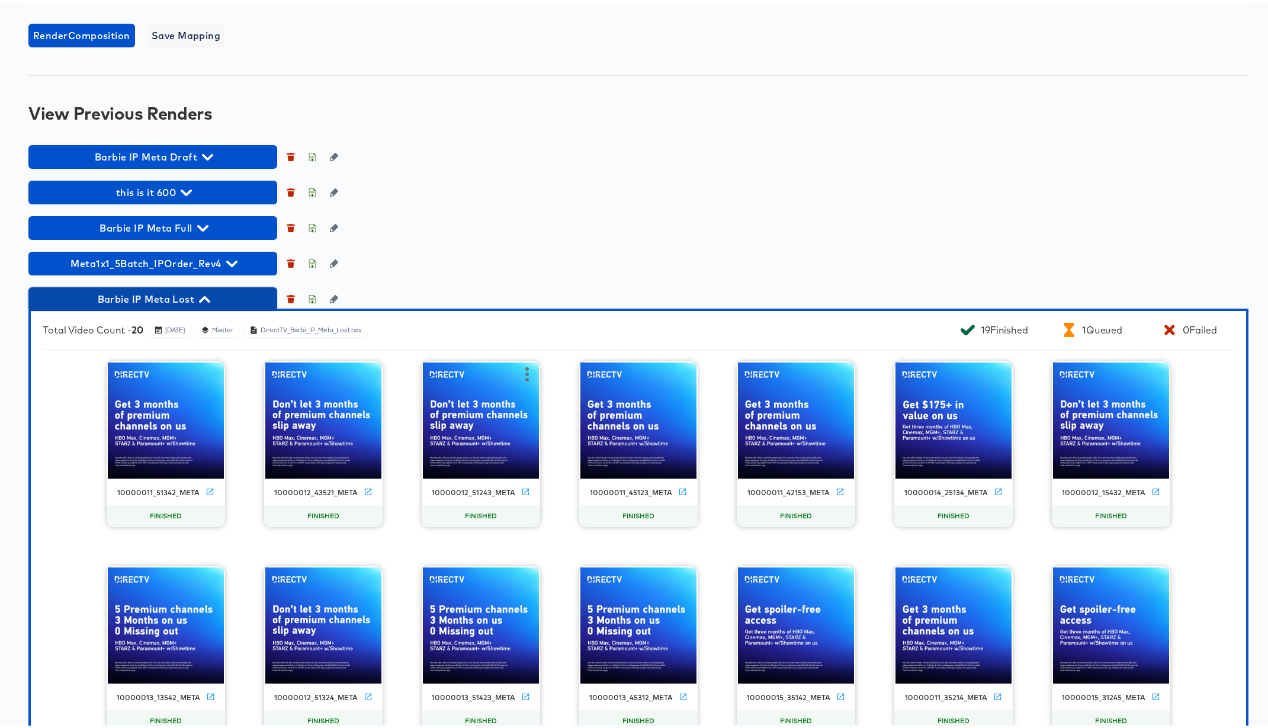
click at [204, 296] on icon "button" at bounding box center [204, 297] width 11 height 7
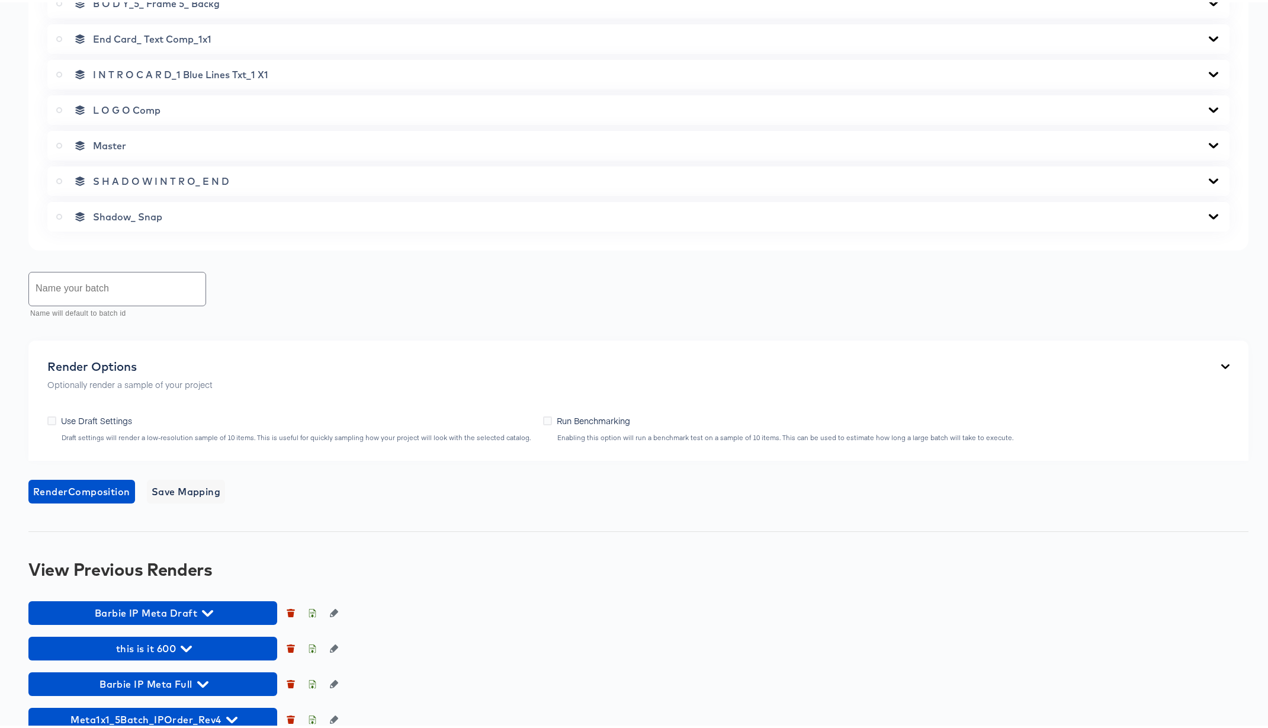
scroll to position [0, 0]
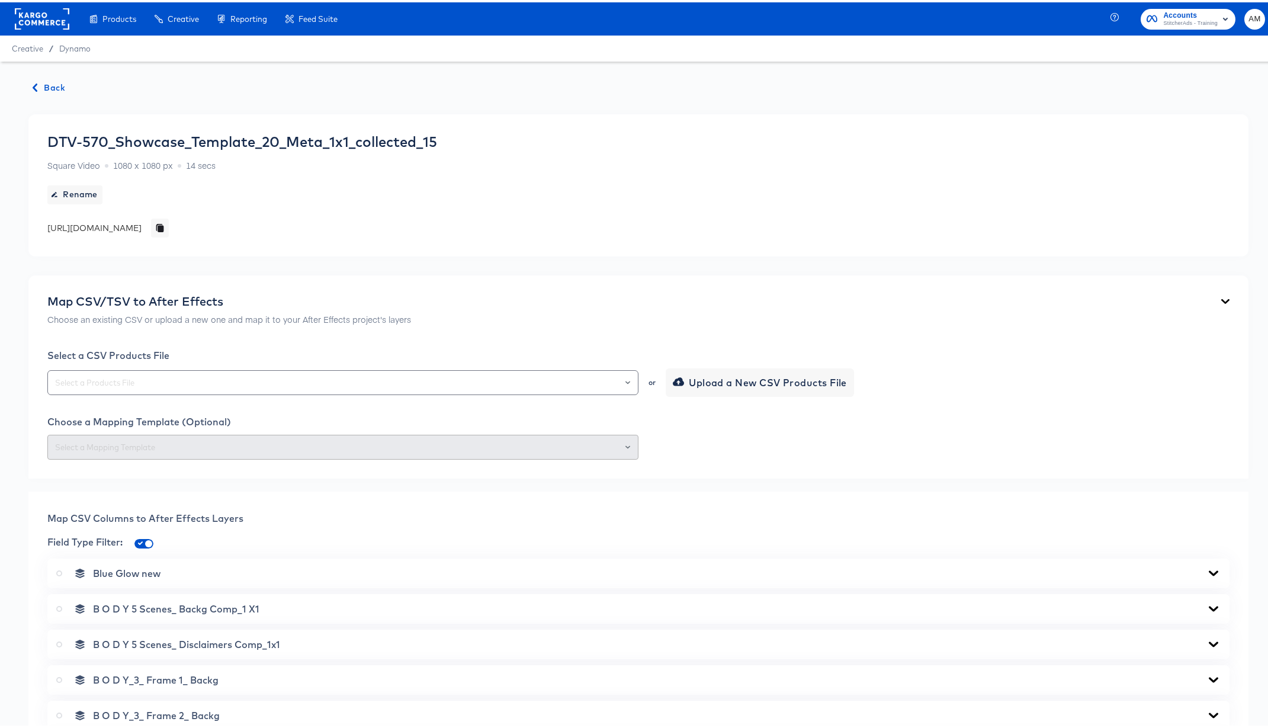
click at [59, 82] on span "Back" at bounding box center [49, 85] width 32 height 15
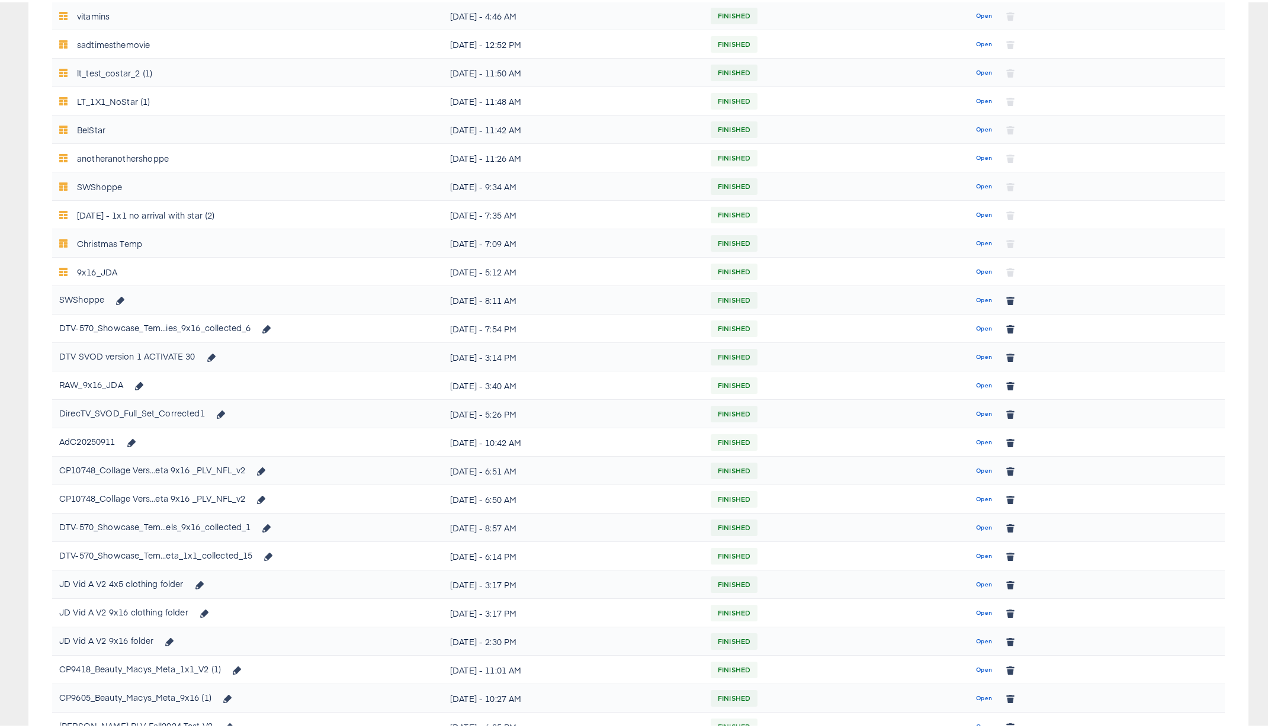
scroll to position [566, 0]
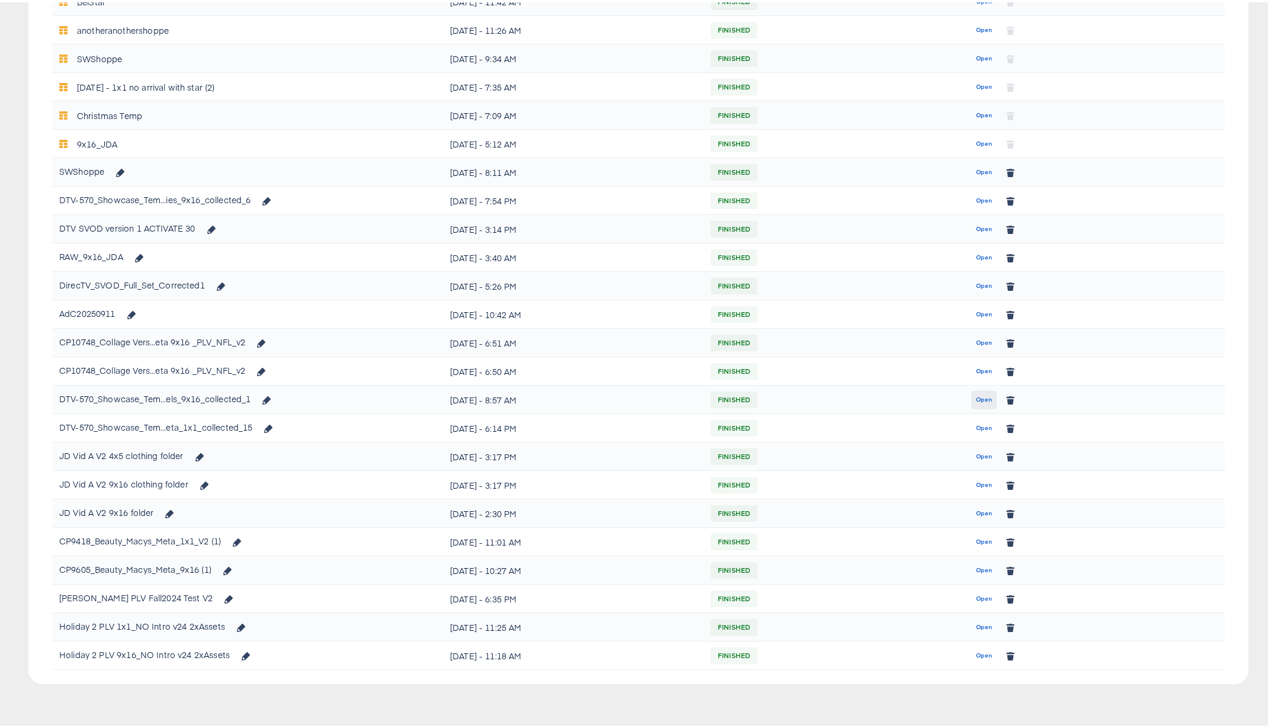
click at [980, 399] on span "Open" at bounding box center [984, 397] width 16 height 11
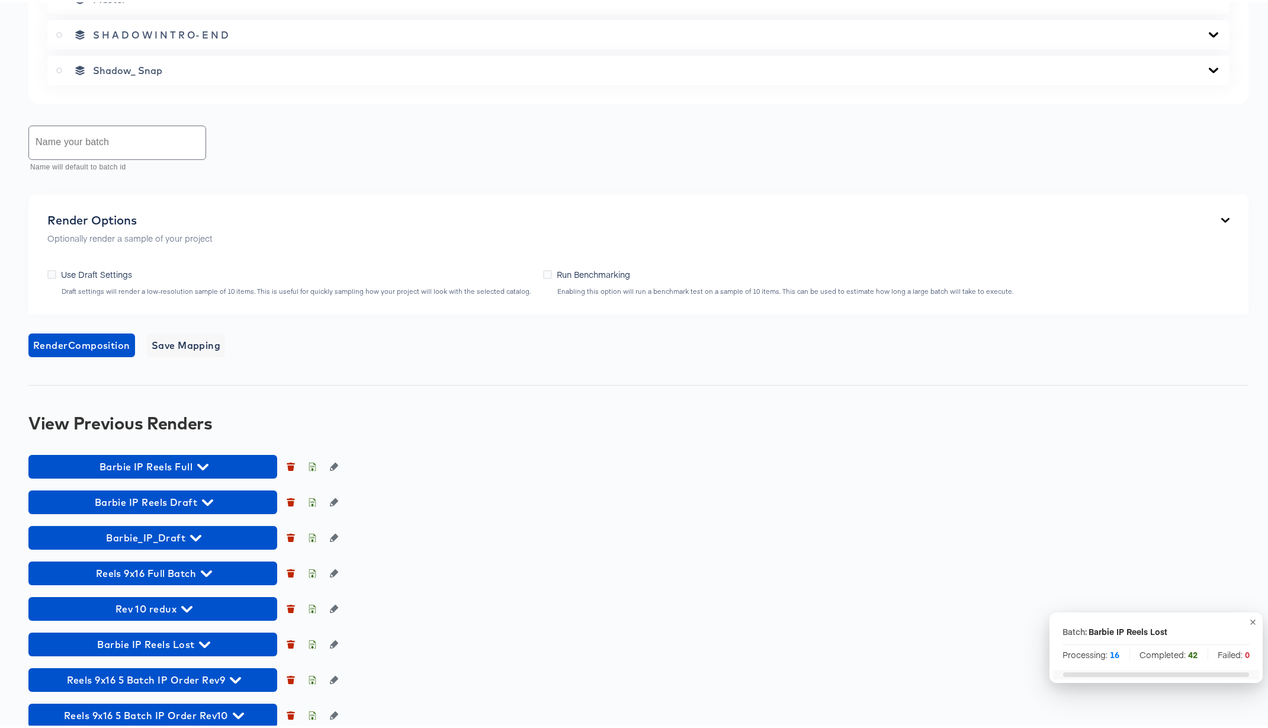
scroll to position [839, 0]
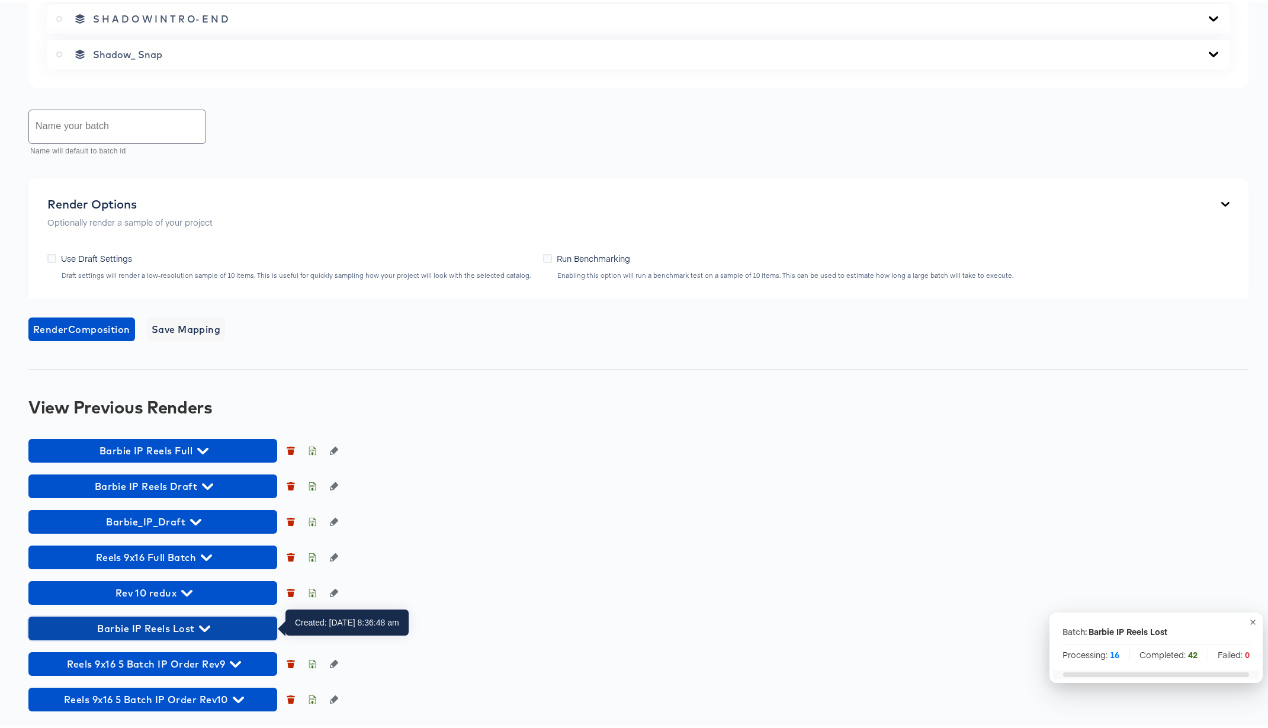
click at [208, 624] on icon "button" at bounding box center [204, 626] width 11 height 7
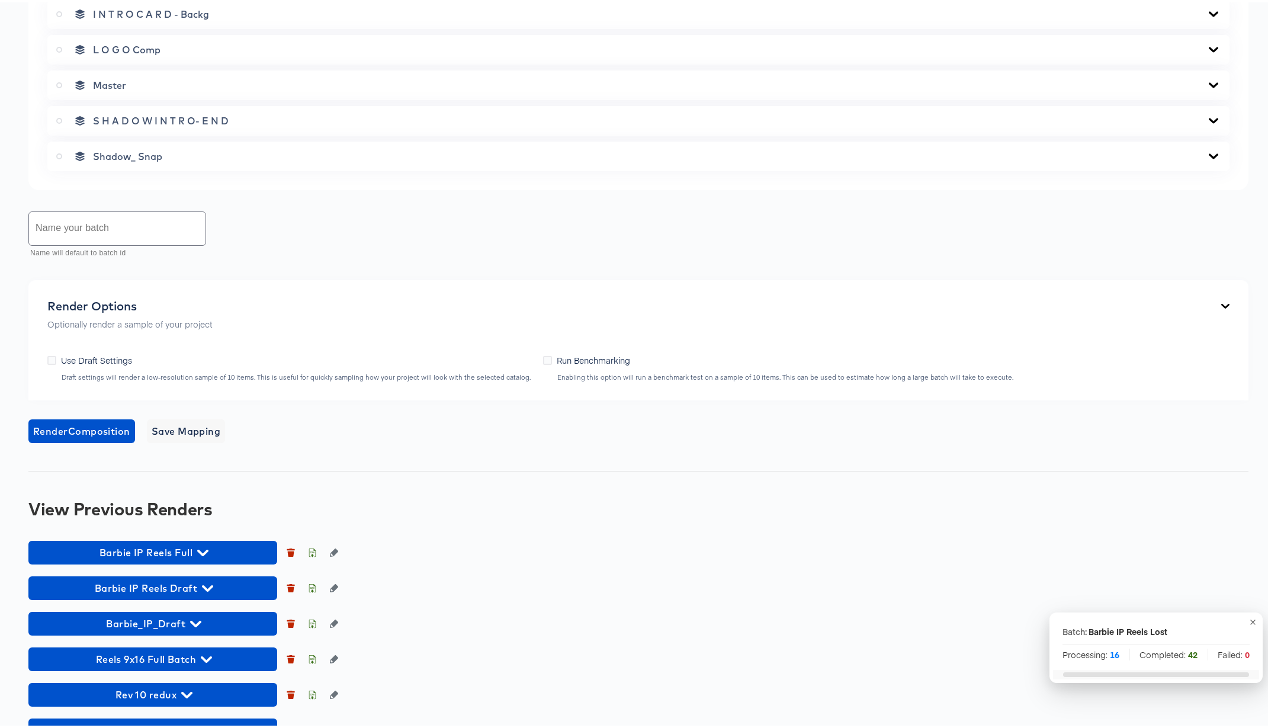
scroll to position [1296, 0]
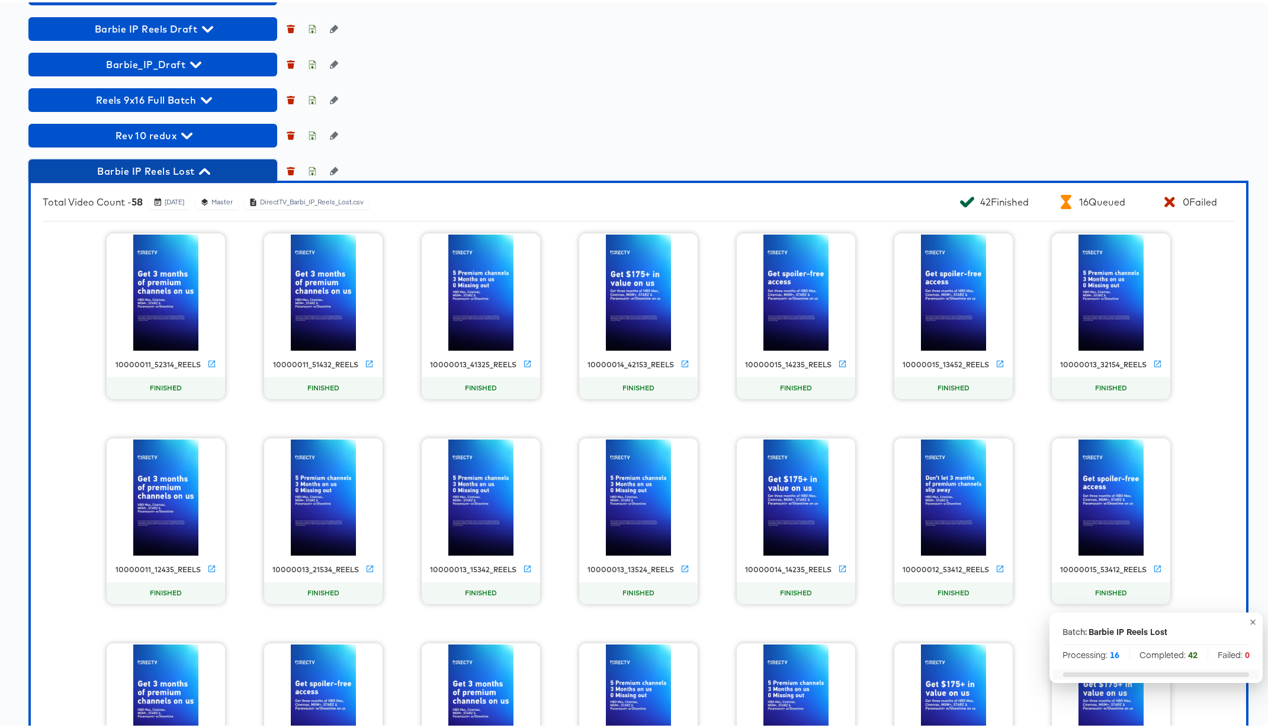
click at [208, 167] on icon "button" at bounding box center [204, 168] width 11 height 11
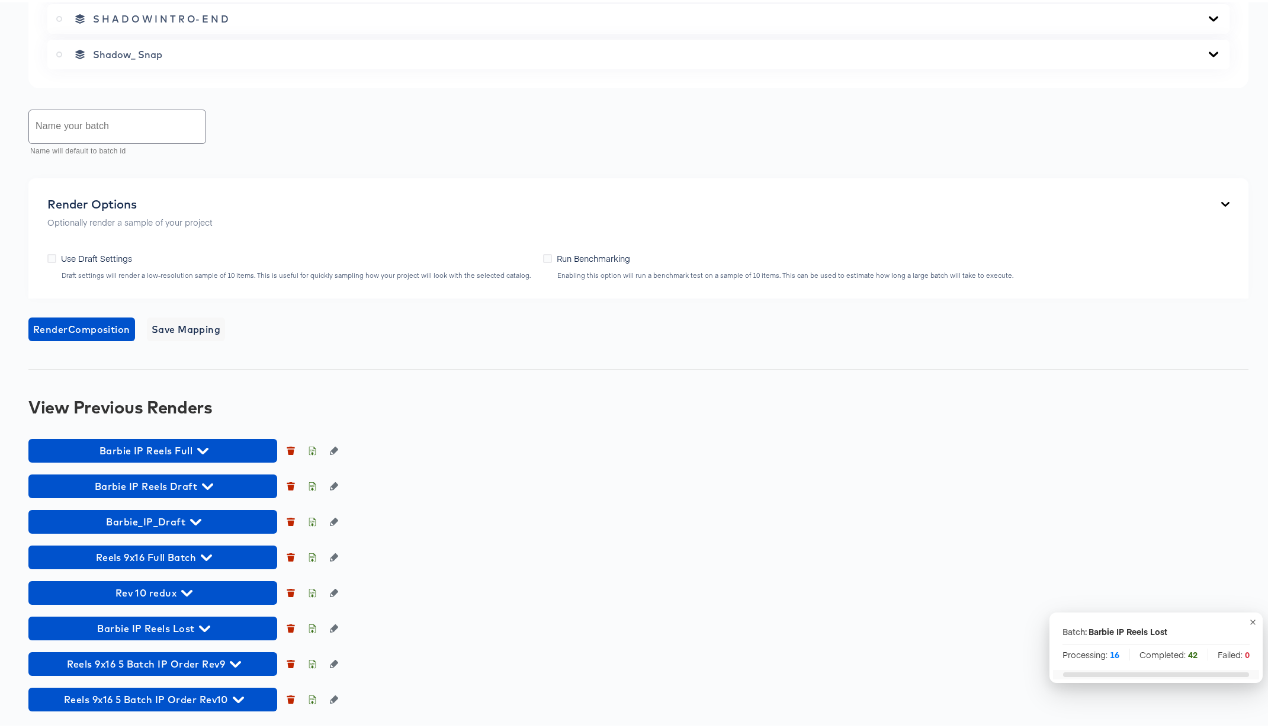
scroll to position [839, 0]
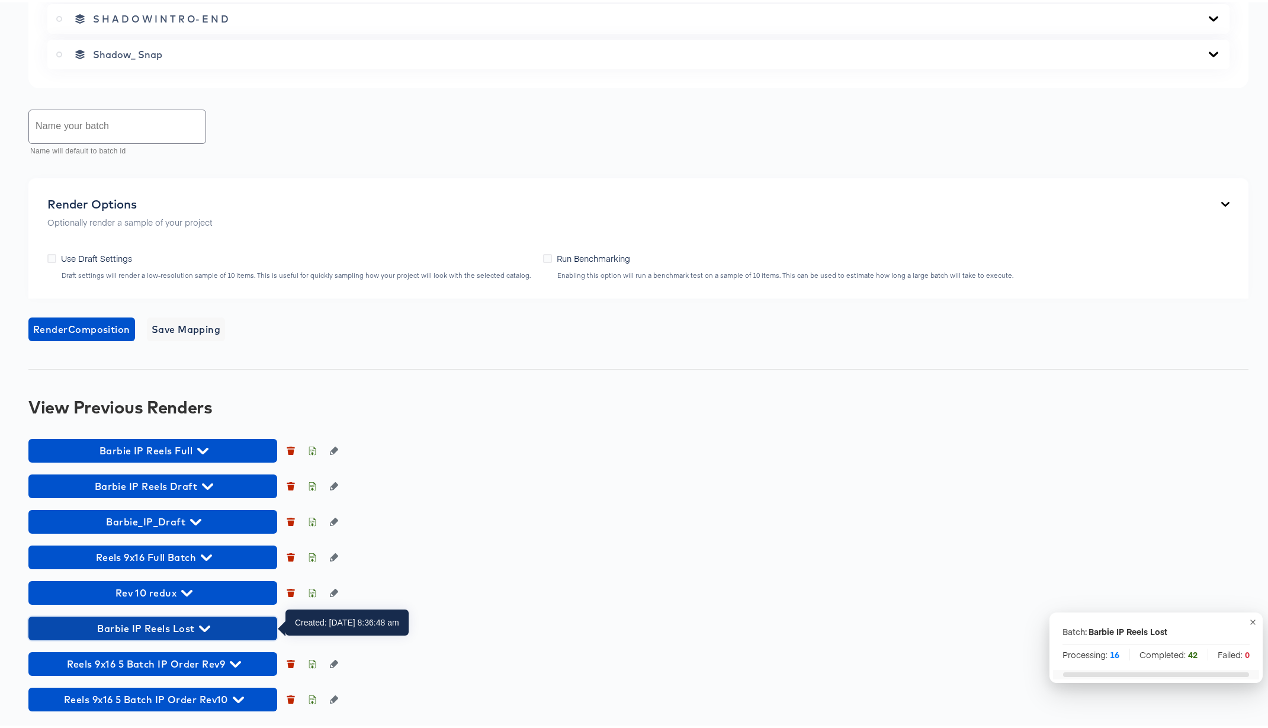
click at [204, 627] on icon "button" at bounding box center [204, 626] width 11 height 7
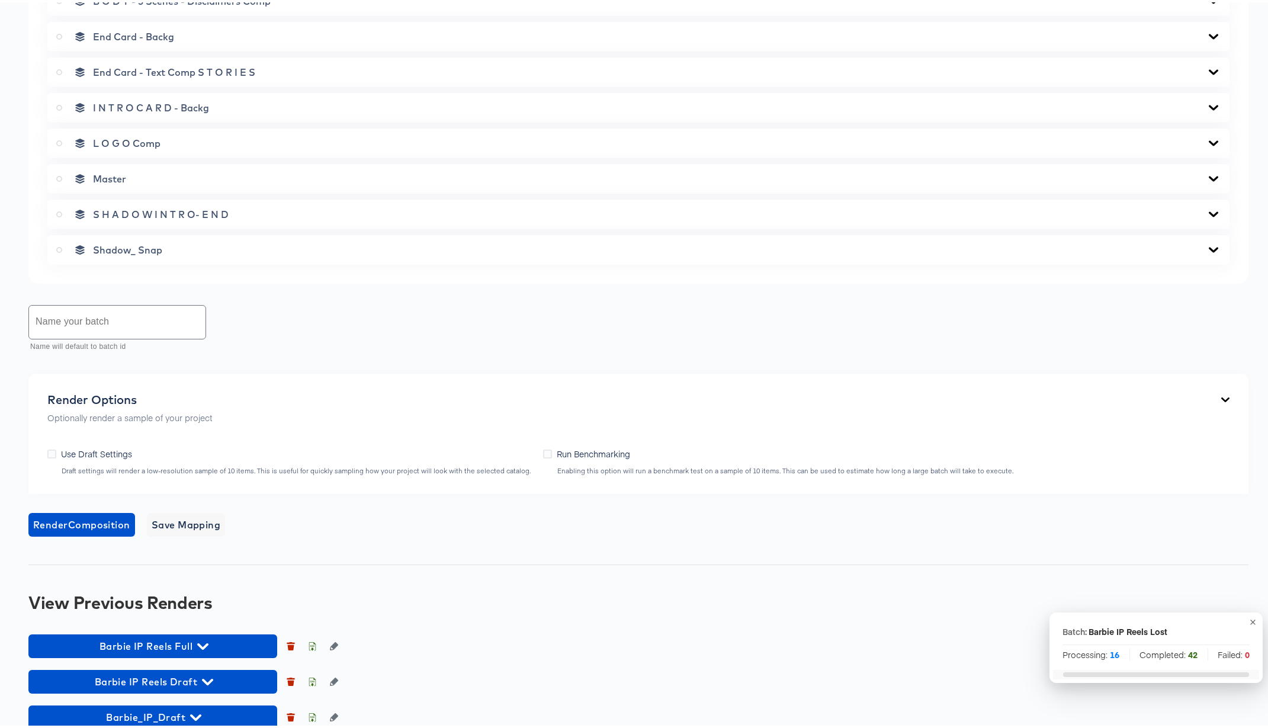
scroll to position [0, 0]
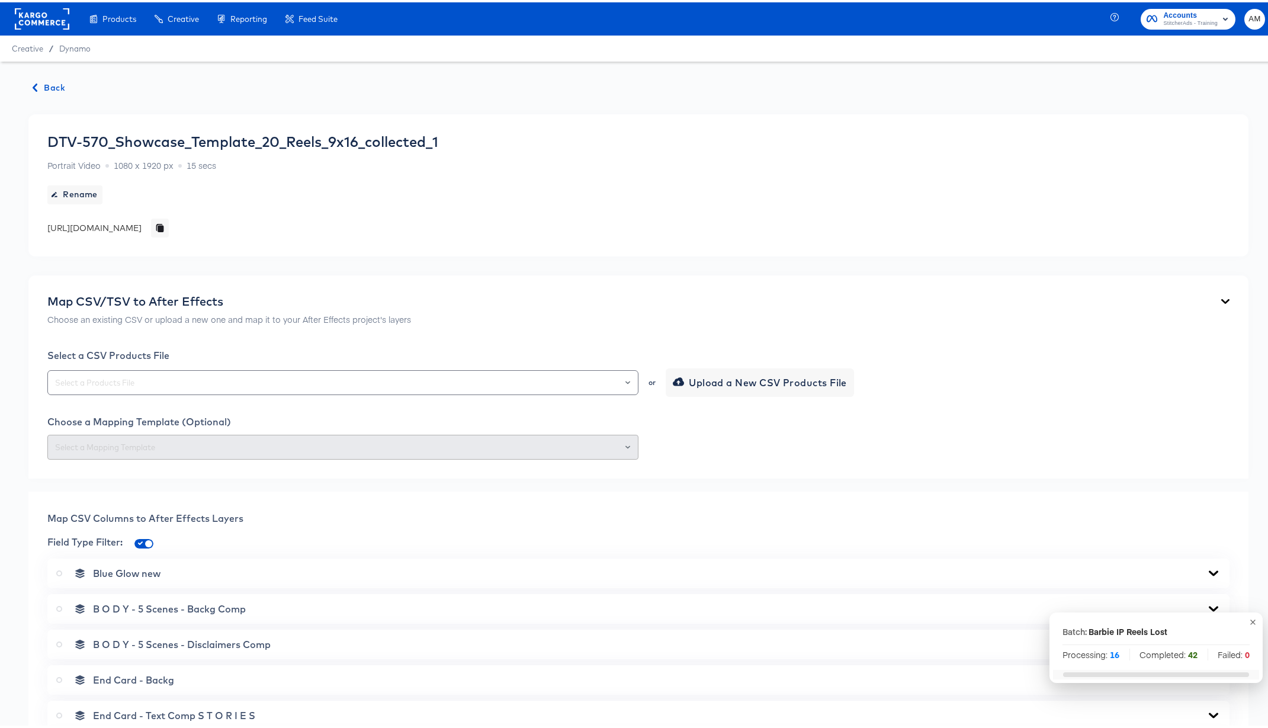
click at [49, 85] on span "Back" at bounding box center [49, 85] width 32 height 15
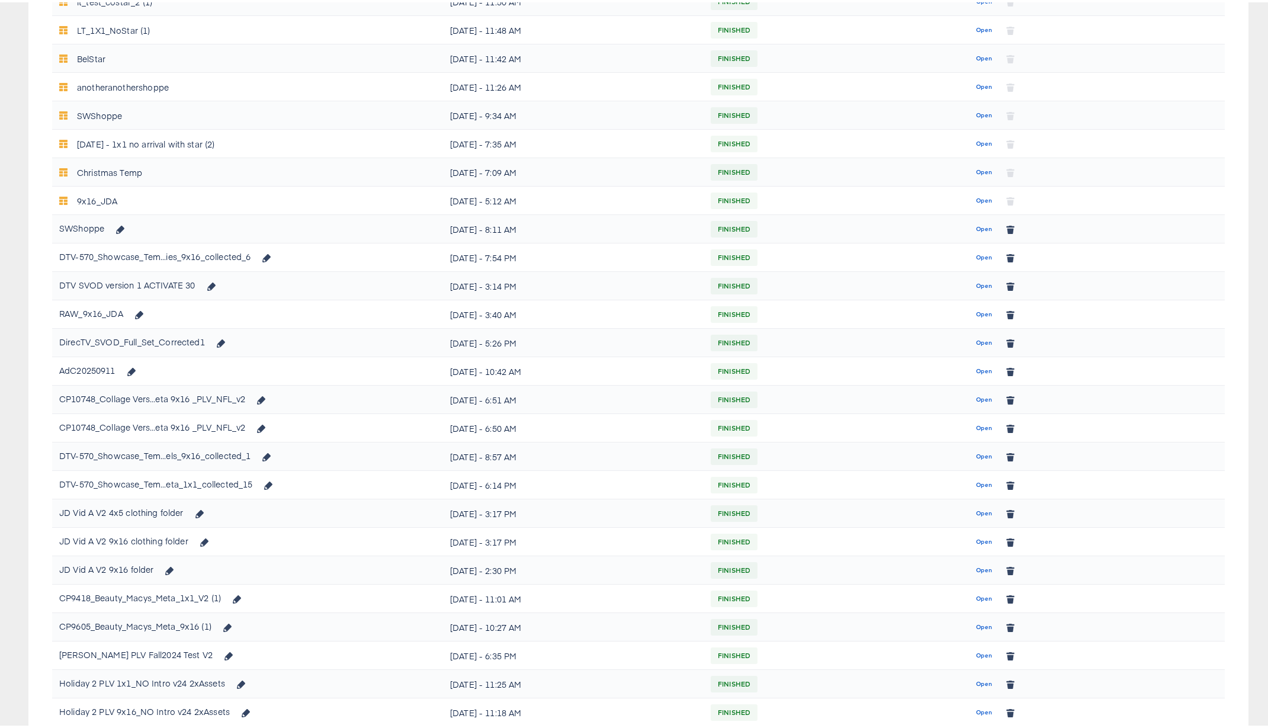
scroll to position [566, 0]
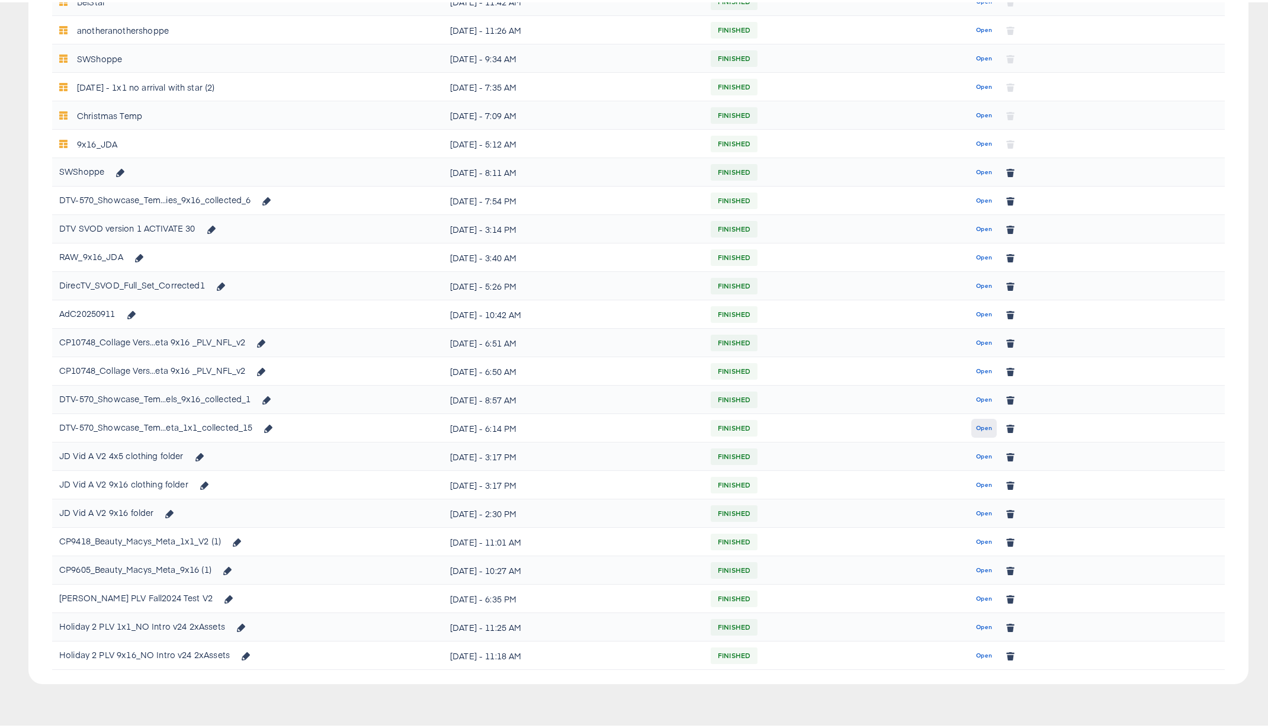
click at [976, 427] on span "Open" at bounding box center [984, 425] width 16 height 11
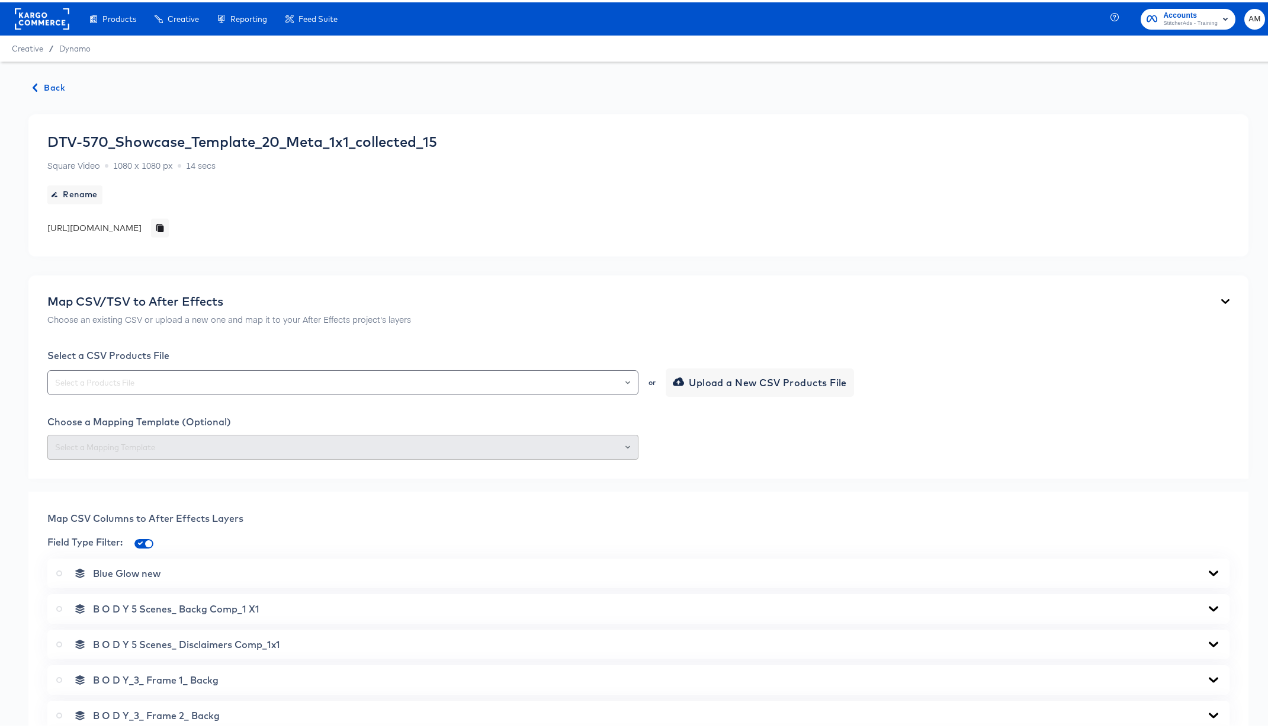
scroll to position [874, 0]
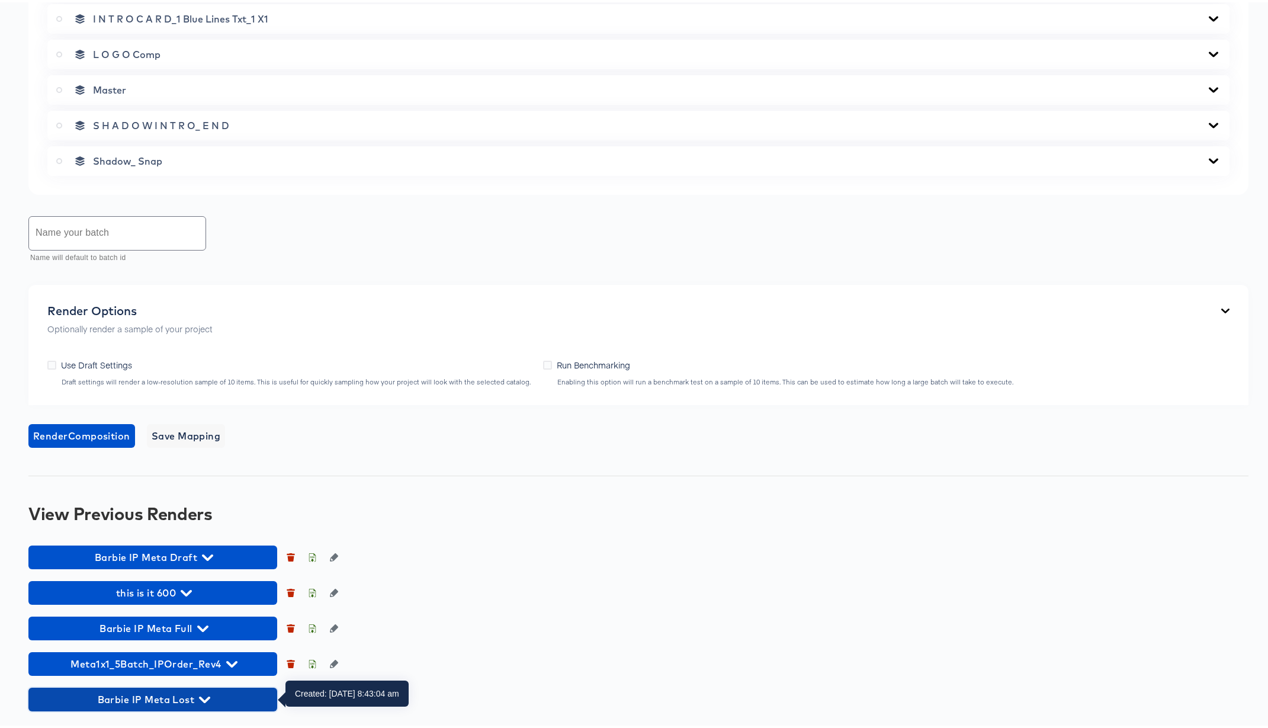
click at [204, 669] on icon "button" at bounding box center [204, 697] width 11 height 7
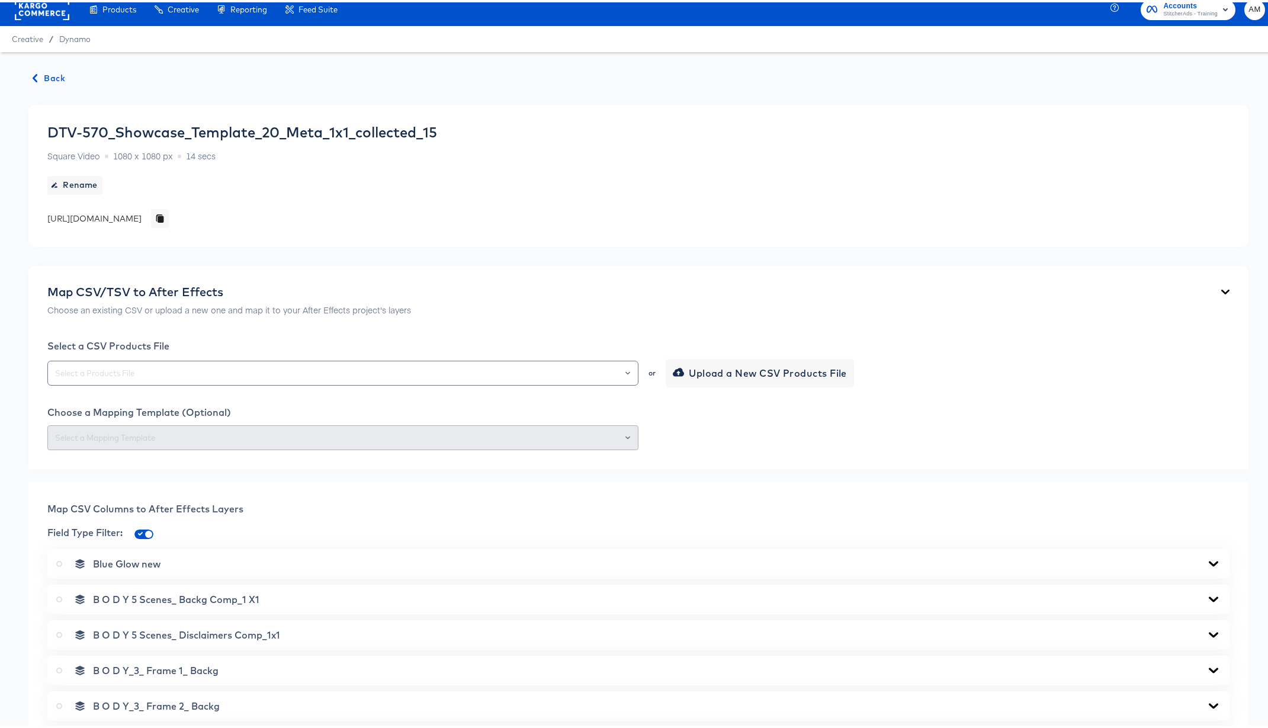
scroll to position [0, 0]
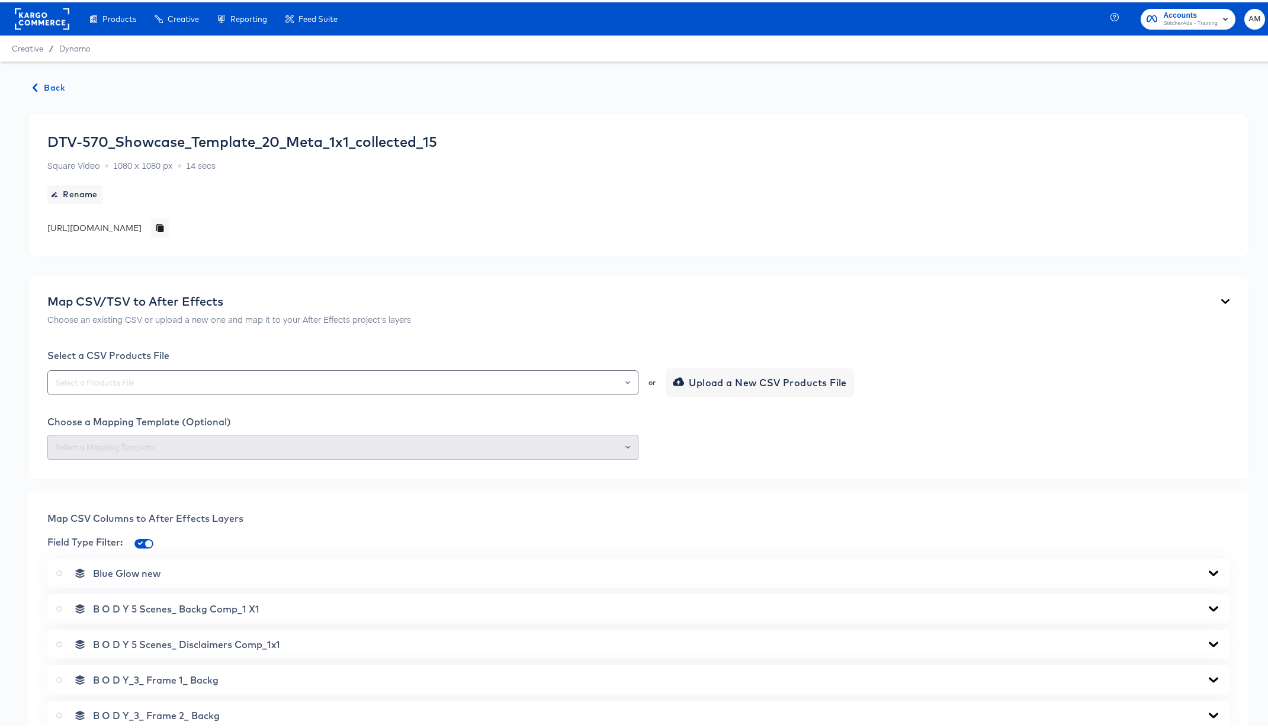
click at [45, 85] on span "Back" at bounding box center [49, 85] width 32 height 15
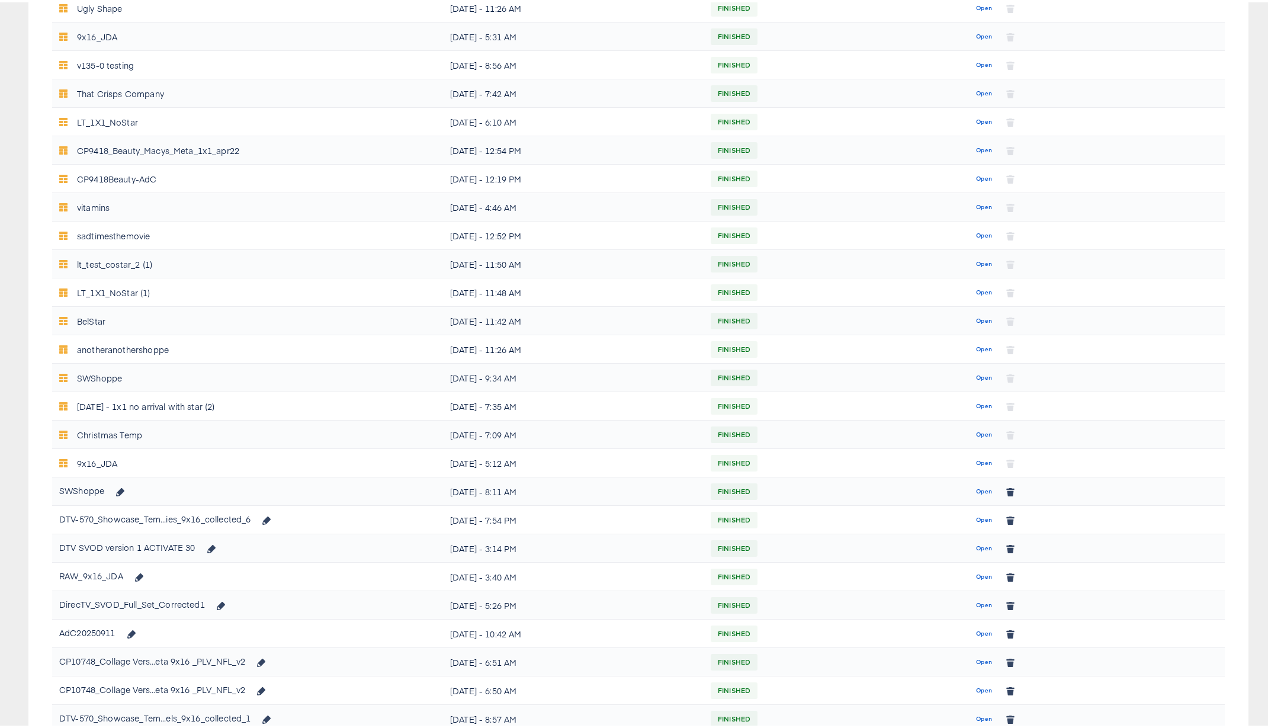
scroll to position [566, 0]
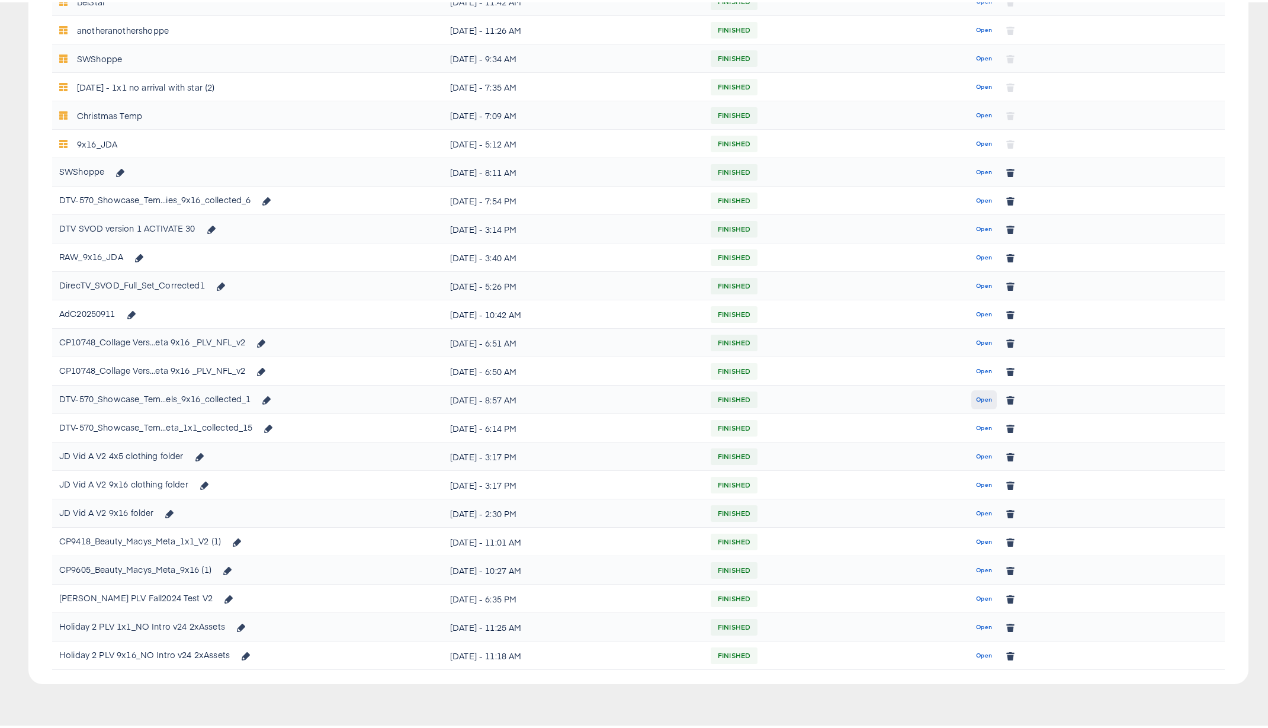
click at [976, 397] on span "Open" at bounding box center [984, 397] width 16 height 11
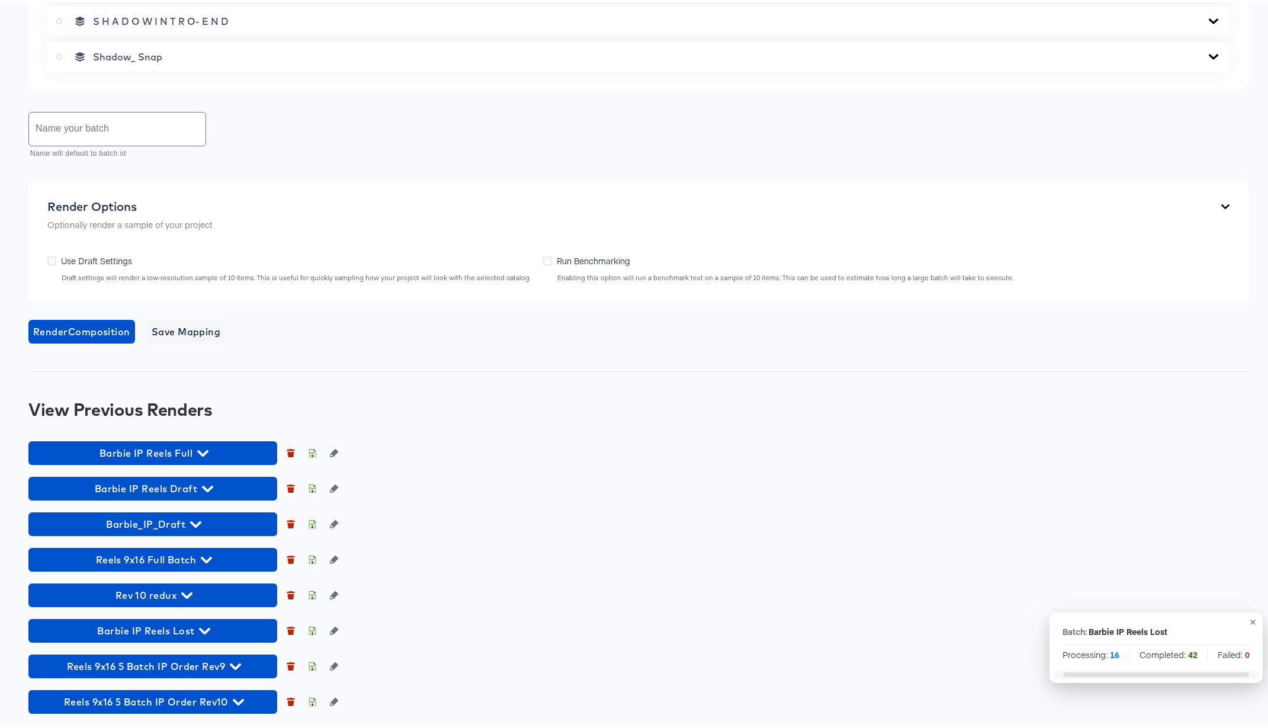
scroll to position [839, 0]
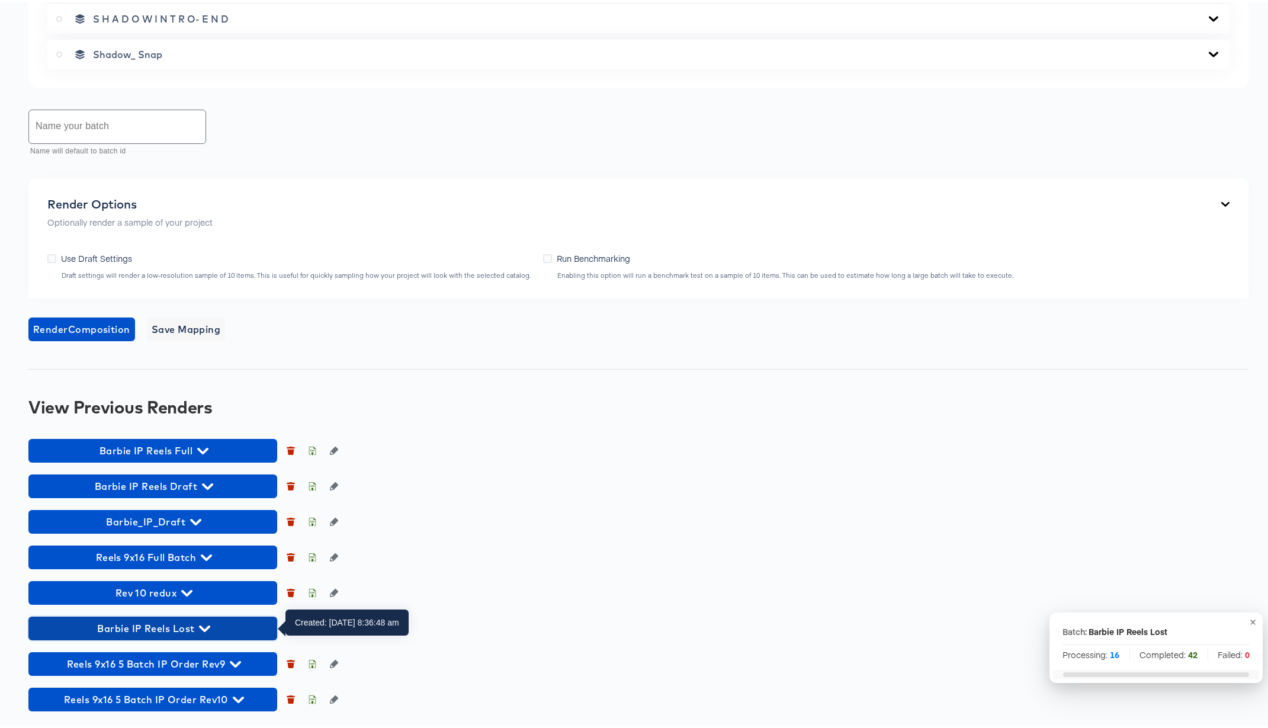
click at [206, 624] on icon "button" at bounding box center [204, 626] width 11 height 11
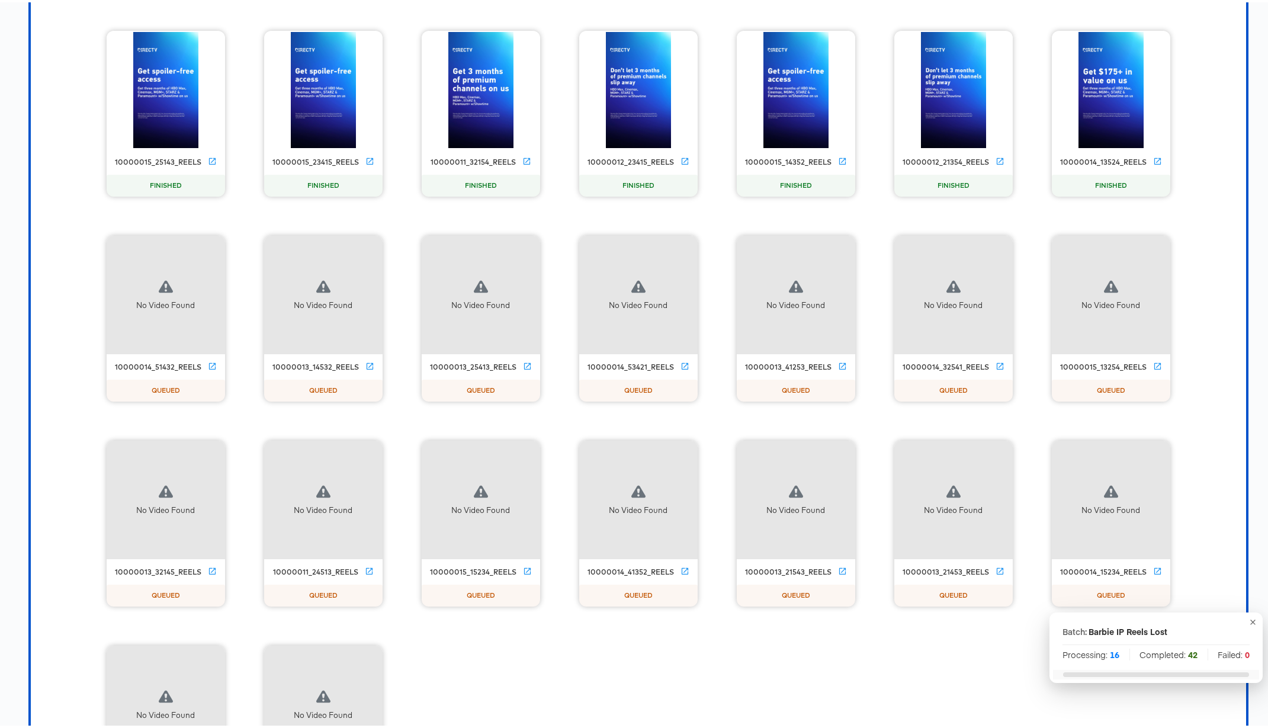
scroll to position [2708, 0]
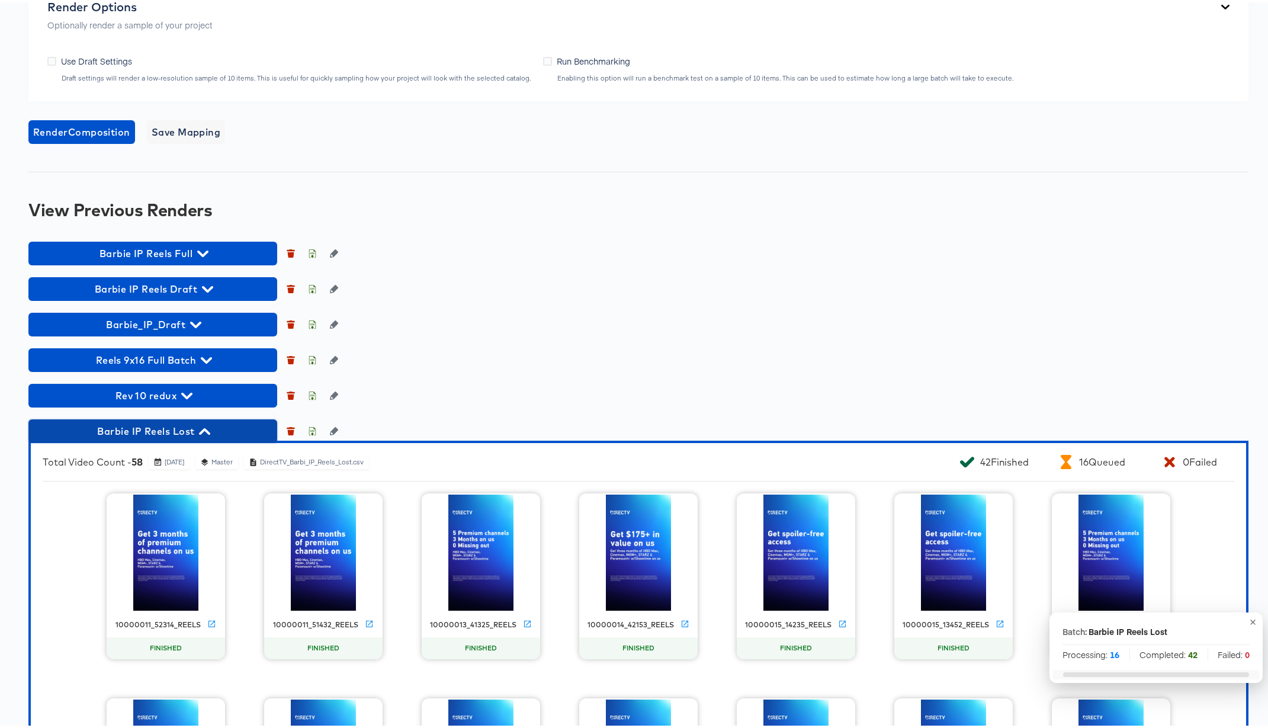
click at [202, 431] on icon "button" at bounding box center [204, 428] width 11 height 11
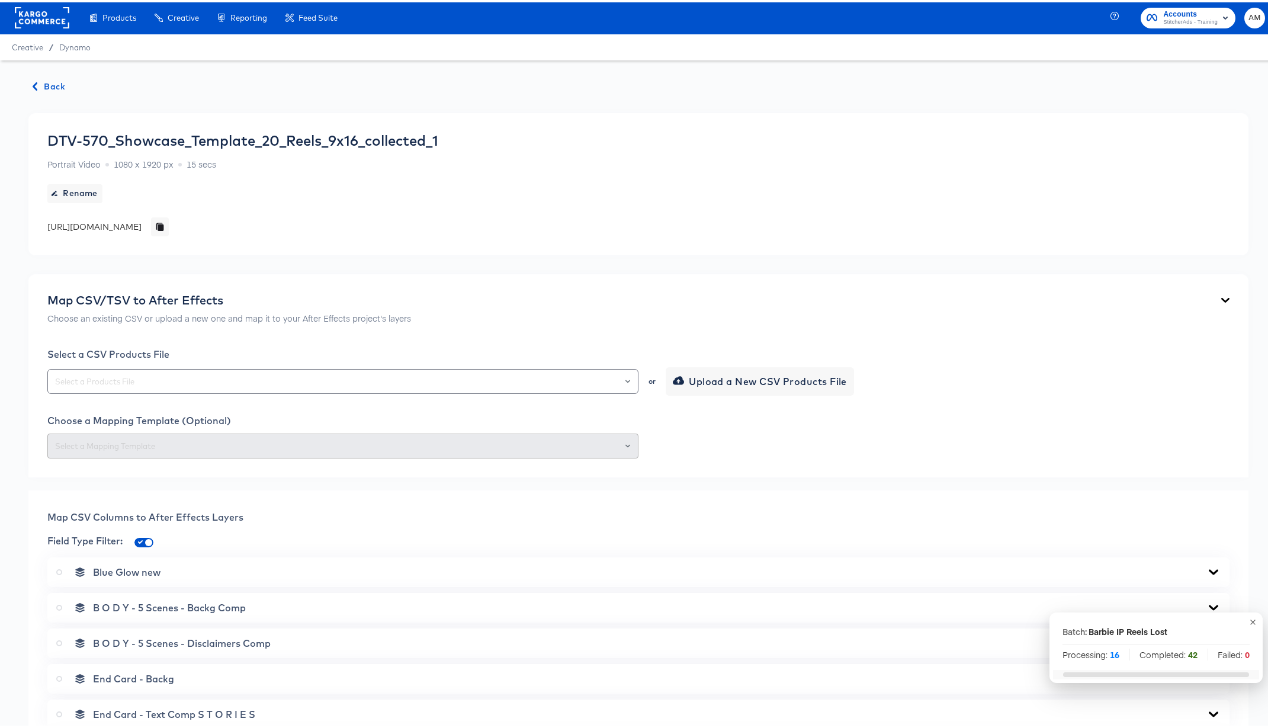
scroll to position [0, 0]
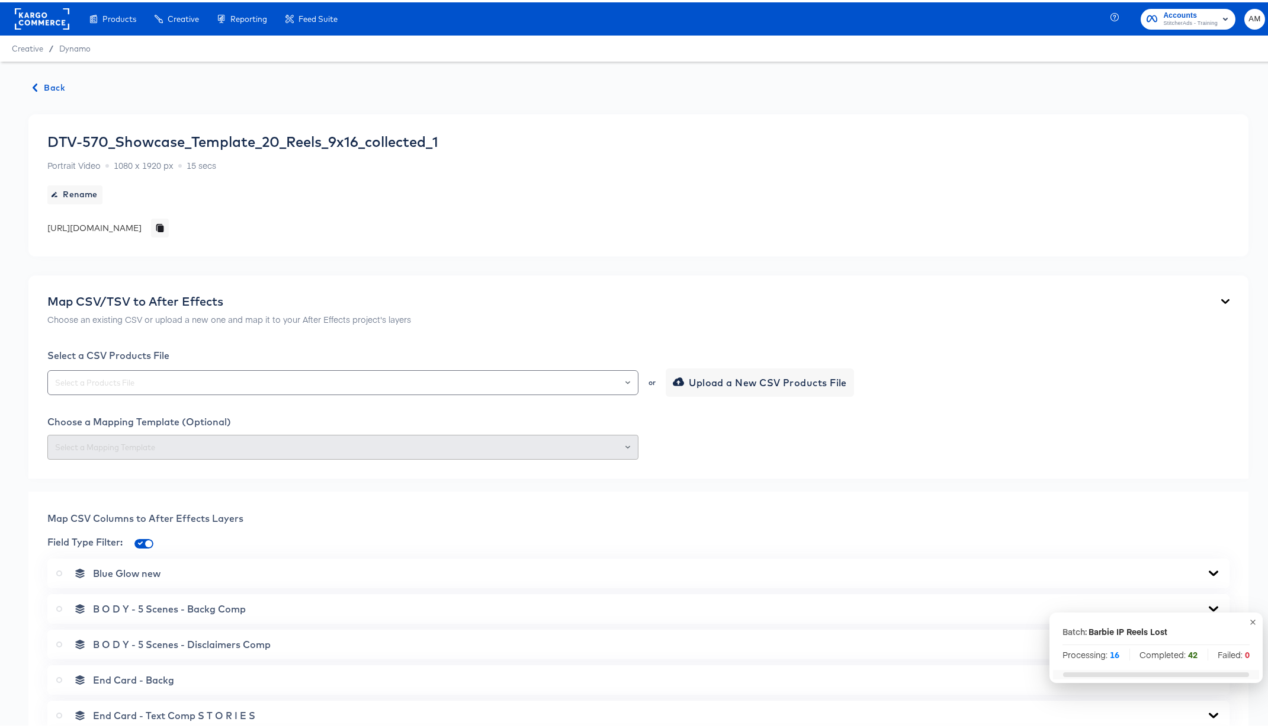
click at [46, 84] on span "Back" at bounding box center [49, 85] width 32 height 15
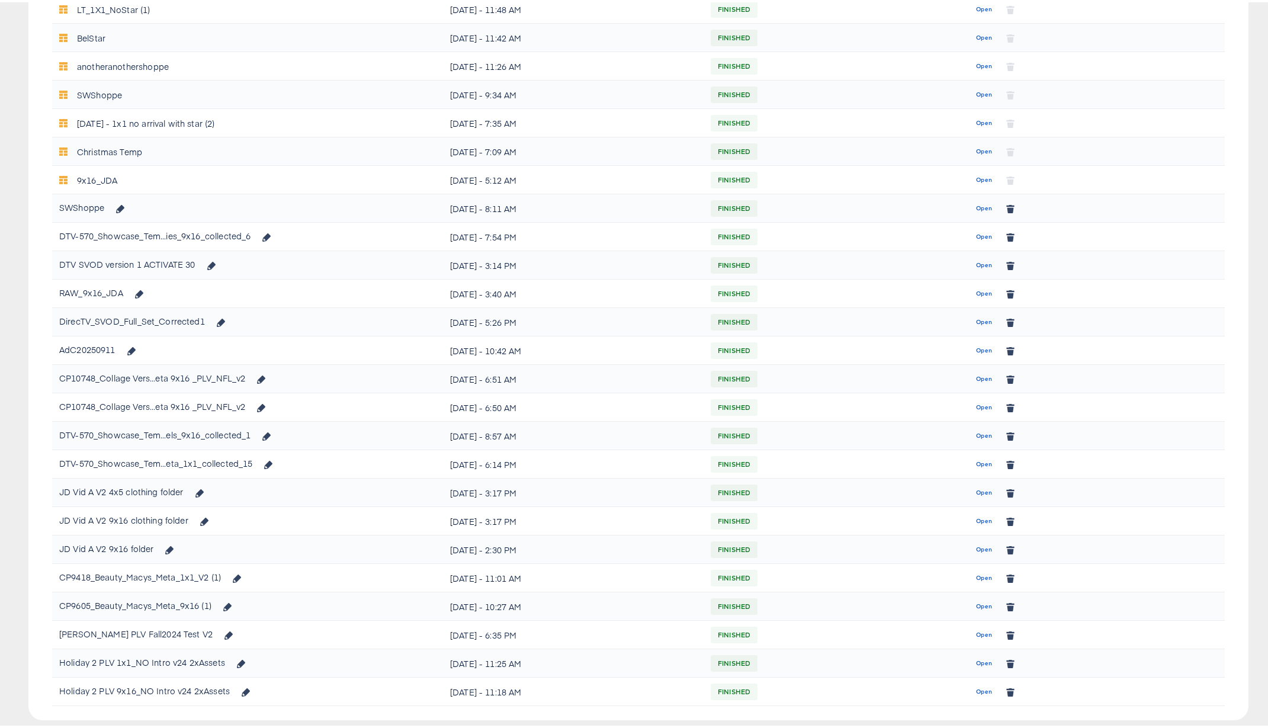
scroll to position [566, 0]
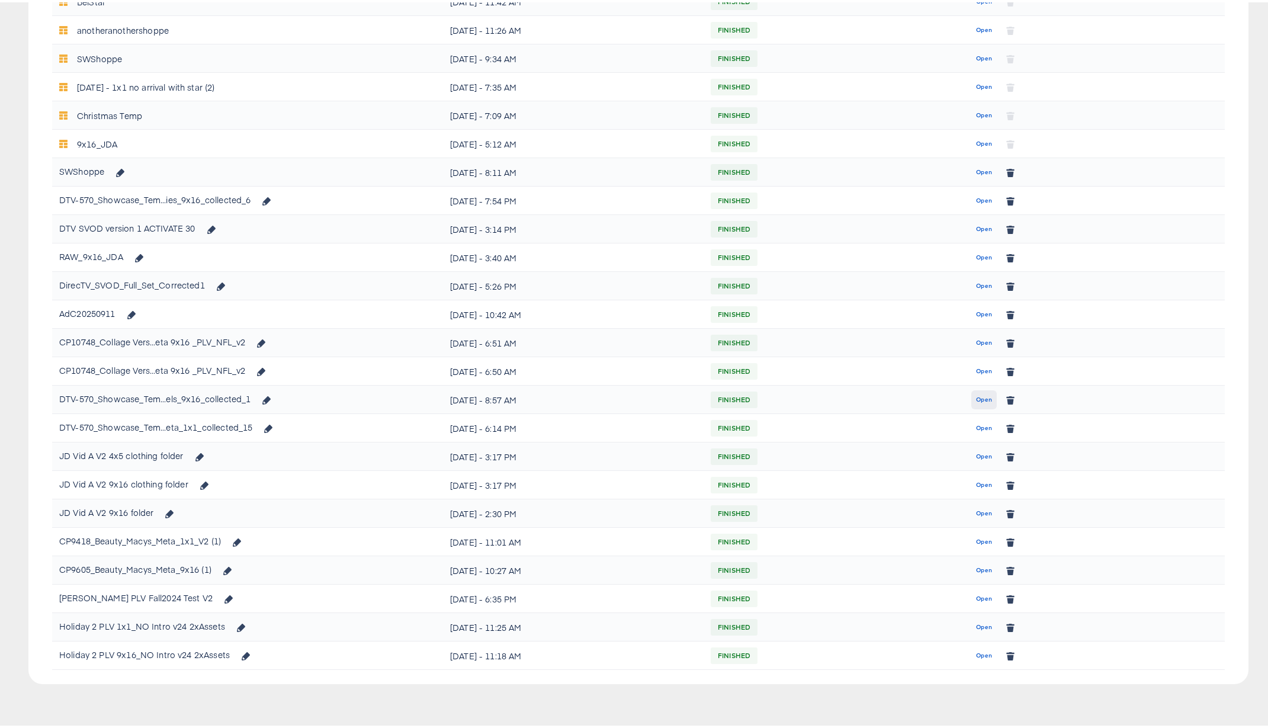
click at [978, 397] on span "Open" at bounding box center [984, 397] width 16 height 11
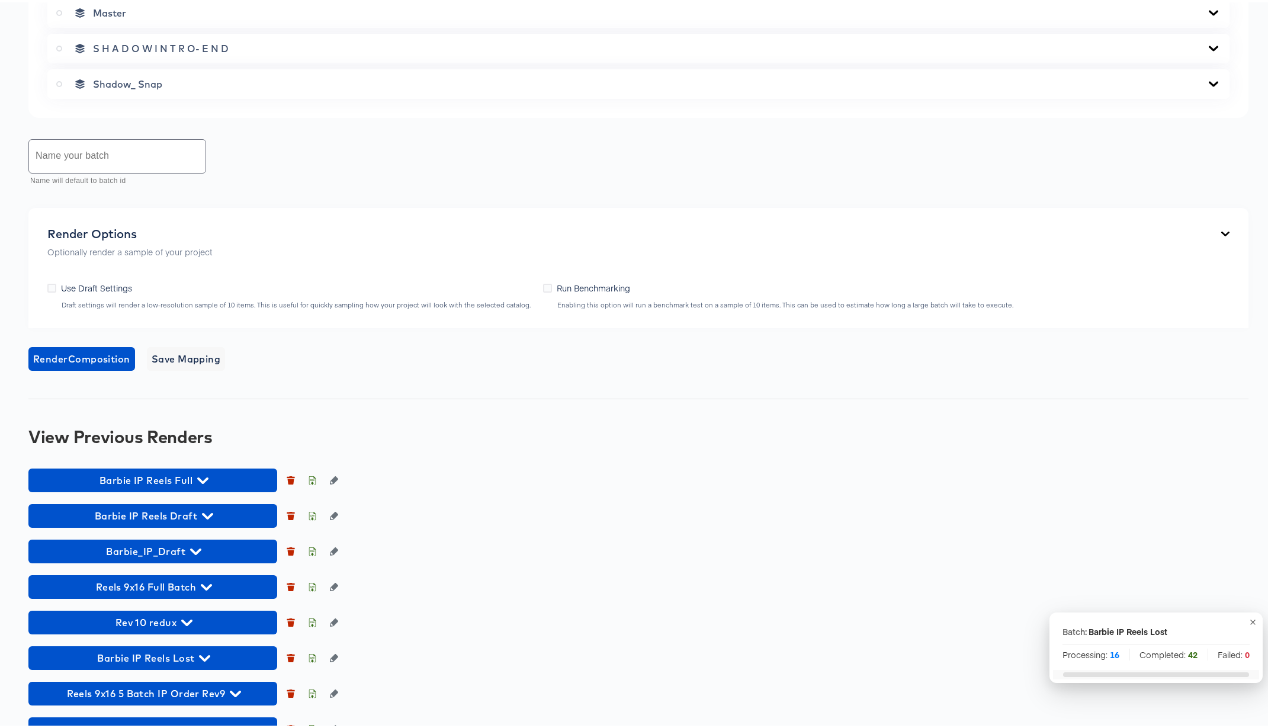
scroll to position [839, 0]
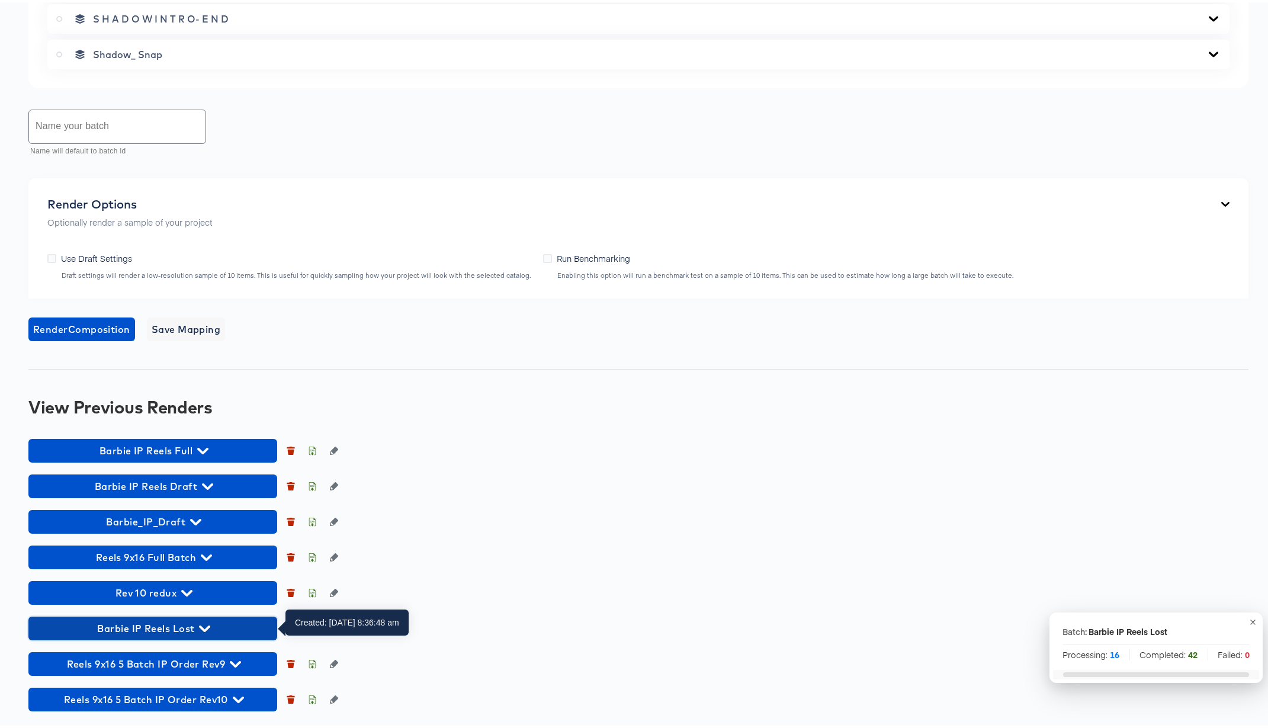
click at [203, 625] on icon "button" at bounding box center [204, 626] width 11 height 7
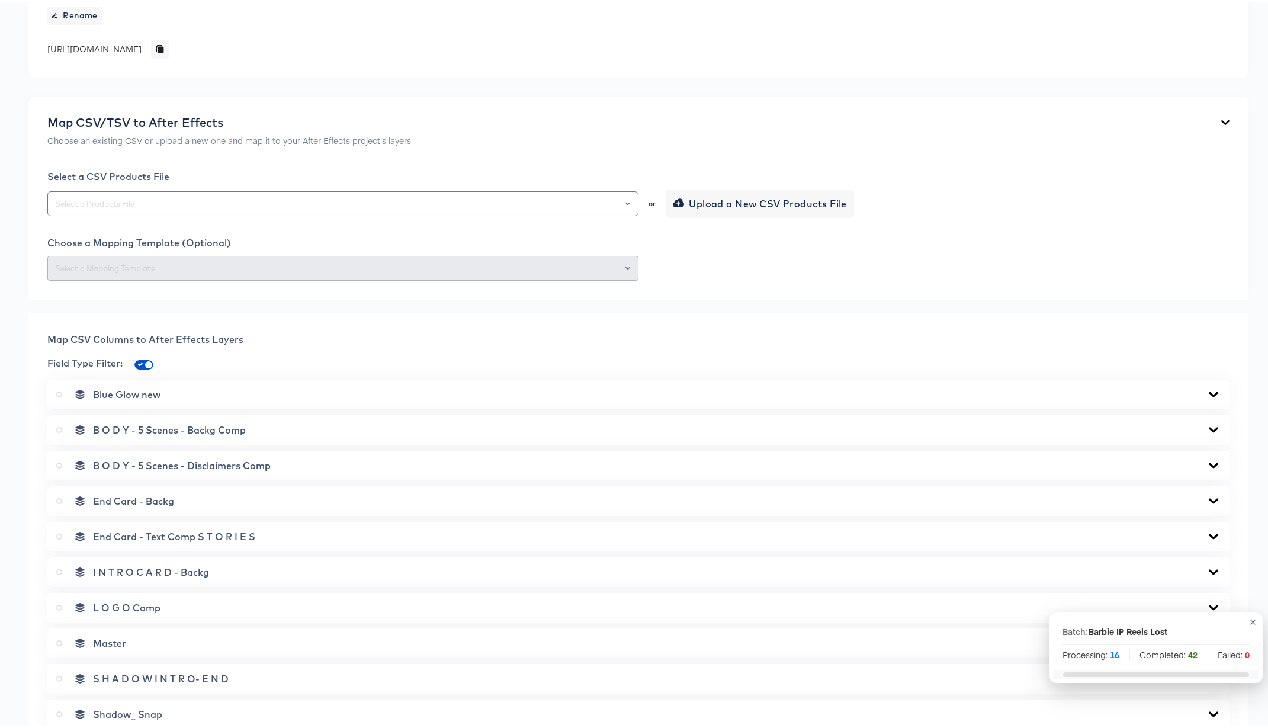
scroll to position [0, 0]
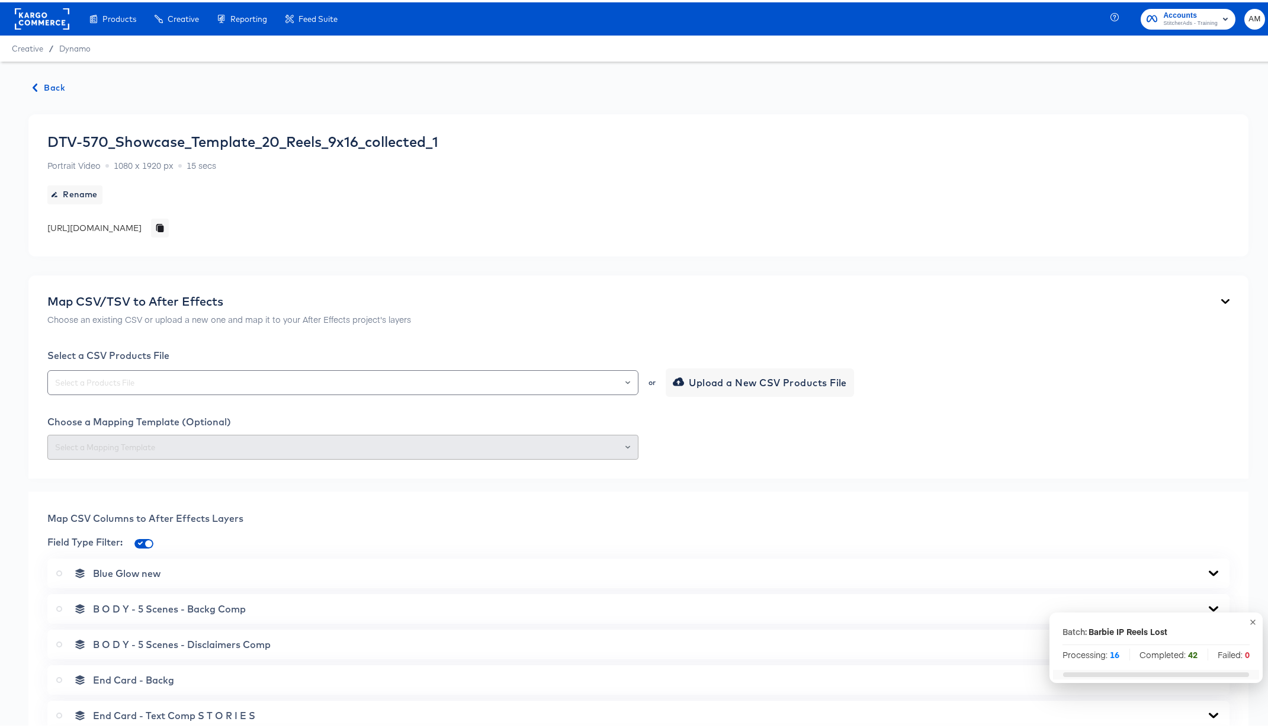
click at [41, 92] on span "Back" at bounding box center [49, 85] width 32 height 15
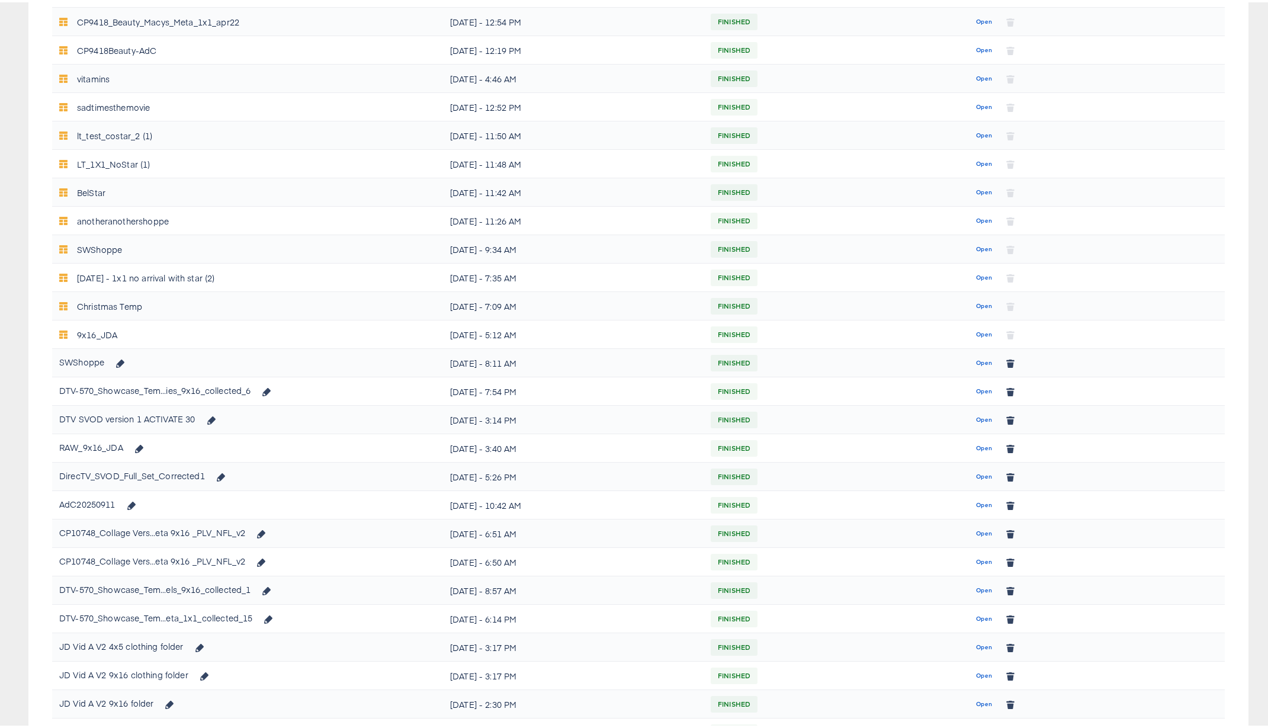
scroll to position [566, 0]
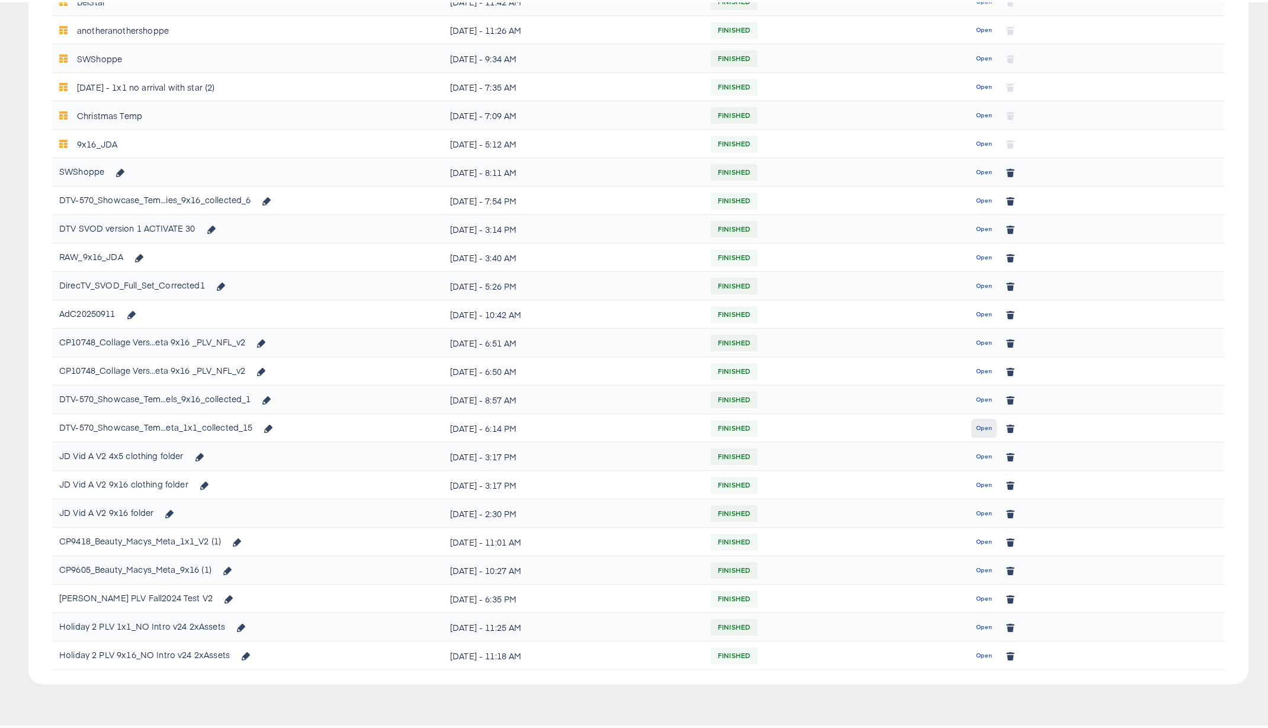
click at [977, 425] on span "Open" at bounding box center [984, 425] width 16 height 11
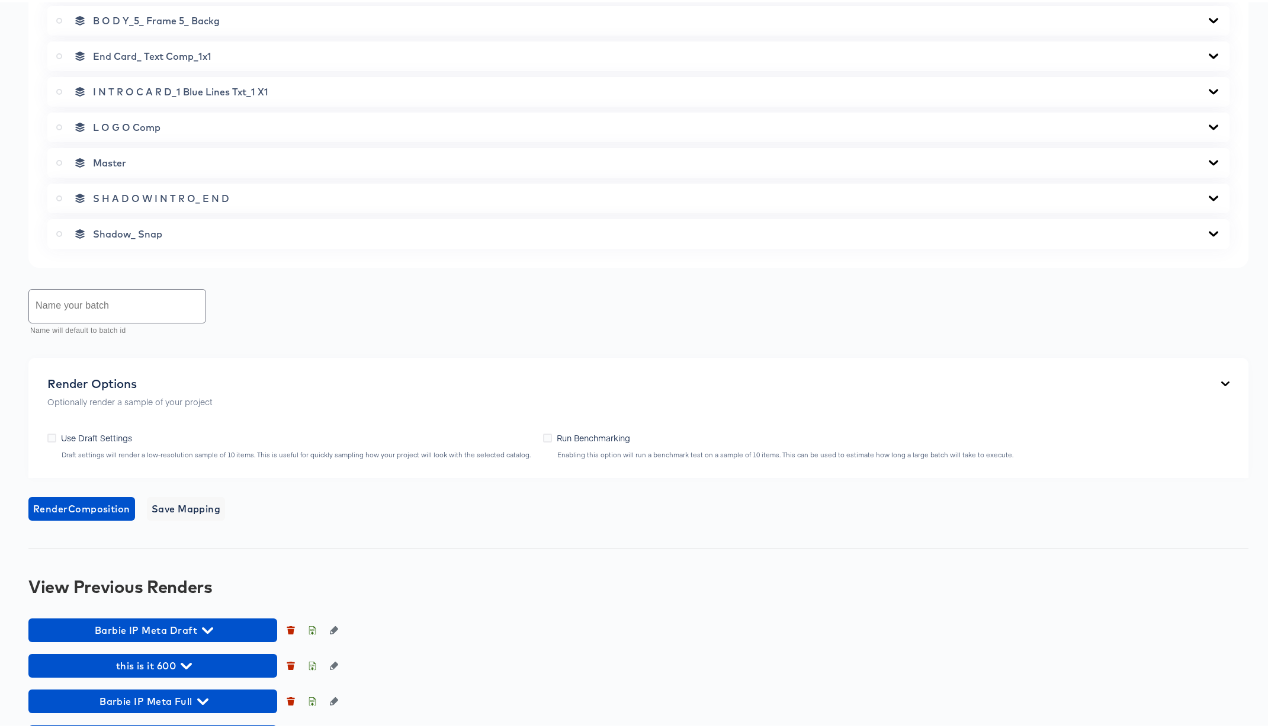
scroll to position [874, 0]
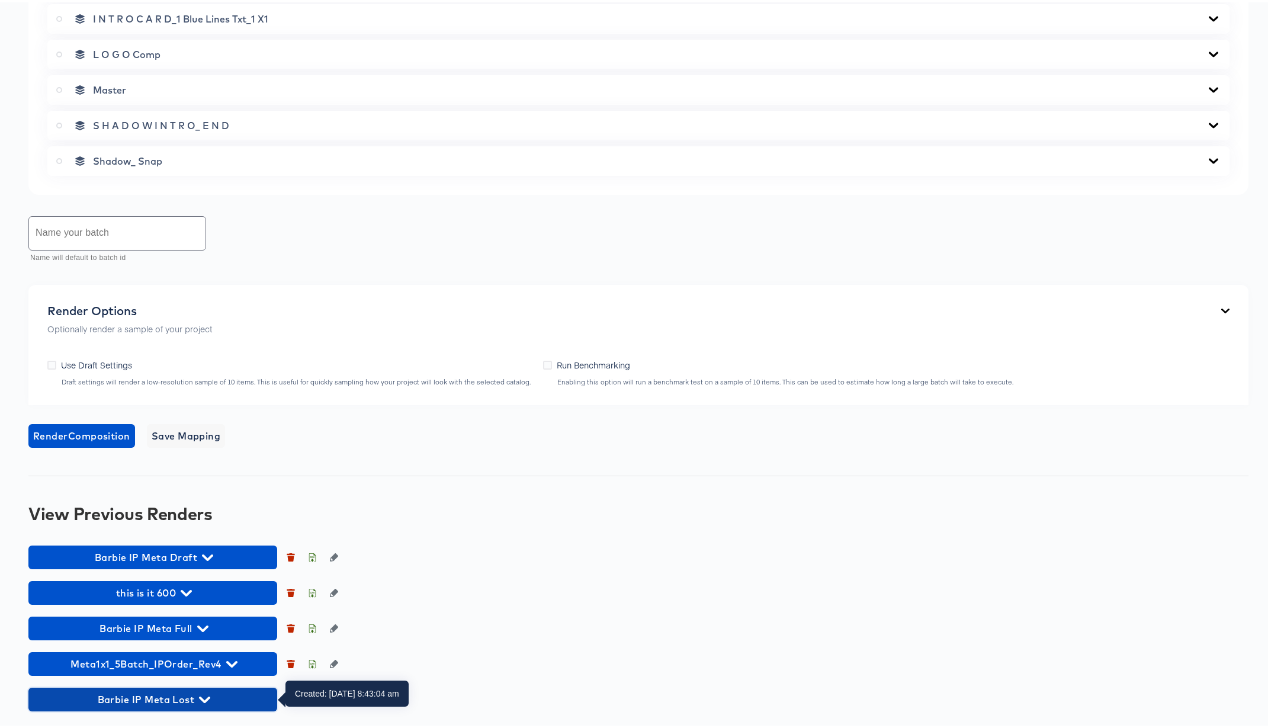
click at [204, 669] on icon "button" at bounding box center [204, 697] width 11 height 11
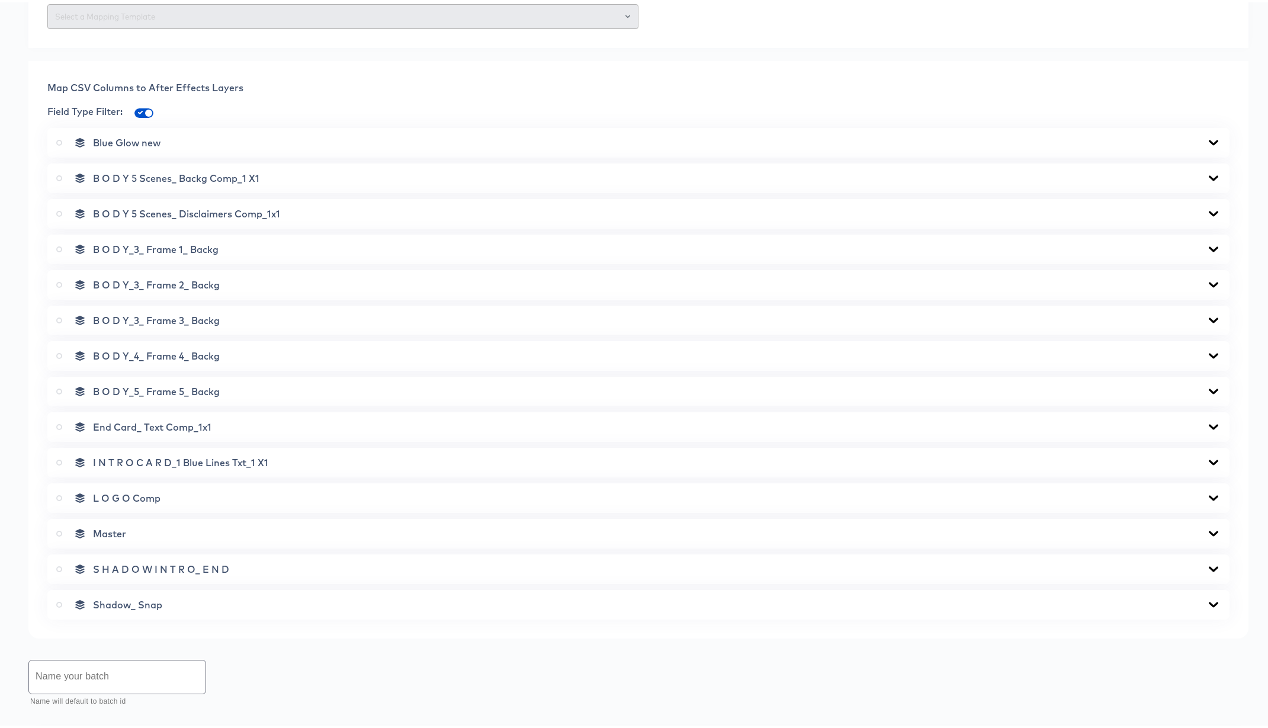
scroll to position [0, 0]
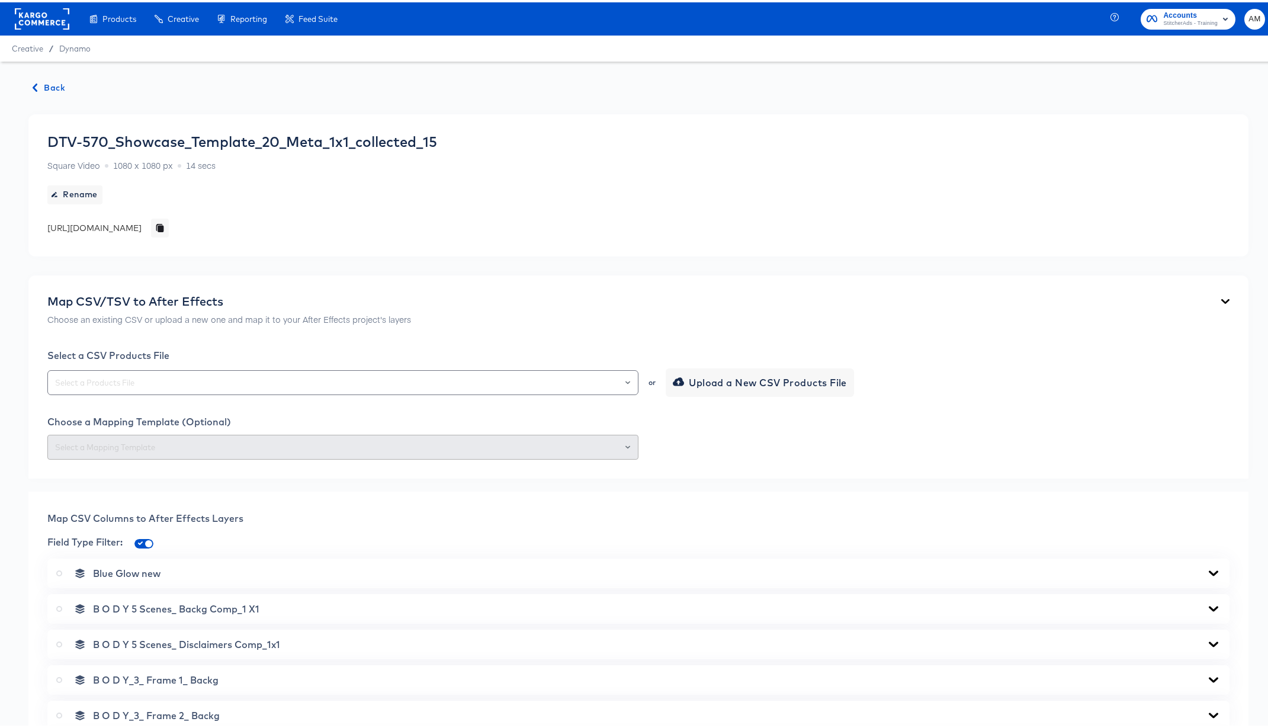
click at [53, 81] on span "Back" at bounding box center [49, 85] width 32 height 15
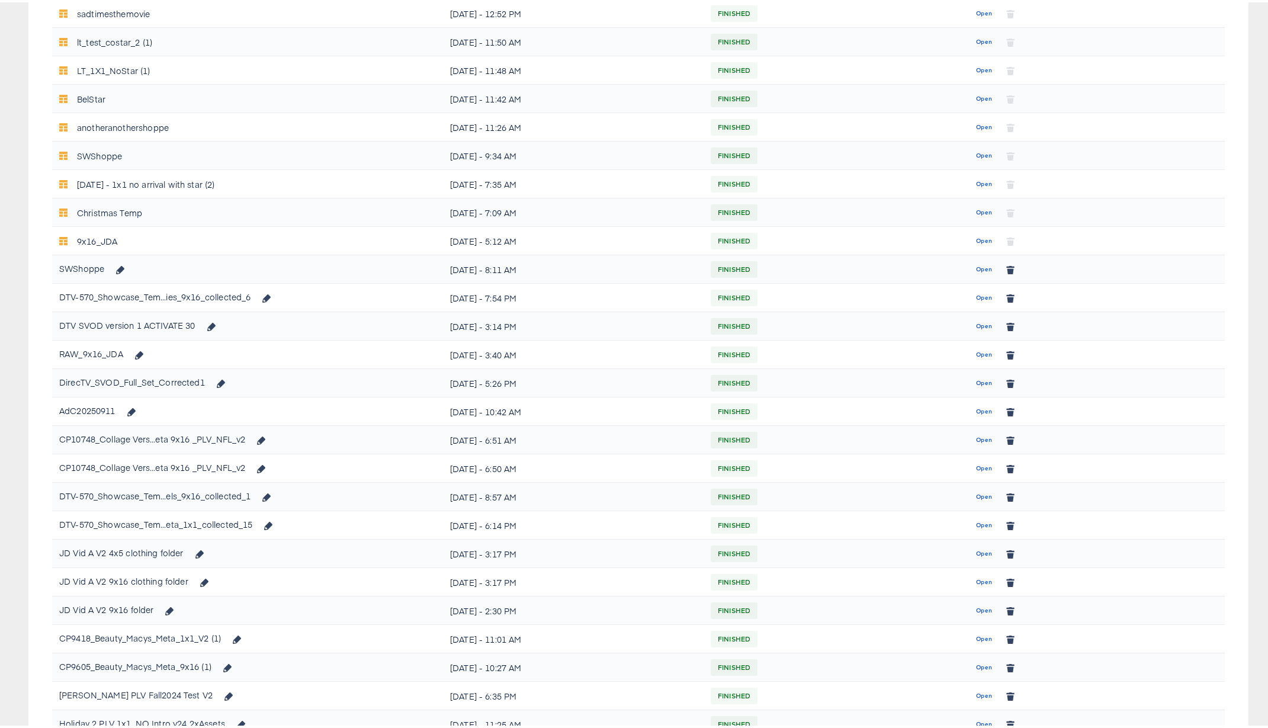
scroll to position [566, 0]
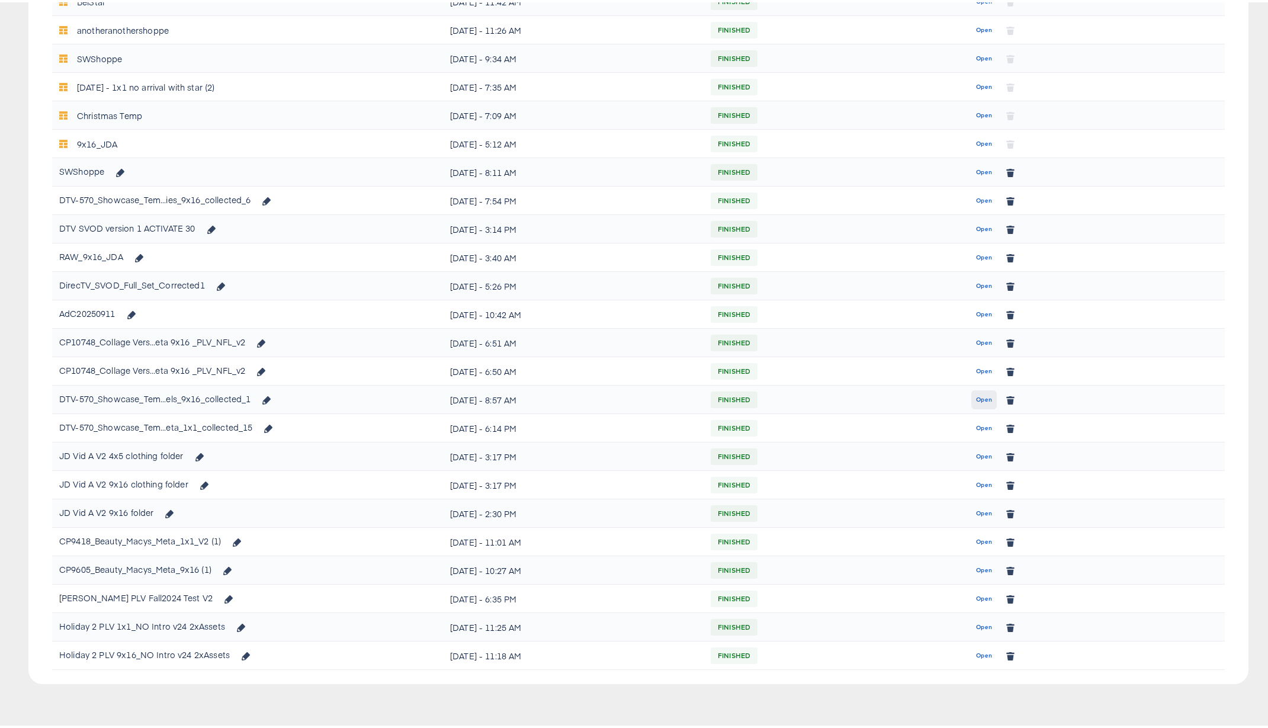
click at [971, 398] on button "Open" at bounding box center [983, 397] width 25 height 19
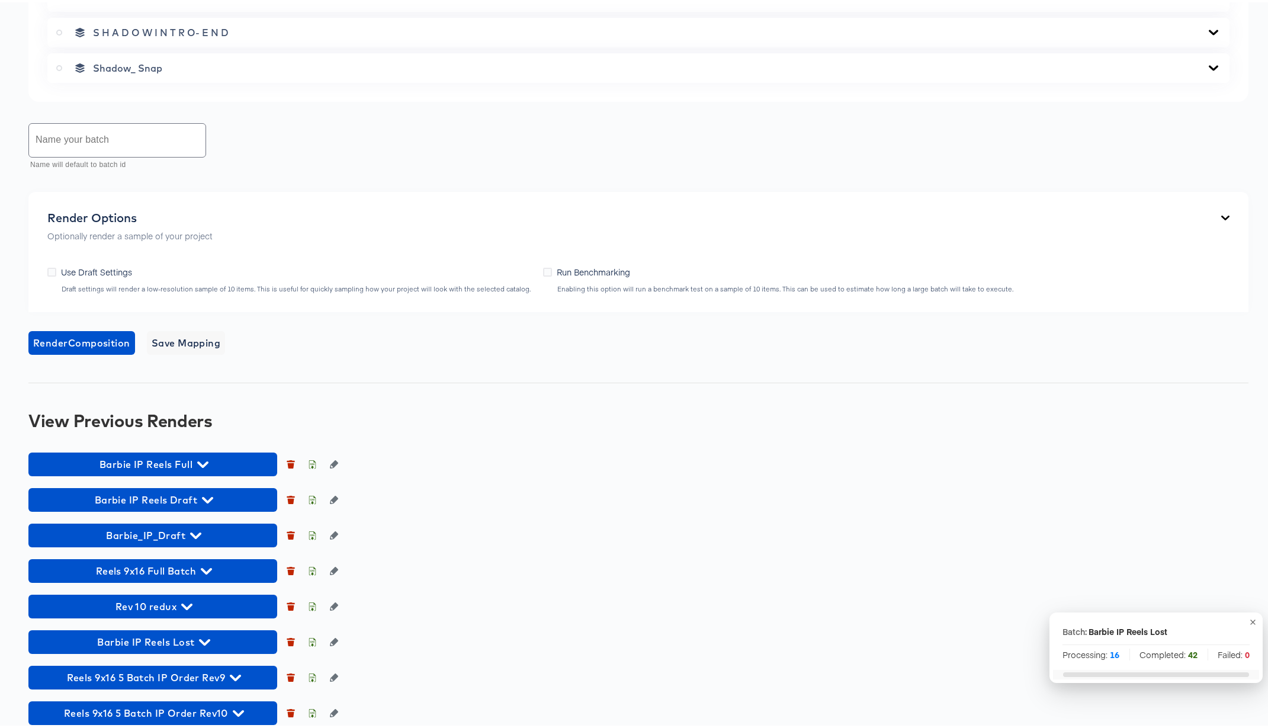
scroll to position [839, 0]
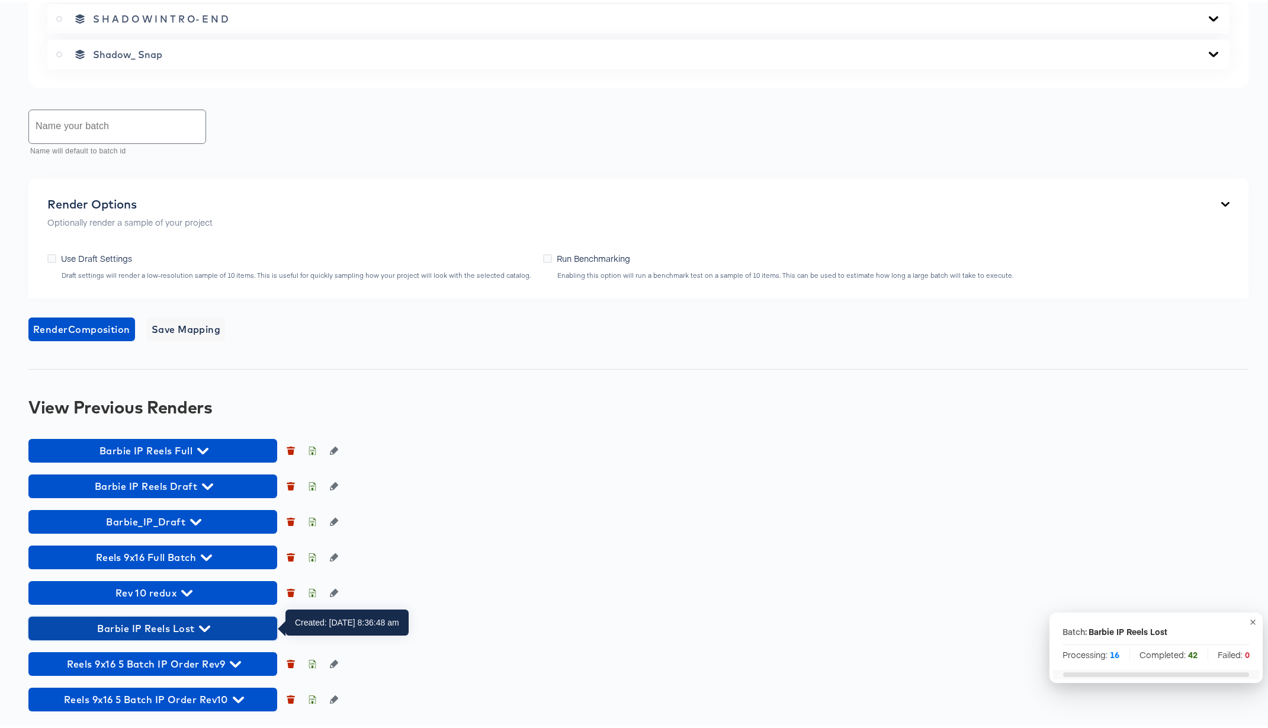
click at [206, 624] on icon "button" at bounding box center [204, 626] width 11 height 11
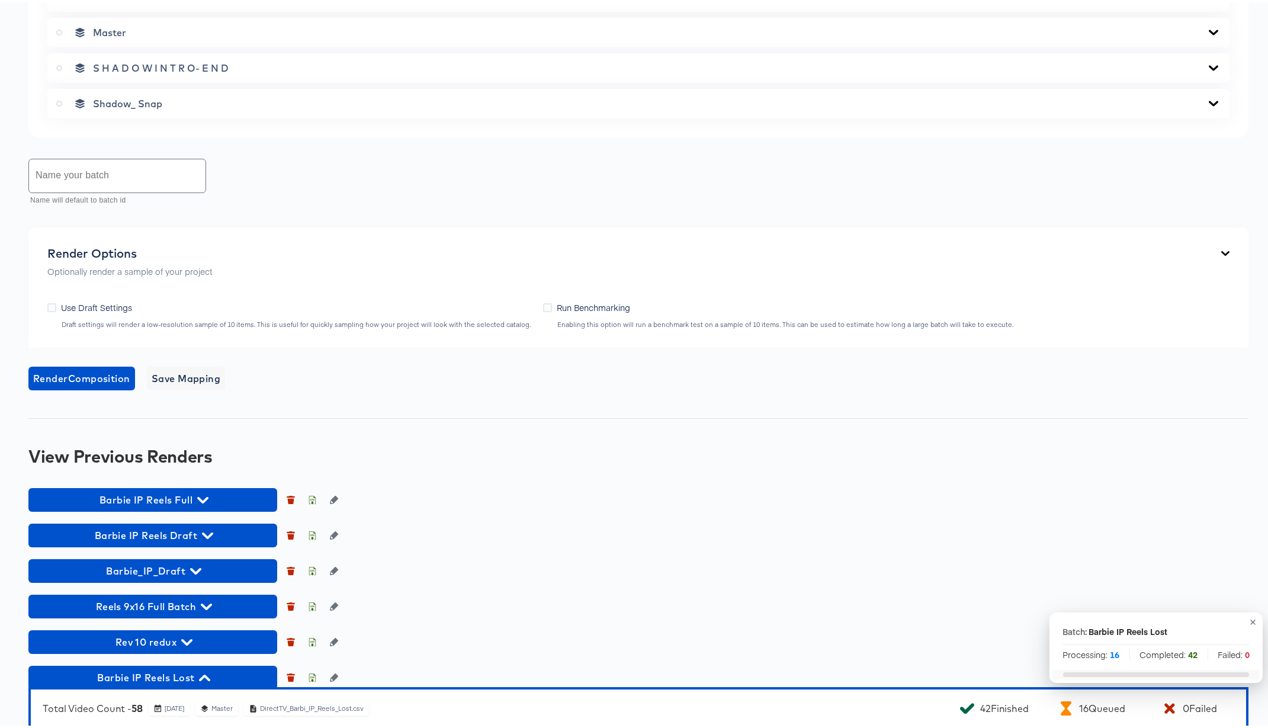
scroll to position [0, 0]
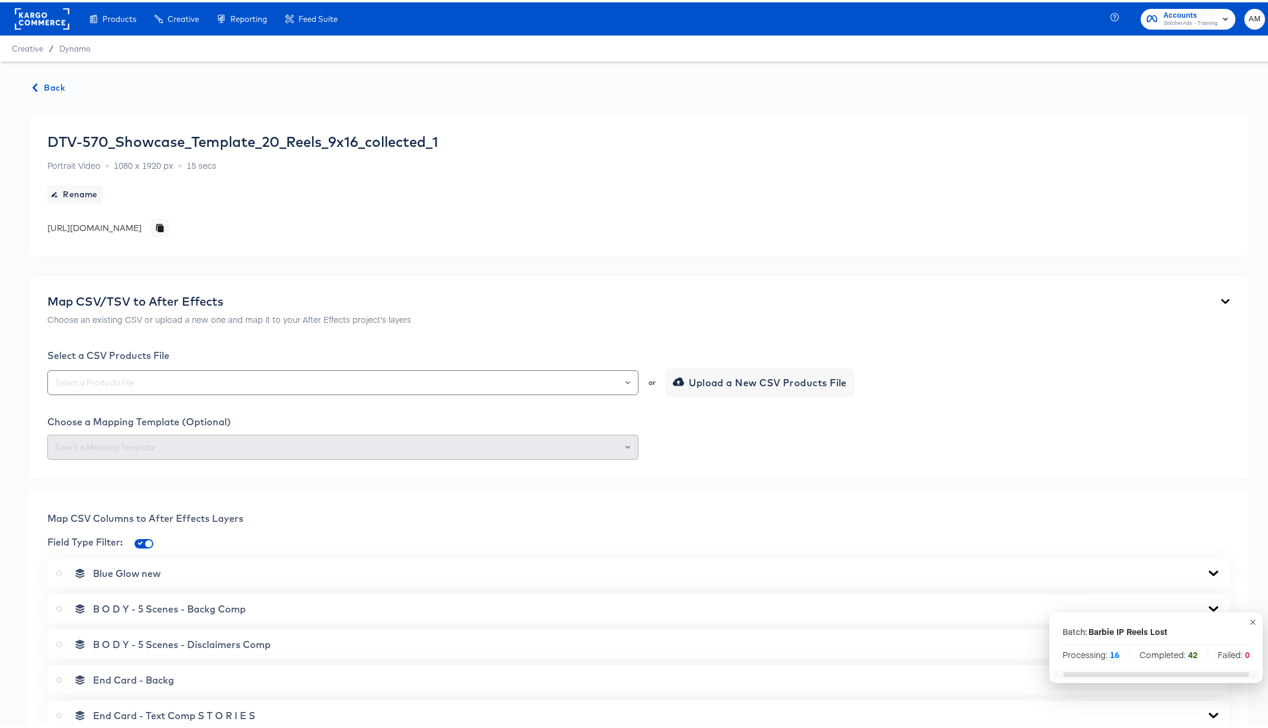
click at [47, 87] on span "Back" at bounding box center [49, 85] width 32 height 15
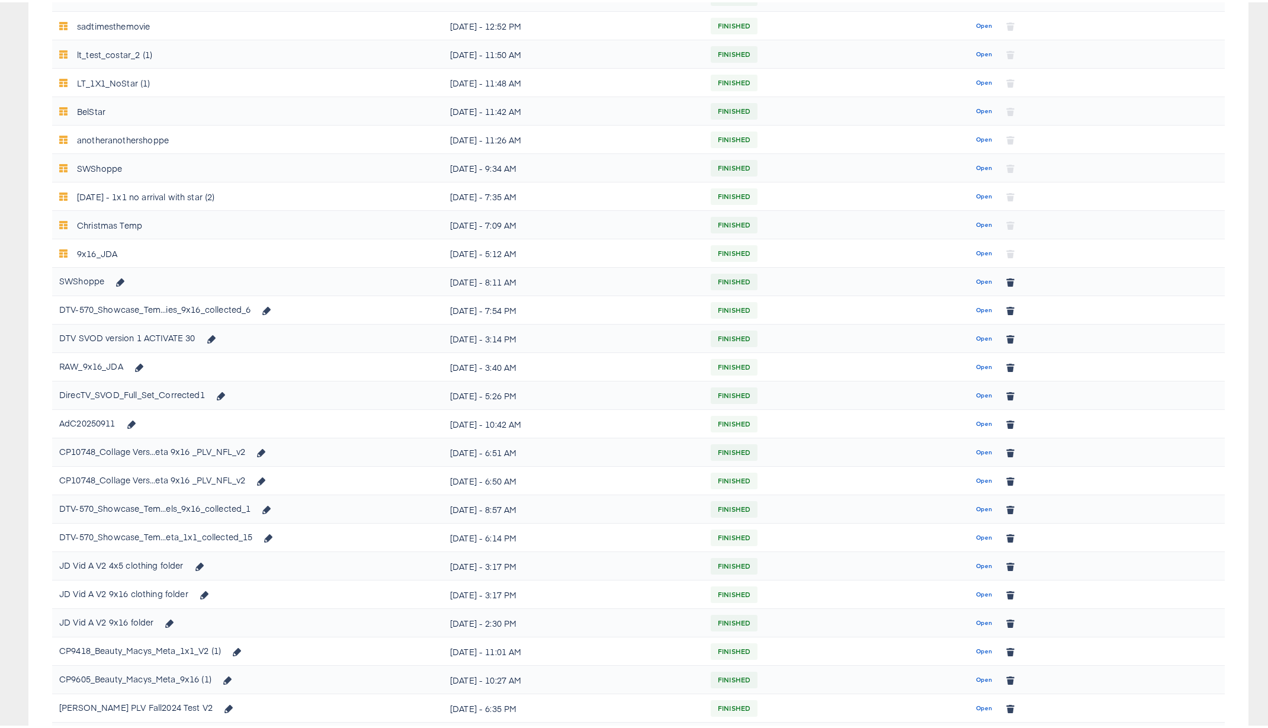
scroll to position [566, 0]
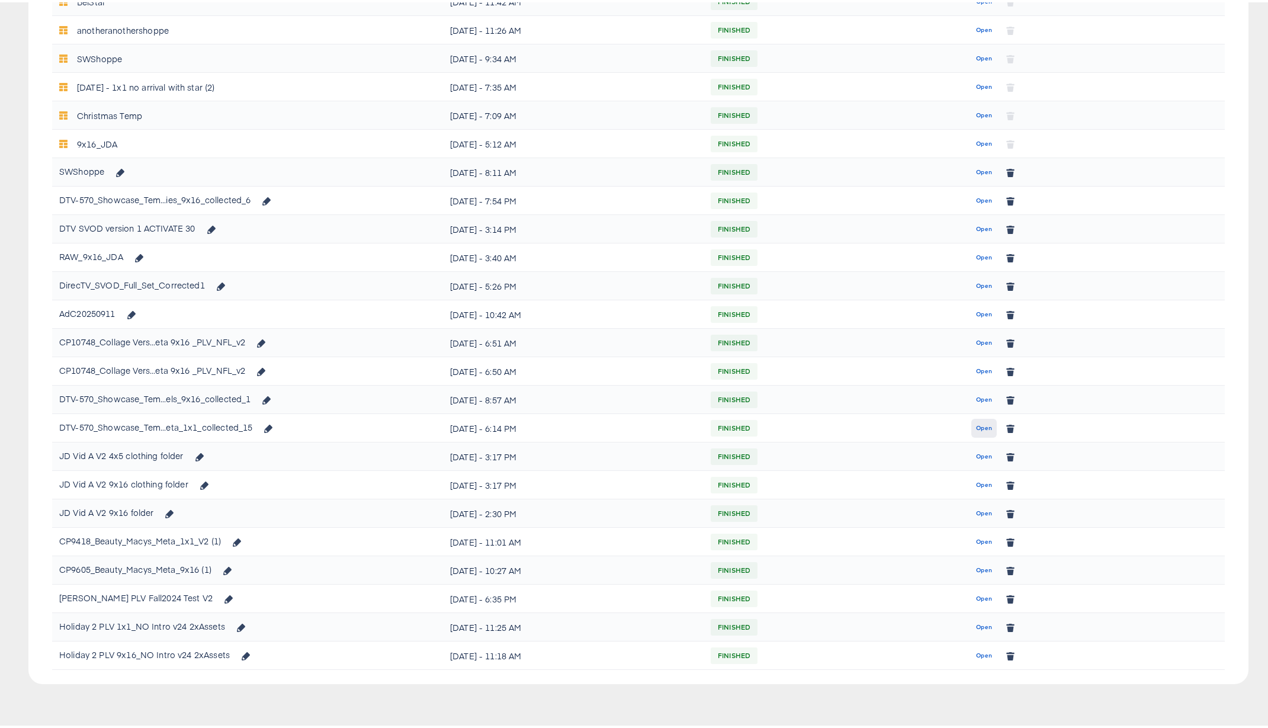
click at [976, 429] on span "Open" at bounding box center [984, 425] width 16 height 11
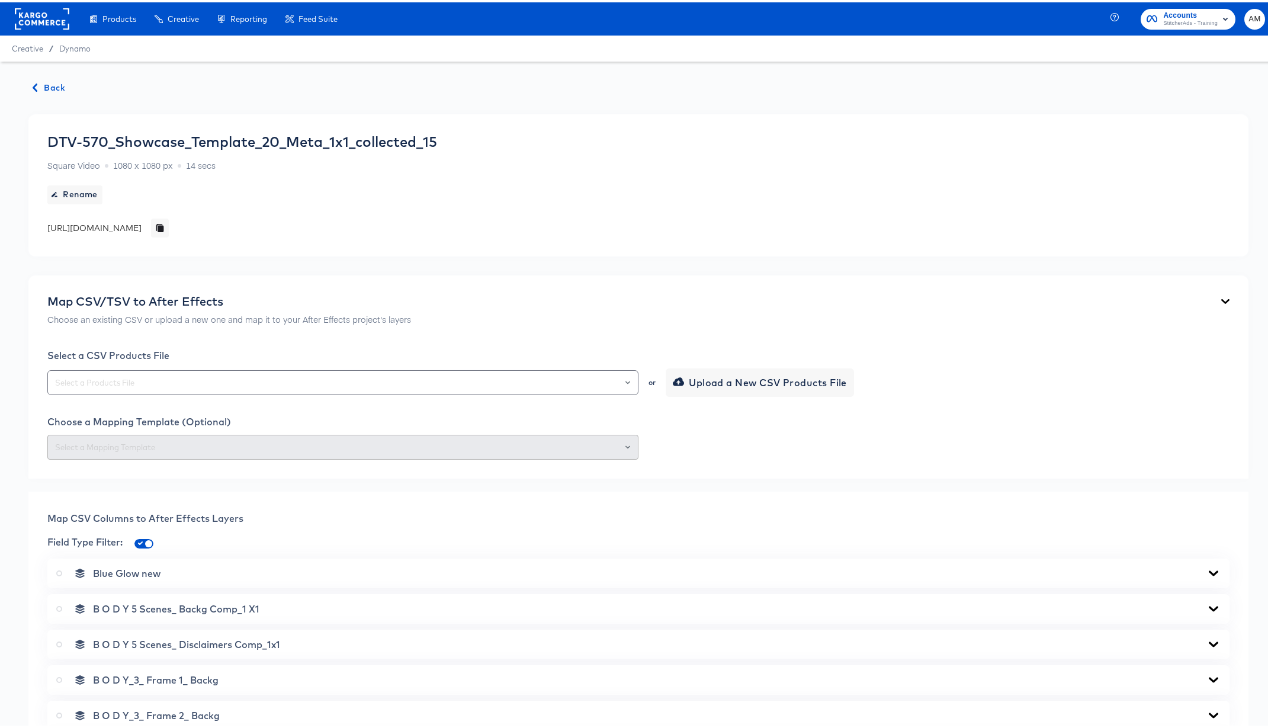
scroll to position [874, 0]
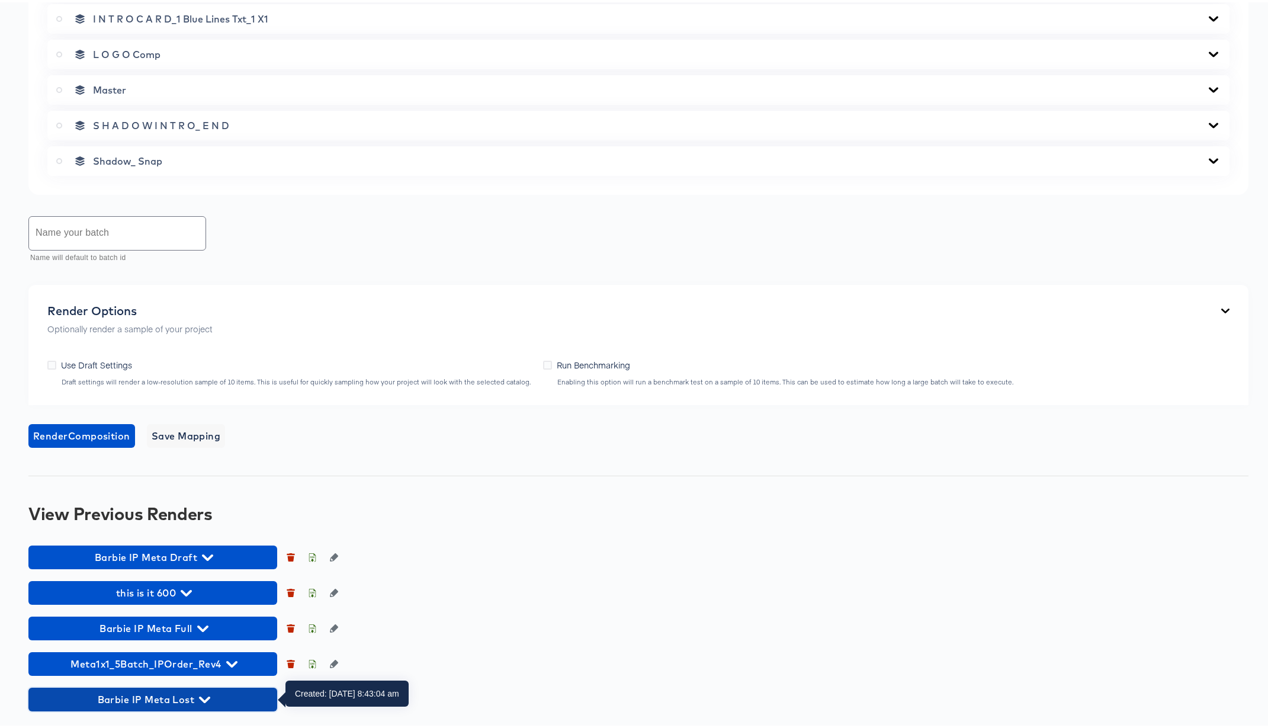
click at [208, 669] on icon "button" at bounding box center [204, 697] width 11 height 11
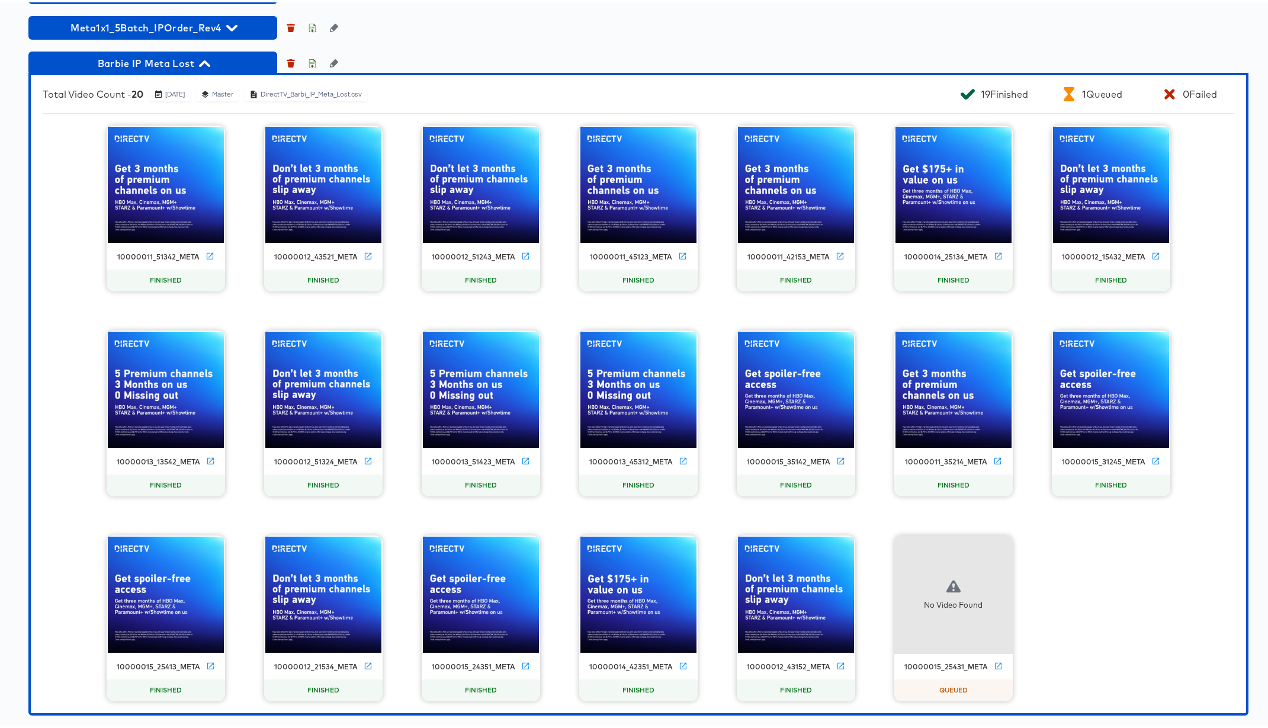
scroll to position [1514, 0]
